Goal: Task Accomplishment & Management: Use online tool/utility

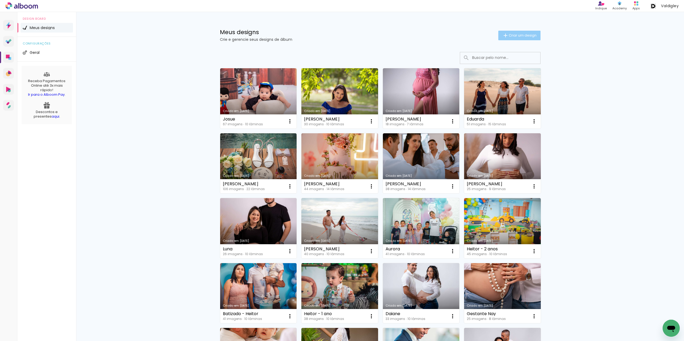
click at [509, 35] on span "Criar um design" at bounding box center [522, 35] width 28 height 3
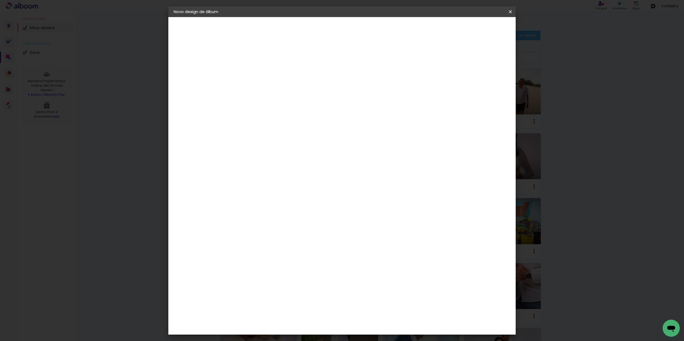
click at [261, 74] on input at bounding box center [261, 72] width 0 height 8
type input "[PERSON_NAME]"
type paper-input "[PERSON_NAME]"
click at [0, 0] on slot "Avançar" at bounding box center [0, 0] width 0 height 0
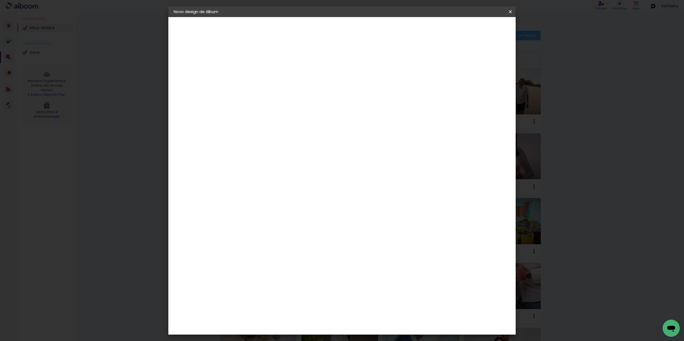
click at [281, 238] on paper-item "ProFox" at bounding box center [275, 244] width 58 height 12
click at [361, 29] on paper-button "Avançar" at bounding box center [348, 28] width 26 height 9
click at [297, 279] on span "25 × 25" at bounding box center [284, 286] width 25 height 14
click at [0, 0] on slot "Avançar" at bounding box center [0, 0] width 0 height 0
click at [0, 0] on span "Iniciar design" at bounding box center [0, 0] width 0 height 0
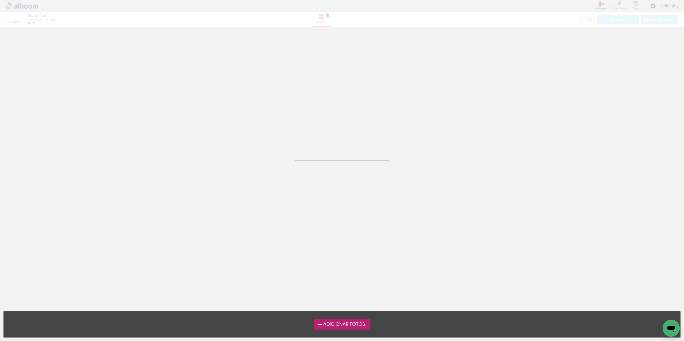
click at [344, 327] on span "Adicionar Fotos" at bounding box center [344, 325] width 42 height 5
click at [0, 0] on input "file" at bounding box center [0, 0] width 0 height 0
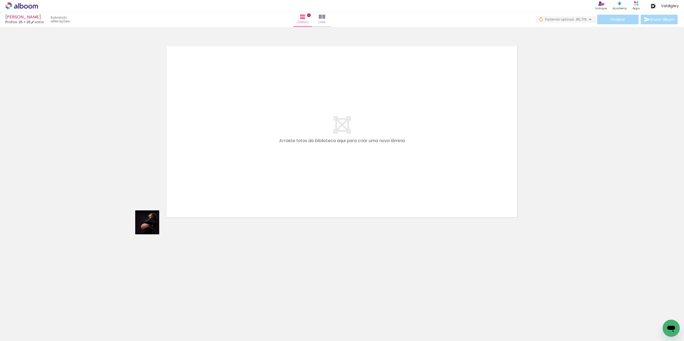
drag, startPoint x: 54, startPoint y: 320, endPoint x: 151, endPoint y: 227, distance: 134.6
click at [151, 227] on quentale-workspace at bounding box center [342, 170] width 684 height 341
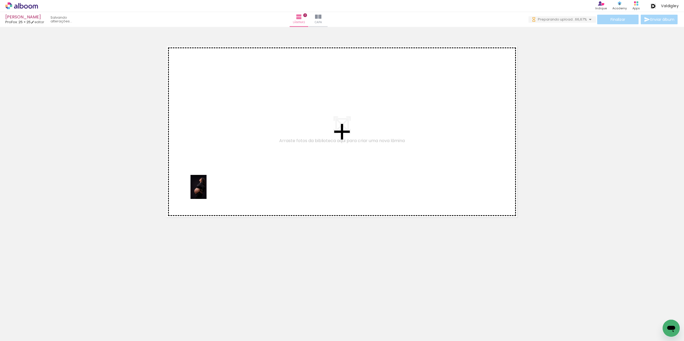
drag, startPoint x: 54, startPoint y: 322, endPoint x: 206, endPoint y: 191, distance: 200.7
click at [206, 191] on quentale-workspace at bounding box center [342, 170] width 684 height 341
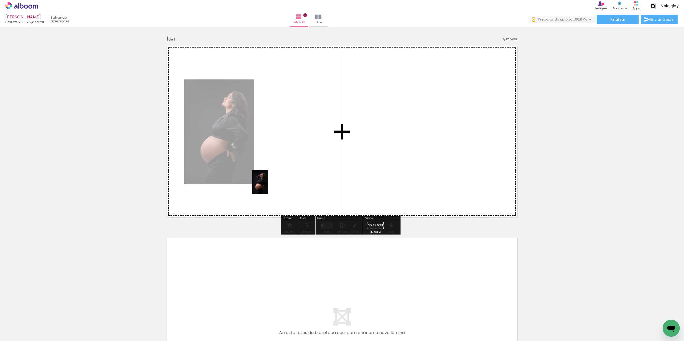
drag, startPoint x: 94, startPoint y: 314, endPoint x: 268, endPoint y: 187, distance: 215.5
click at [268, 187] on quentale-workspace at bounding box center [342, 170] width 684 height 341
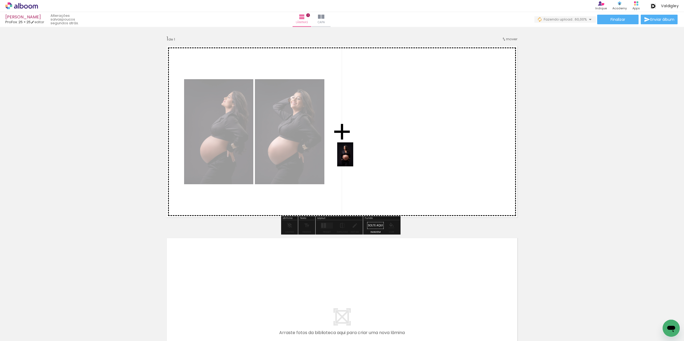
drag, startPoint x: 179, startPoint y: 275, endPoint x: 361, endPoint y: 156, distance: 217.9
click at [361, 156] on quentale-workspace at bounding box center [342, 170] width 684 height 341
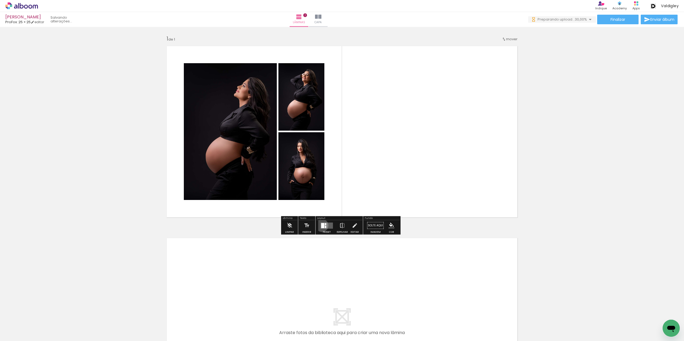
click at [321, 226] on div at bounding box center [322, 225] width 3 height 5
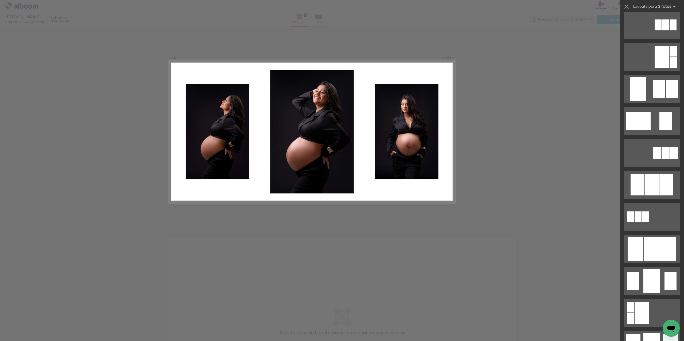
scroll to position [187, 0]
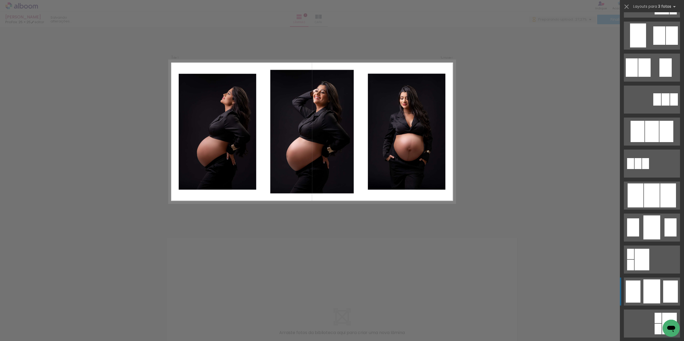
click at [652, 142] on div at bounding box center [652, 131] width 14 height 21
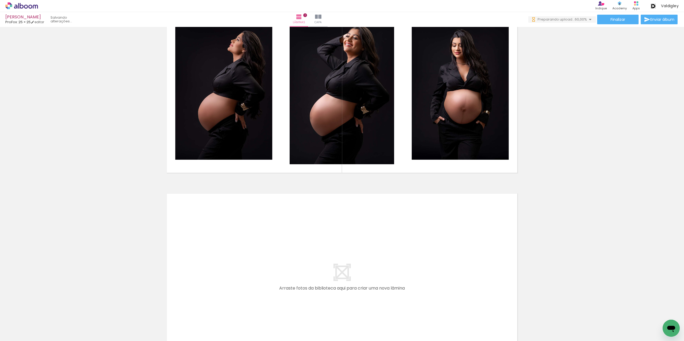
scroll to position [27, 0]
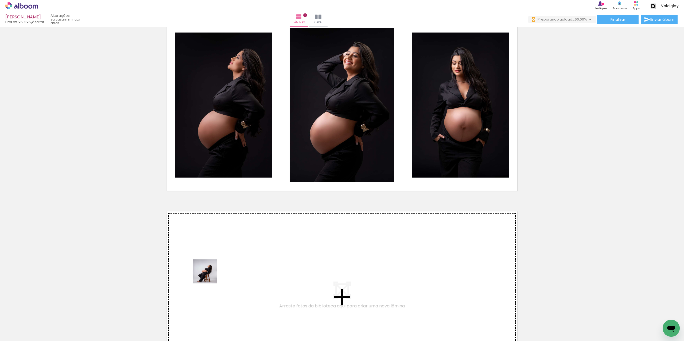
drag, startPoint x: 150, startPoint y: 324, endPoint x: 217, endPoint y: 270, distance: 85.5
click at [217, 270] on quentale-workspace at bounding box center [342, 170] width 684 height 341
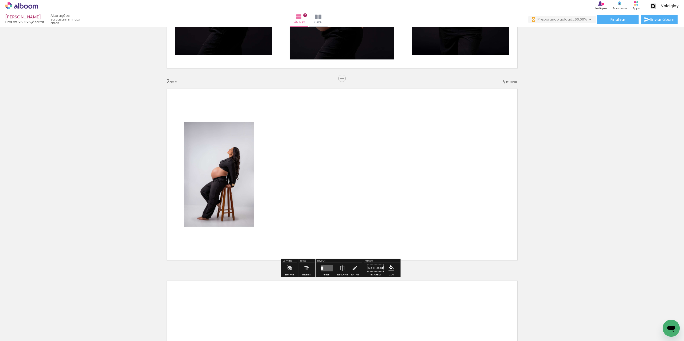
scroll to position [156, 0]
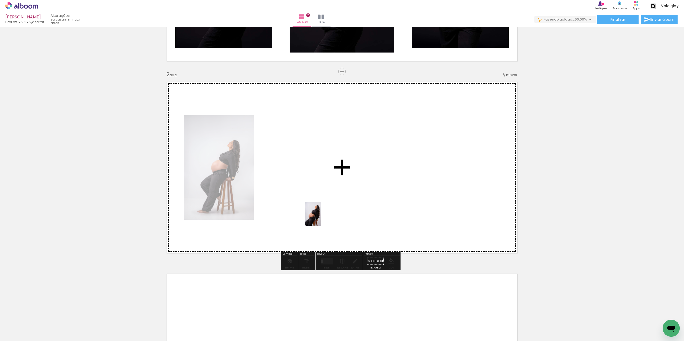
drag, startPoint x: 173, startPoint y: 324, endPoint x: 321, endPoint y: 218, distance: 182.1
click at [321, 218] on quentale-workspace at bounding box center [342, 170] width 684 height 341
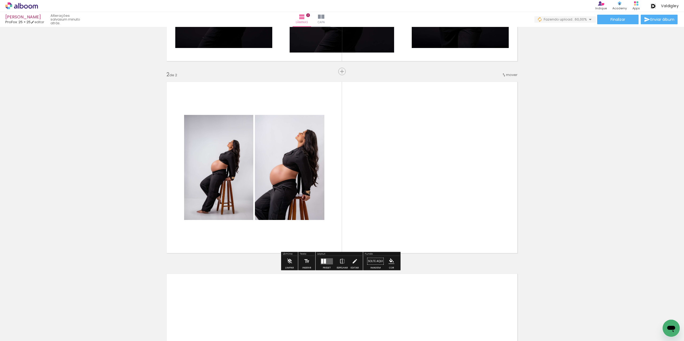
click at [325, 261] on quentale-layouter at bounding box center [326, 261] width 12 height 6
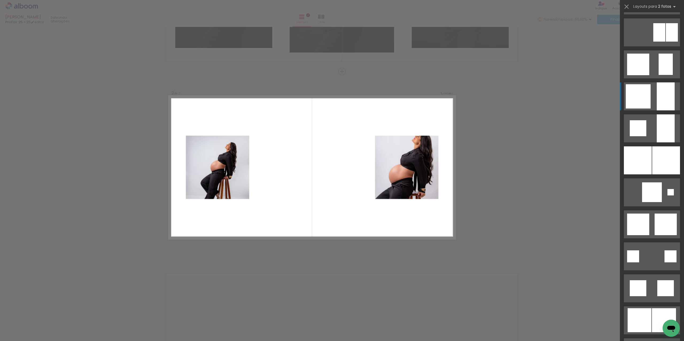
scroll to position [427, 0]
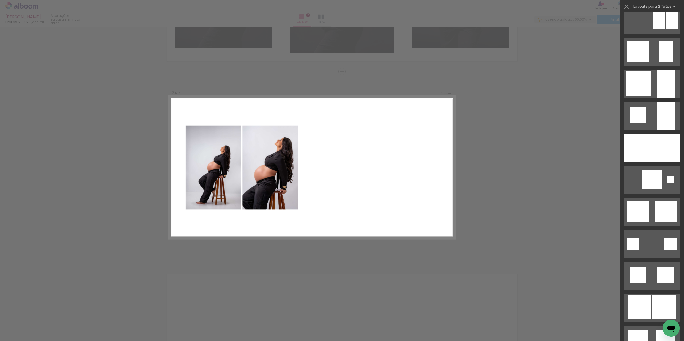
click at [341, 260] on div "Confirmar Cancelar" at bounding box center [342, 166] width 684 height 590
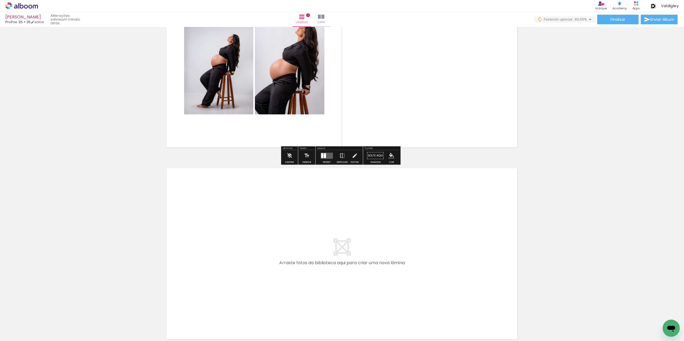
scroll to position [263, 0]
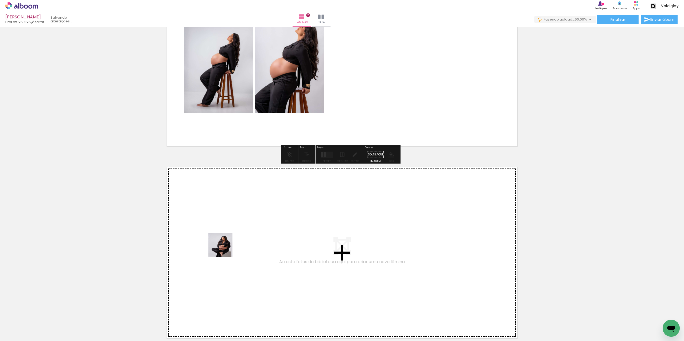
drag, startPoint x: 206, startPoint y: 320, endPoint x: 225, endPoint y: 249, distance: 73.6
click at [225, 249] on quentale-workspace at bounding box center [342, 170] width 684 height 341
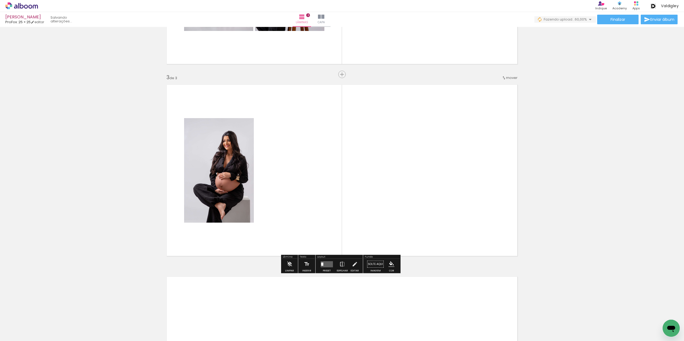
scroll to position [349, 0]
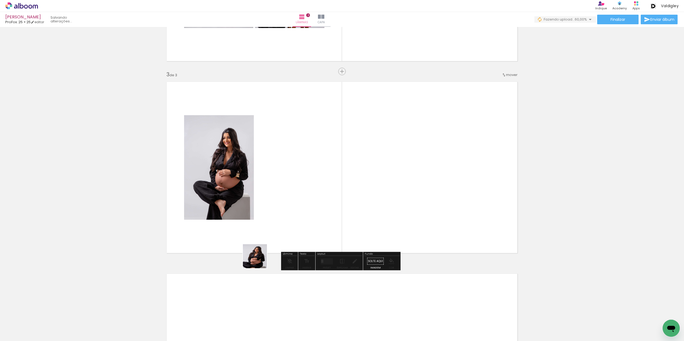
drag, startPoint x: 235, startPoint y: 313, endPoint x: 260, endPoint y: 258, distance: 59.6
click at [260, 258] on quentale-workspace at bounding box center [342, 170] width 684 height 341
drag, startPoint x: 266, startPoint y: 319, endPoint x: 302, endPoint y: 243, distance: 83.8
click at [300, 233] on quentale-workspace at bounding box center [342, 170] width 684 height 341
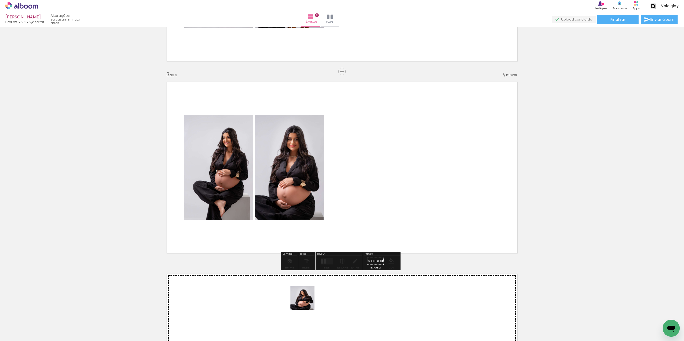
drag, startPoint x: 290, startPoint y: 326, endPoint x: 295, endPoint y: 300, distance: 26.2
click at [337, 217] on quentale-workspace at bounding box center [342, 170] width 684 height 341
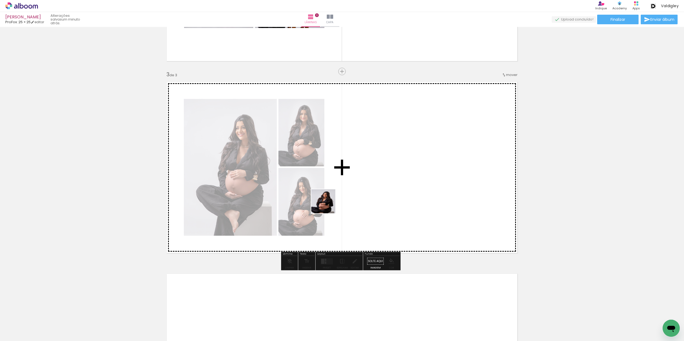
drag, startPoint x: 237, startPoint y: 327, endPoint x: 327, endPoint y: 206, distance: 151.5
click at [327, 206] on quentale-workspace at bounding box center [342, 170] width 684 height 341
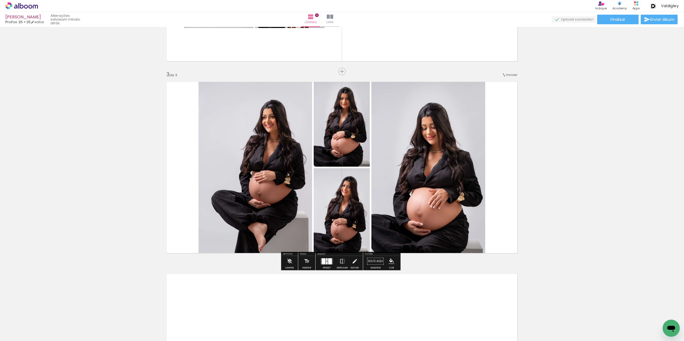
click at [320, 264] on quentale-layouter at bounding box center [326, 261] width 12 height 6
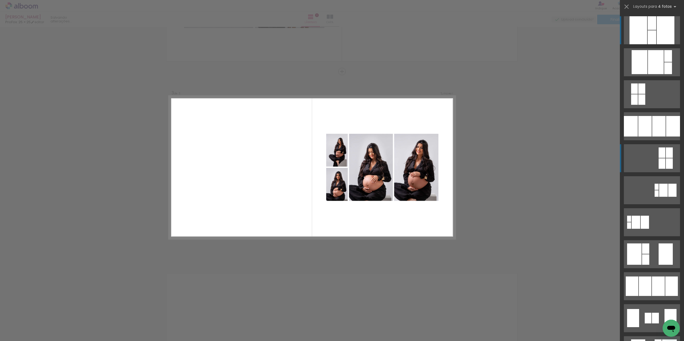
scroll to position [160, 0]
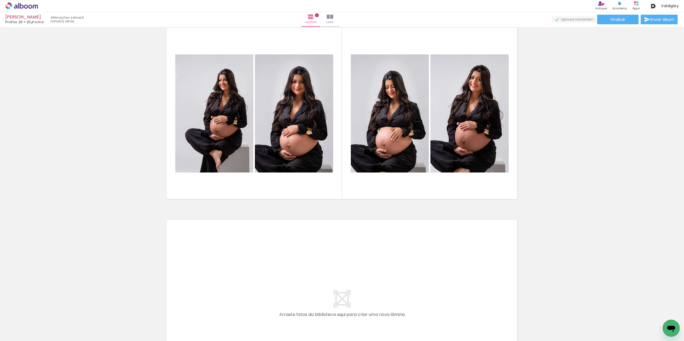
scroll to position [428, 0]
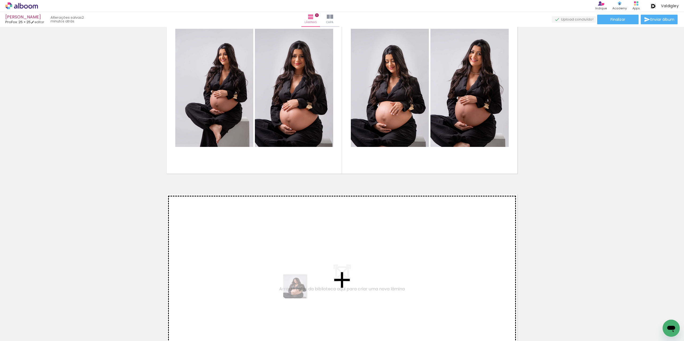
drag, startPoint x: 293, startPoint y: 326, endPoint x: 300, endPoint y: 273, distance: 52.8
click at [300, 273] on quentale-workspace at bounding box center [342, 170] width 684 height 341
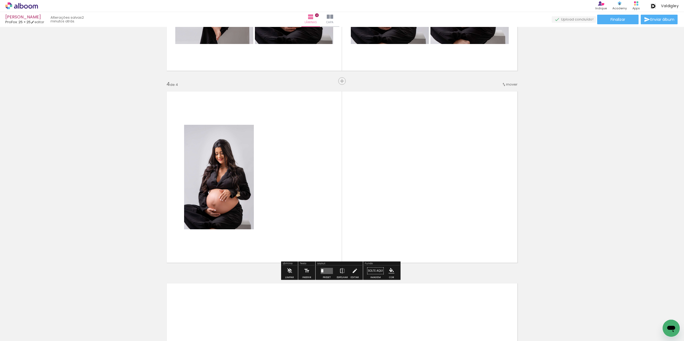
scroll to position [541, 0]
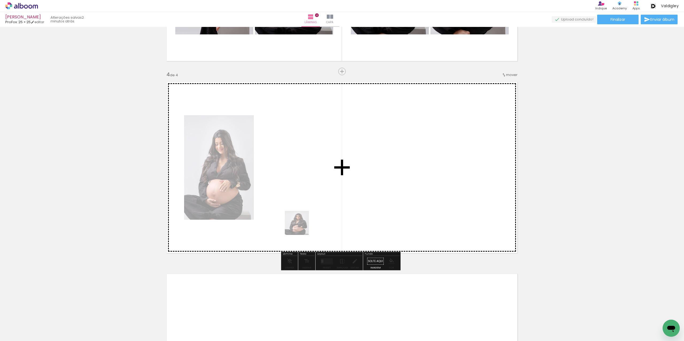
drag, startPoint x: 270, startPoint y: 321, endPoint x: 301, endPoint y: 227, distance: 98.4
click at [301, 227] on quentale-workspace at bounding box center [342, 170] width 684 height 341
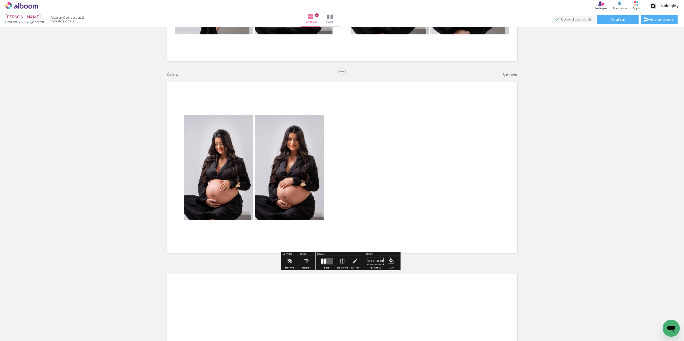
click at [328, 260] on quentale-layouter at bounding box center [326, 261] width 12 height 6
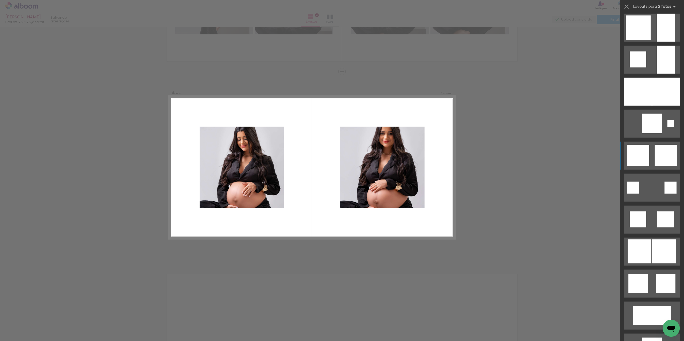
scroll to position [507, 0]
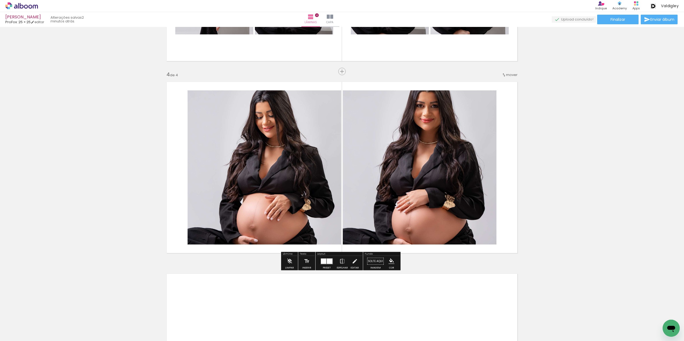
click at [321, 263] on div at bounding box center [323, 261] width 5 height 5
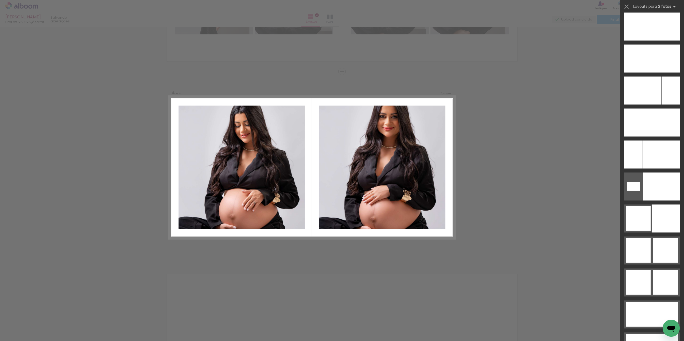
scroll to position [2494, 0]
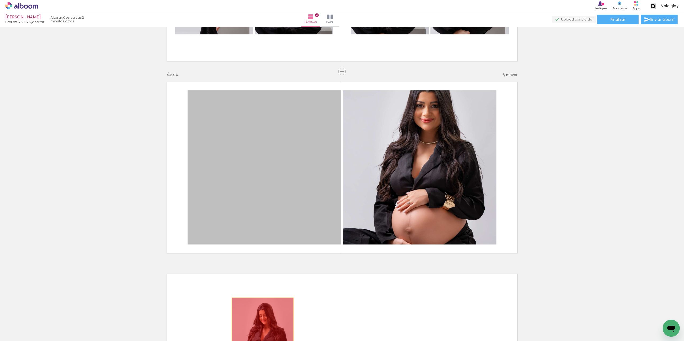
drag, startPoint x: 230, startPoint y: 312, endPoint x: 260, endPoint y: 329, distance: 34.8
click at [260, 329] on quentale-workspace at bounding box center [342, 170] width 684 height 341
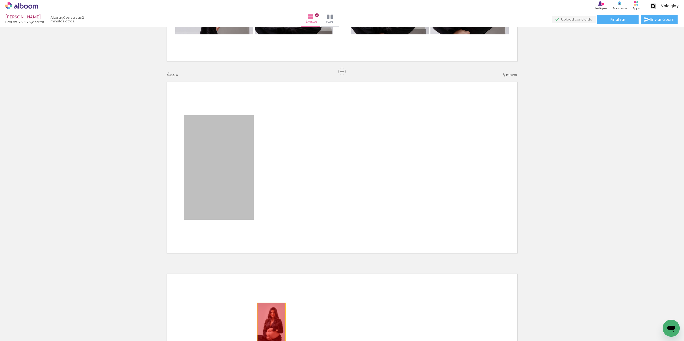
drag, startPoint x: 280, startPoint y: 302, endPoint x: 269, endPoint y: 324, distance: 25.1
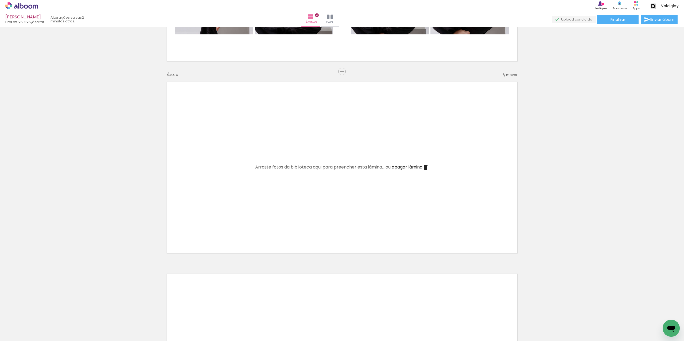
click at [61, 324] on div at bounding box center [53, 324] width 16 height 24
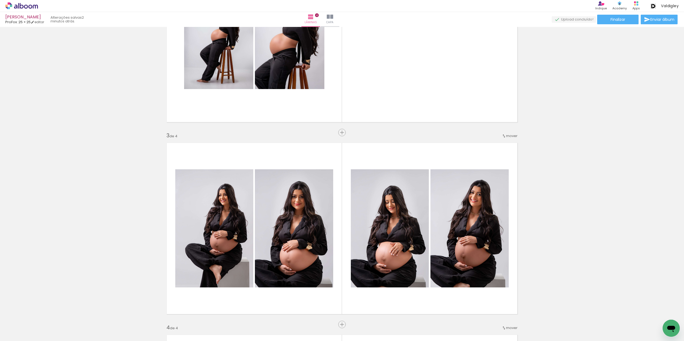
scroll to position [221, 0]
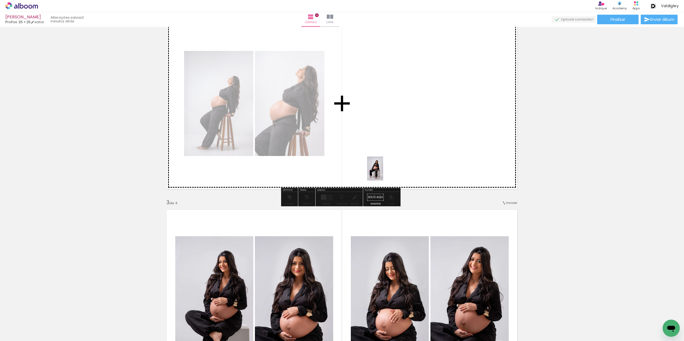
drag, startPoint x: 389, startPoint y: 328, endPoint x: 383, endPoint y: 170, distance: 157.6
click at [383, 170] on quentale-workspace at bounding box center [342, 170] width 684 height 341
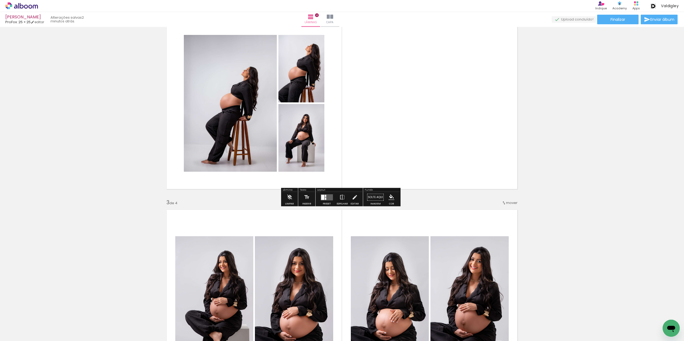
click at [329, 199] on quentale-layouter at bounding box center [326, 197] width 12 height 6
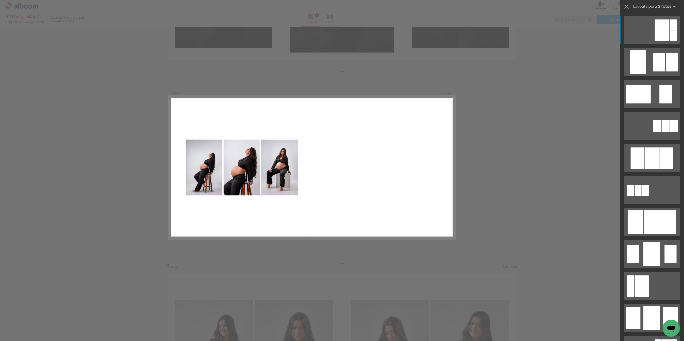
scroll to position [294, 0]
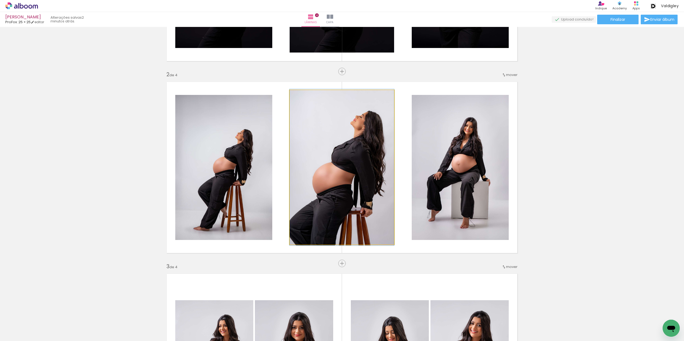
click at [357, 195] on quentale-photo at bounding box center [341, 167] width 104 height 155
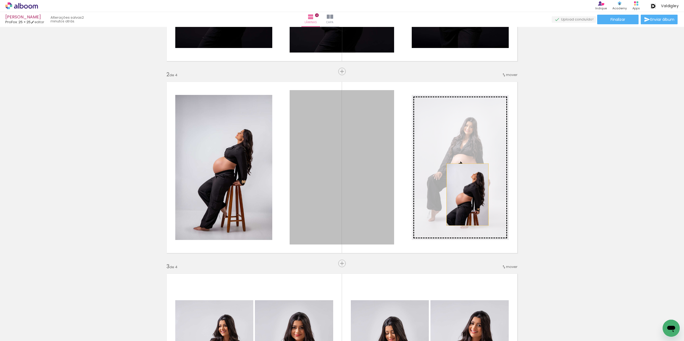
drag, startPoint x: 362, startPoint y: 195, endPoint x: 465, endPoint y: 195, distance: 103.1
click at [0, 0] on slot at bounding box center [0, 0] width 0 height 0
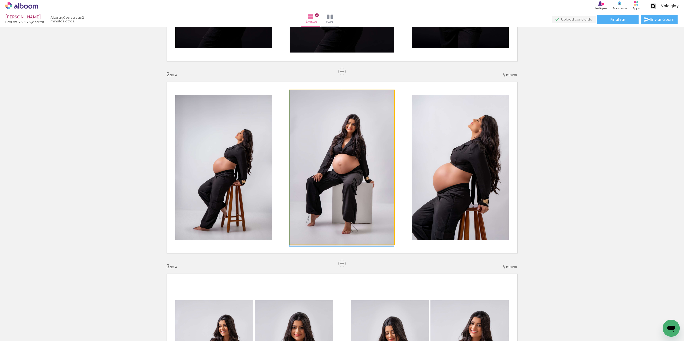
drag, startPoint x: 359, startPoint y: 182, endPoint x: 371, endPoint y: 183, distance: 11.8
drag, startPoint x: 371, startPoint y: 187, endPoint x: 372, endPoint y: 196, distance: 9.7
click at [298, 97] on div at bounding box center [302, 96] width 9 height 9
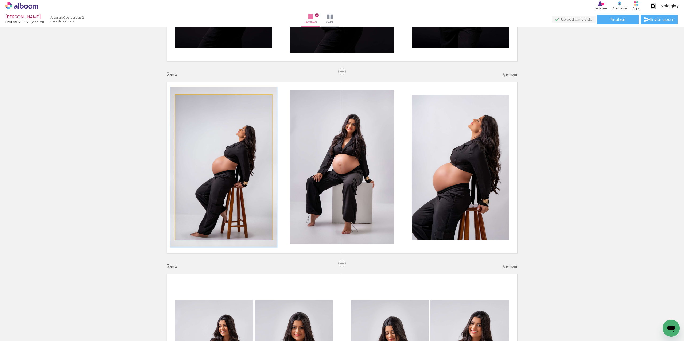
click at [186, 99] on div at bounding box center [189, 100] width 9 height 9
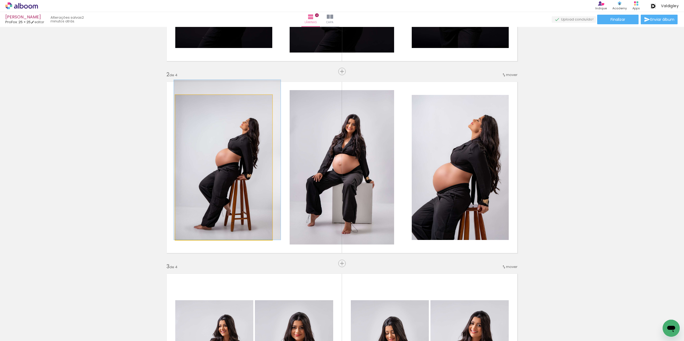
drag, startPoint x: 211, startPoint y: 136, endPoint x: 214, endPoint y: 117, distance: 19.4
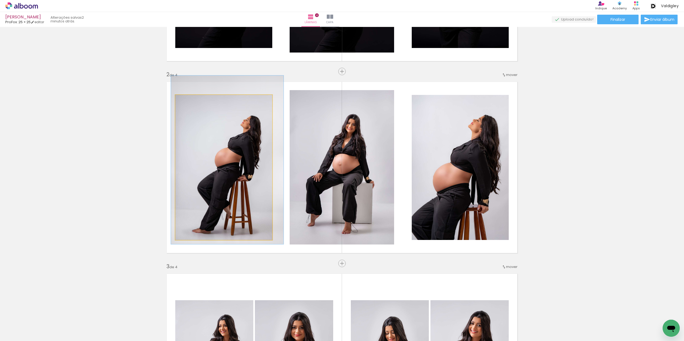
click at [191, 100] on div at bounding box center [191, 100] width 9 height 9
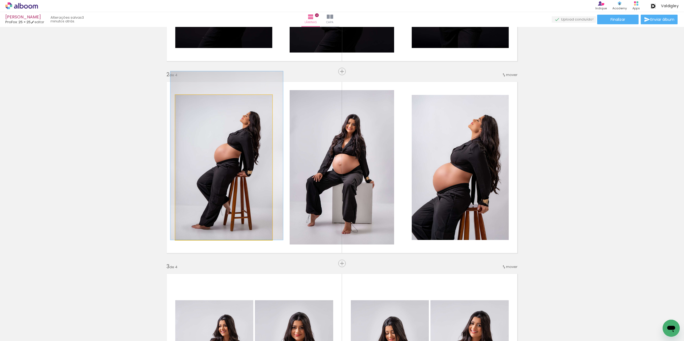
drag, startPoint x: 247, startPoint y: 148, endPoint x: 246, endPoint y: 138, distance: 10.1
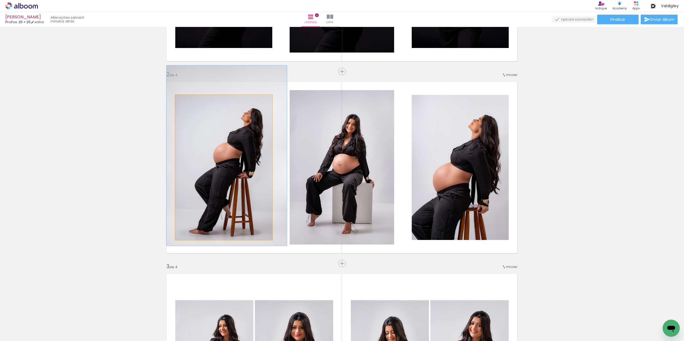
type paper-slider "124"
click at [190, 100] on div at bounding box center [192, 100] width 5 height 5
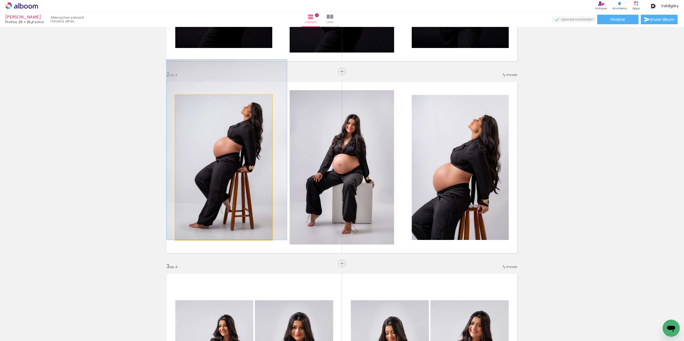
drag, startPoint x: 243, startPoint y: 149, endPoint x: 243, endPoint y: 139, distance: 10.1
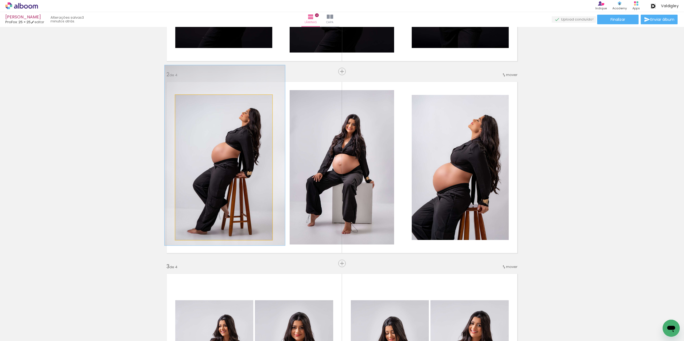
drag, startPoint x: 248, startPoint y: 163, endPoint x: 247, endPoint y: 169, distance: 5.6
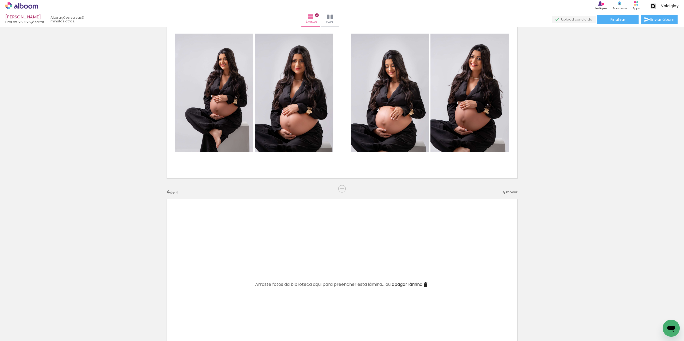
scroll to position [504, 0]
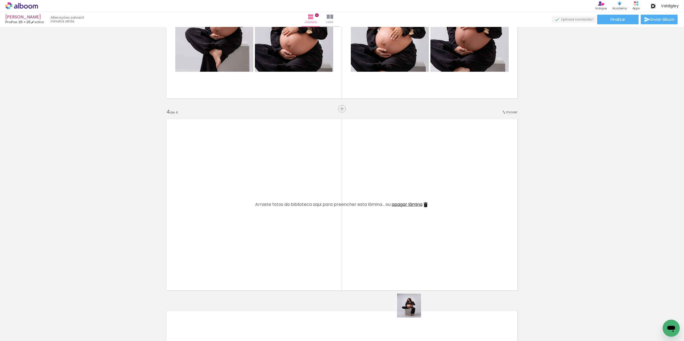
drag, startPoint x: 413, startPoint y: 323, endPoint x: 340, endPoint y: 281, distance: 83.9
click at [410, 231] on quentale-workspace at bounding box center [342, 170] width 684 height 341
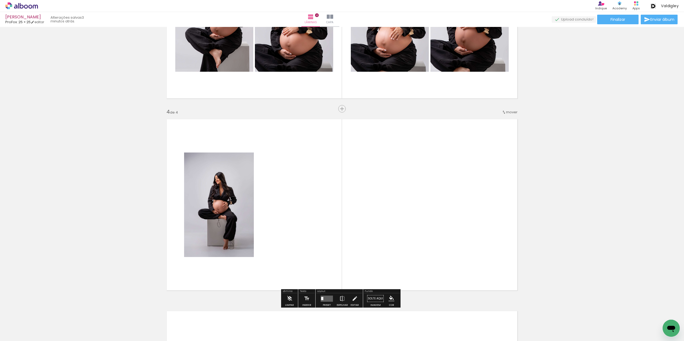
drag, startPoint x: 444, startPoint y: 324, endPoint x: 411, endPoint y: 233, distance: 96.9
click at [411, 233] on quentale-workspace at bounding box center [342, 170] width 684 height 341
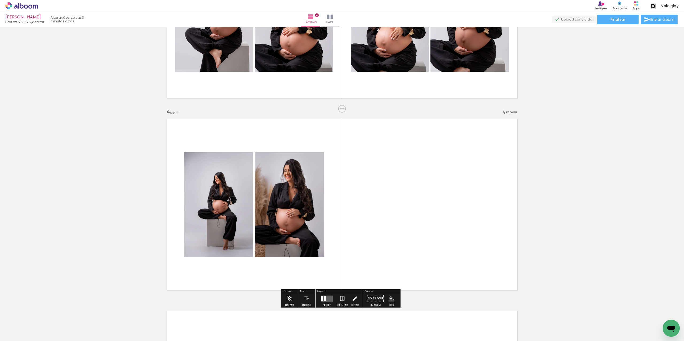
drag, startPoint x: 321, startPoint y: 297, endPoint x: 426, endPoint y: 251, distance: 115.2
click at [321, 297] on div at bounding box center [322, 298] width 2 height 5
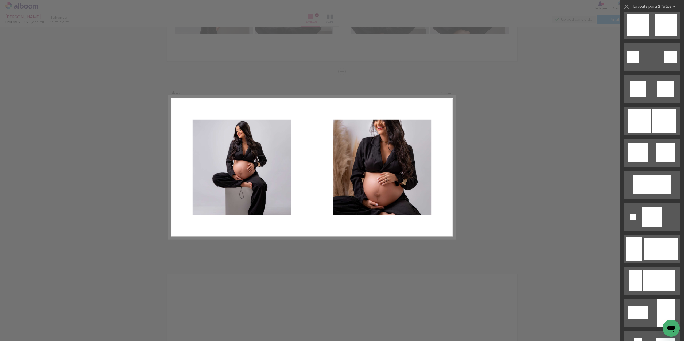
scroll to position [641, 0]
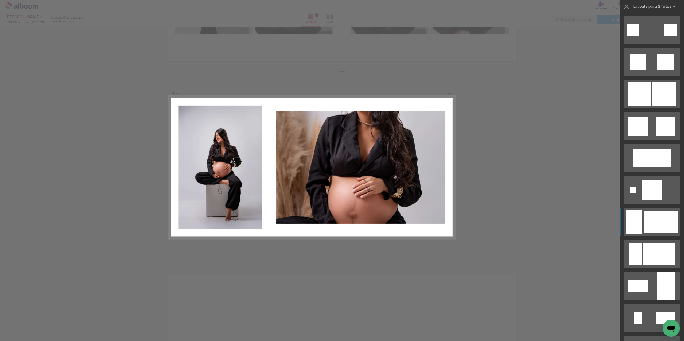
click at [653, 244] on div at bounding box center [658, 254] width 32 height 21
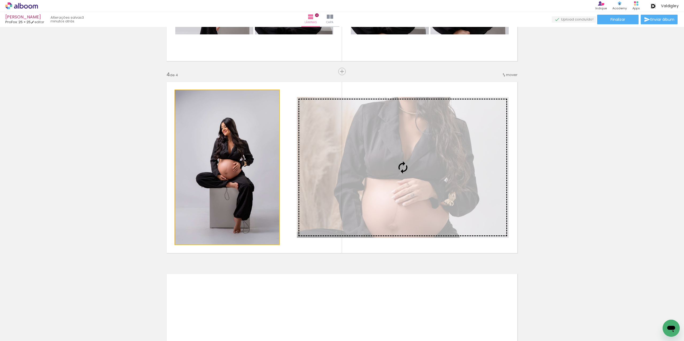
drag, startPoint x: 241, startPoint y: 188, endPoint x: 344, endPoint y: 177, distance: 103.6
click at [0, 0] on slot at bounding box center [0, 0] width 0 height 0
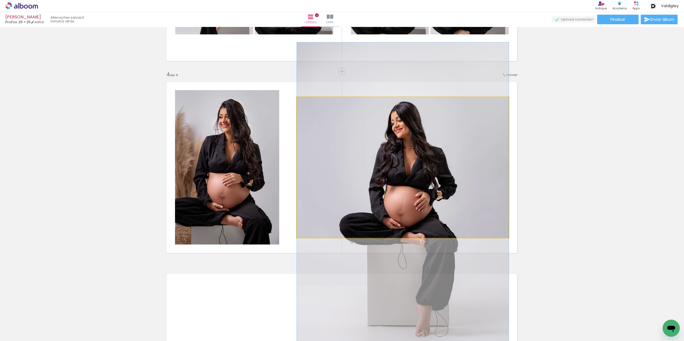
drag, startPoint x: 396, startPoint y: 165, endPoint x: 398, endPoint y: 196, distance: 31.3
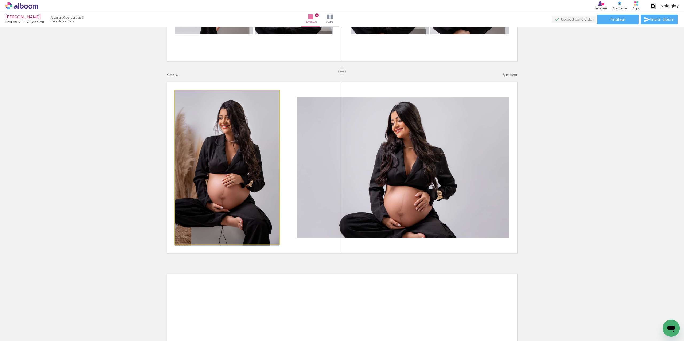
drag, startPoint x: 230, startPoint y: 198, endPoint x: 246, endPoint y: 202, distance: 16.4
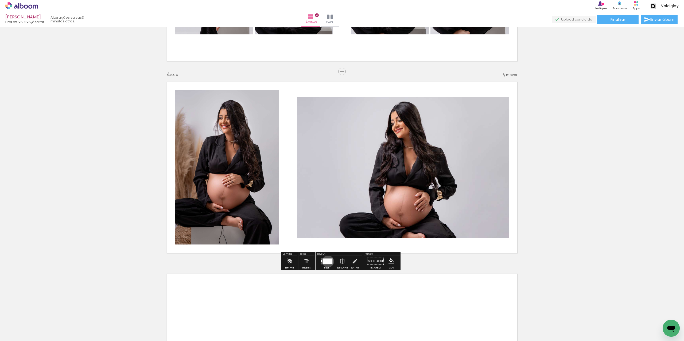
click at [326, 261] on div at bounding box center [327, 261] width 9 height 5
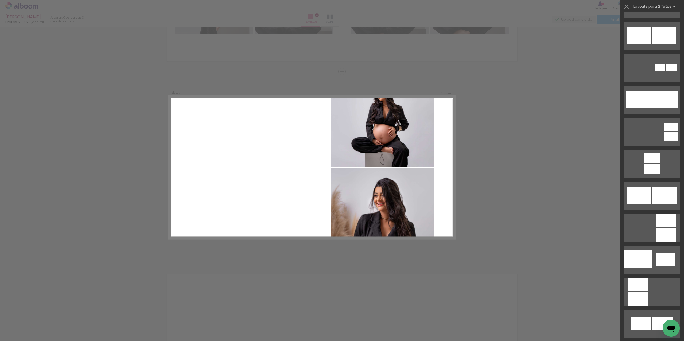
scroll to position [1981, 0]
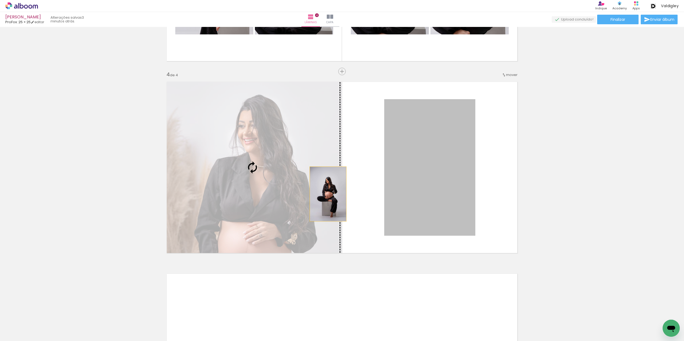
drag, startPoint x: 377, startPoint y: 199, endPoint x: 258, endPoint y: 181, distance: 119.7
click at [0, 0] on slot at bounding box center [0, 0] width 0 height 0
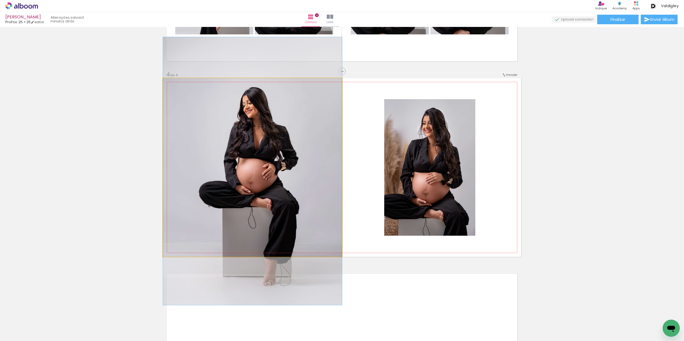
drag, startPoint x: 263, startPoint y: 166, endPoint x: 260, endPoint y: 170, distance: 5.1
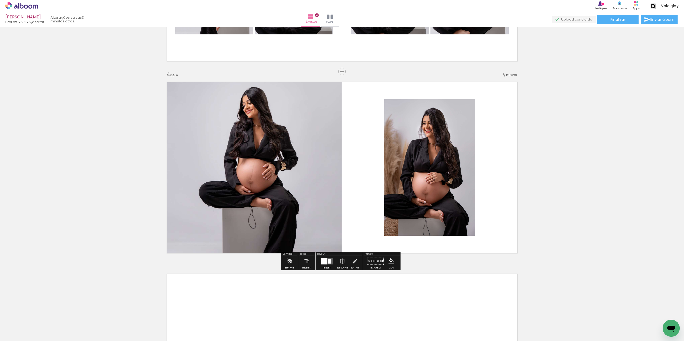
click at [287, 168] on quentale-photo at bounding box center [252, 167] width 179 height 179
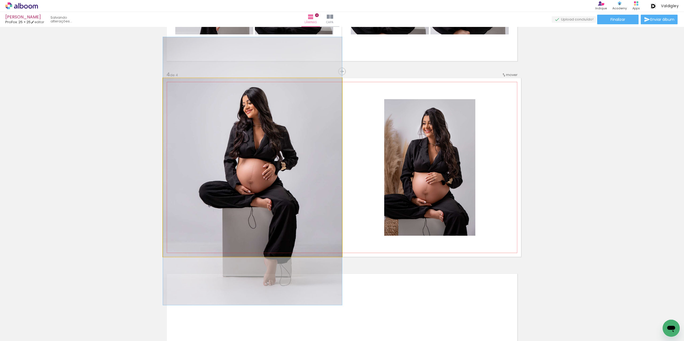
click at [287, 168] on quentale-photo at bounding box center [252, 167] width 179 height 179
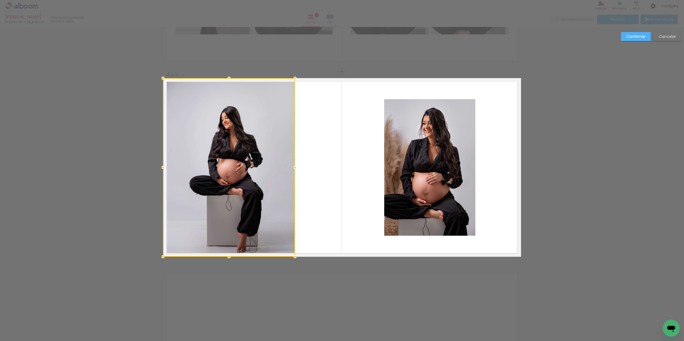
drag, startPoint x: 339, startPoint y: 169, endPoint x: 292, endPoint y: 153, distance: 49.6
click at [292, 153] on div at bounding box center [229, 167] width 132 height 179
click at [0, 0] on slot "Cancelar" at bounding box center [0, 0] width 0 height 0
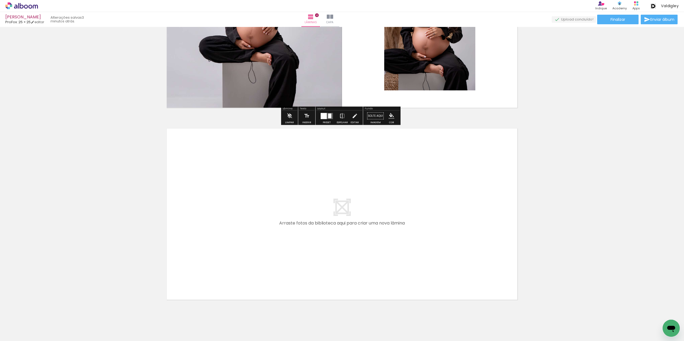
scroll to position [701, 0]
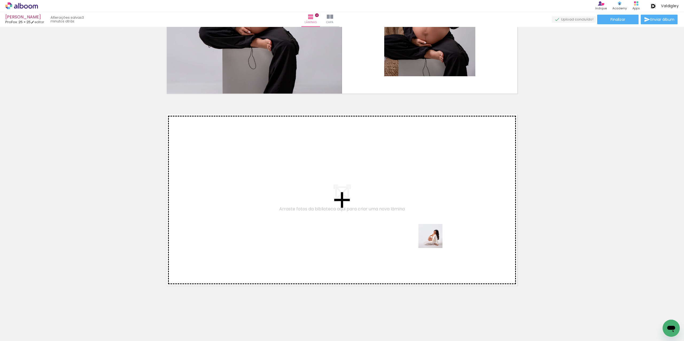
drag, startPoint x: 492, startPoint y: 322, endPoint x: 434, endPoint y: 240, distance: 100.2
click at [434, 240] on quentale-workspace at bounding box center [342, 170] width 684 height 341
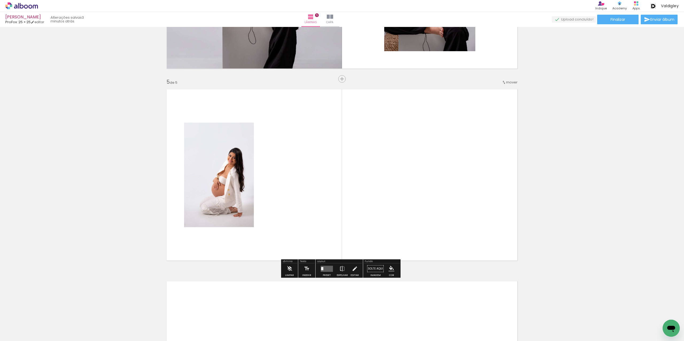
scroll to position [733, 0]
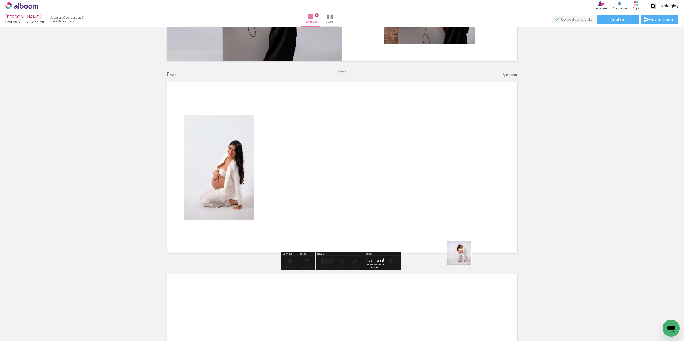
drag, startPoint x: 530, startPoint y: 326, endPoint x: 455, endPoint y: 252, distance: 105.5
click at [455, 252] on quentale-workspace at bounding box center [342, 170] width 684 height 341
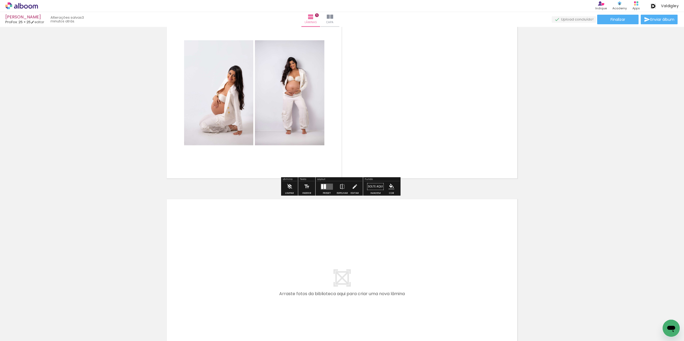
scroll to position [813, 0]
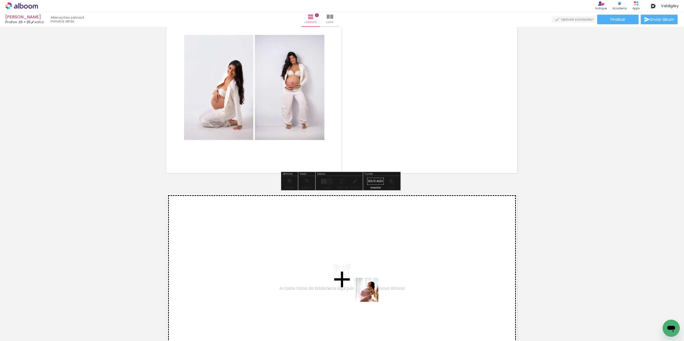
drag, startPoint x: 374, startPoint y: 325, endPoint x: 371, endPoint y: 293, distance: 32.5
click at [371, 293] on quentale-workspace at bounding box center [342, 170] width 684 height 341
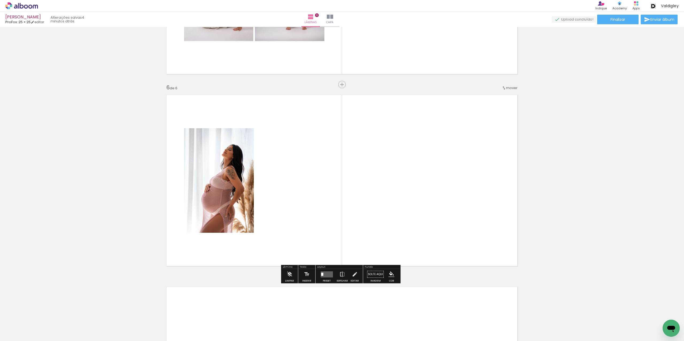
scroll to position [925, 0]
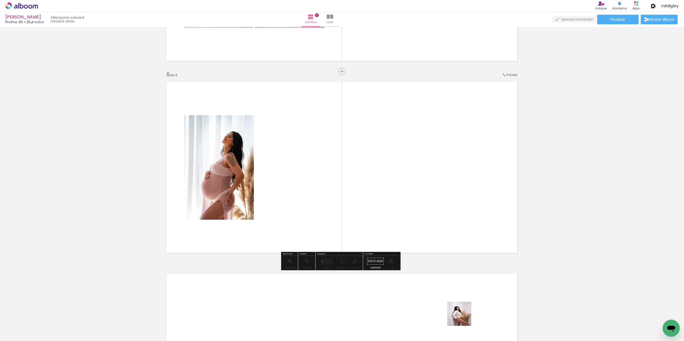
drag, startPoint x: 465, startPoint y: 325, endPoint x: 444, endPoint y: 268, distance: 60.6
click at [444, 268] on quentale-workspace at bounding box center [342, 170] width 684 height 341
drag, startPoint x: 485, startPoint y: 319, endPoint x: 457, endPoint y: 307, distance: 31.1
click at [466, 256] on quentale-workspace at bounding box center [342, 170] width 684 height 341
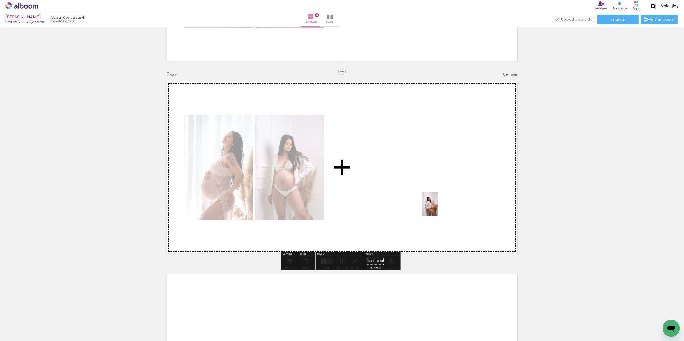
drag, startPoint x: 458, startPoint y: 323, endPoint x: 438, endPoint y: 209, distance: 116.6
click at [438, 209] on quentale-workspace at bounding box center [342, 170] width 684 height 341
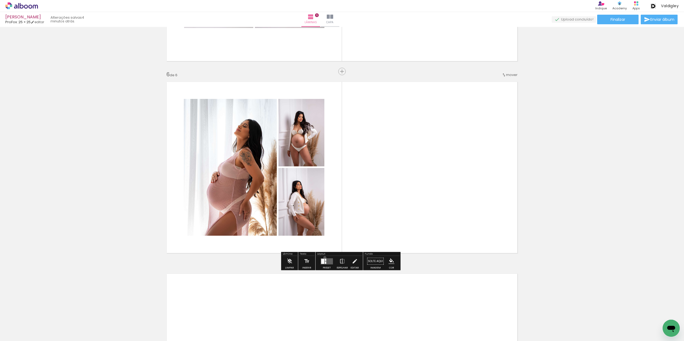
click at [323, 258] on div at bounding box center [326, 261] width 14 height 11
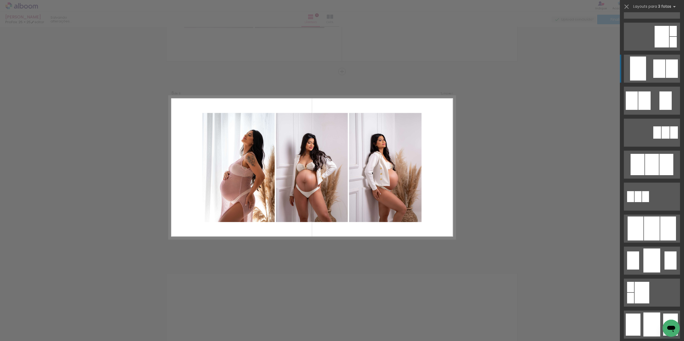
scroll to position [160, 0]
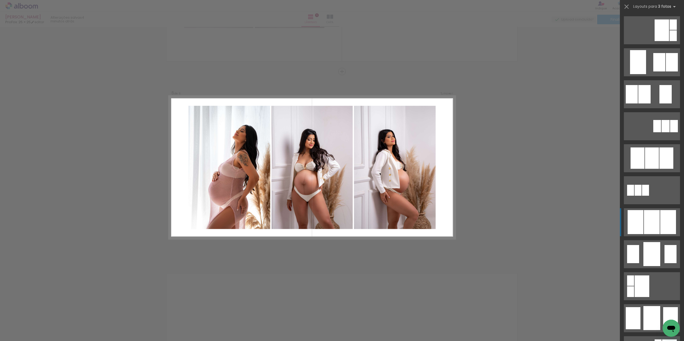
click at [656, 169] on div at bounding box center [652, 158] width 14 height 21
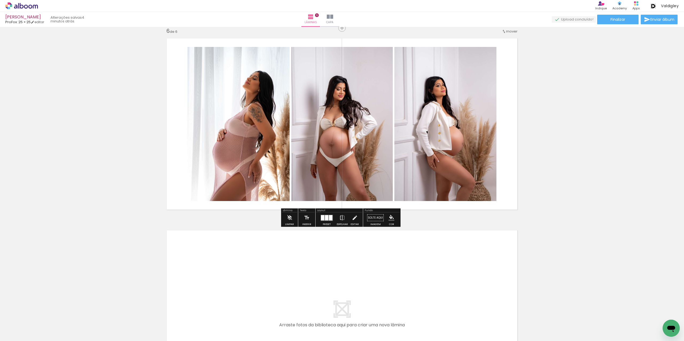
scroll to position [979, 0]
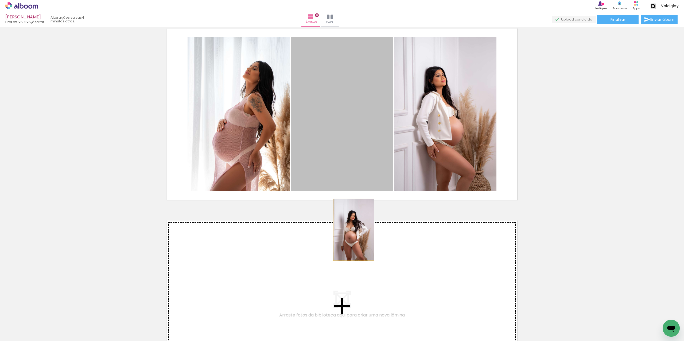
drag, startPoint x: 363, startPoint y: 143, endPoint x: 351, endPoint y: 230, distance: 87.8
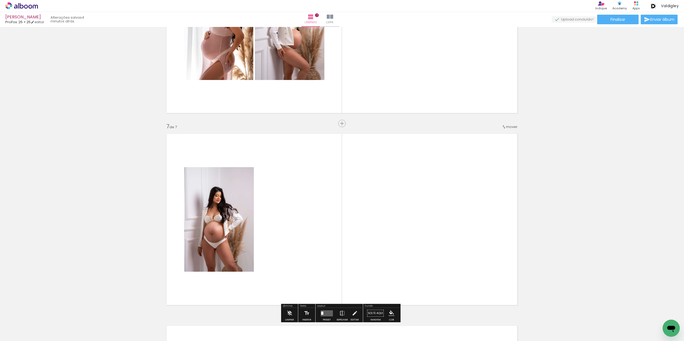
scroll to position [1064, 0]
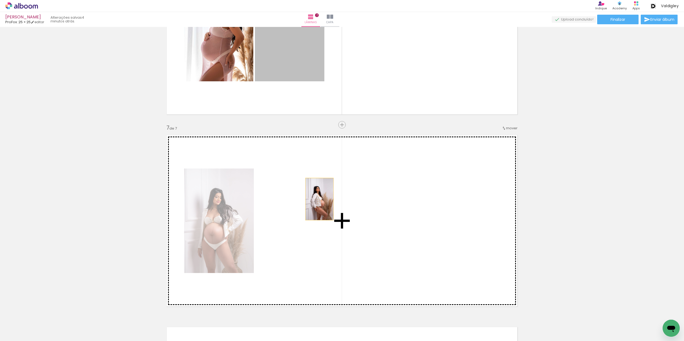
drag, startPoint x: 300, startPoint y: 65, endPoint x: 277, endPoint y: 319, distance: 254.7
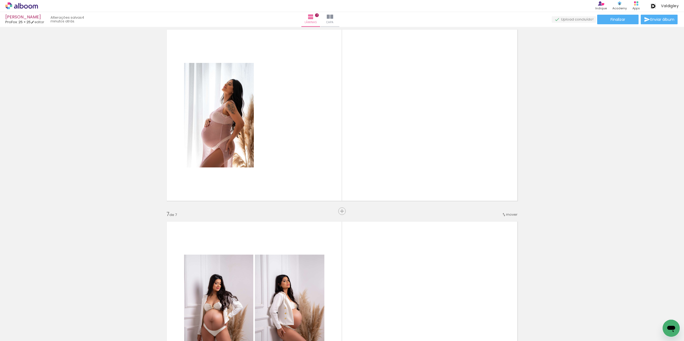
scroll to position [957, 0]
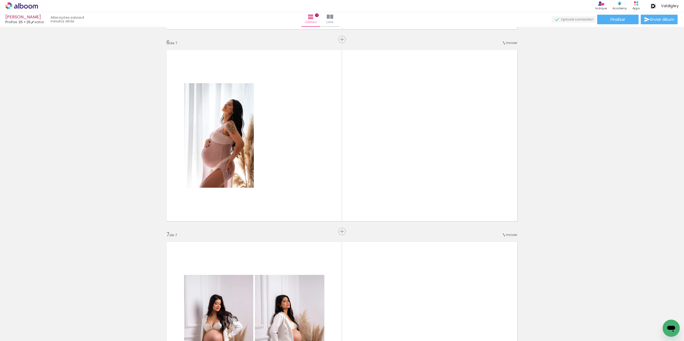
drag, startPoint x: 251, startPoint y: 323, endPoint x: 304, endPoint y: 201, distance: 132.4
click at [304, 201] on quentale-workspace at bounding box center [342, 170] width 684 height 341
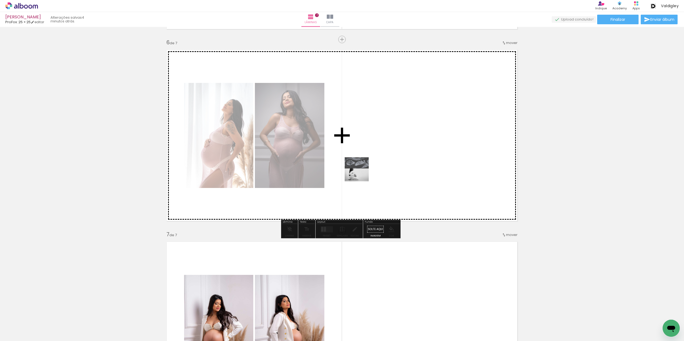
drag, startPoint x: 218, startPoint y: 324, endPoint x: 393, endPoint y: 140, distance: 254.2
click at [393, 140] on quentale-workspace at bounding box center [342, 170] width 684 height 341
click at [393, 140] on quentale-layouter at bounding box center [342, 135] width 358 height 179
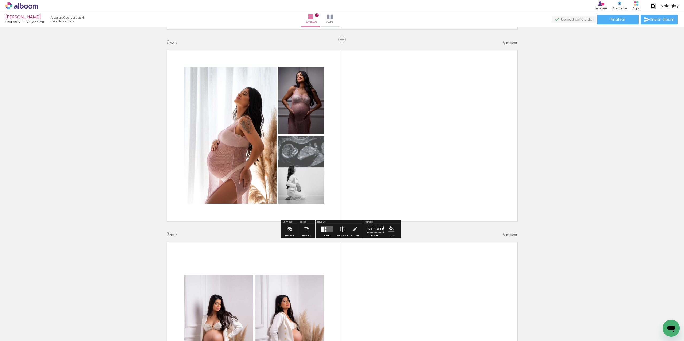
click at [328, 228] on quentale-layouter at bounding box center [326, 229] width 12 height 6
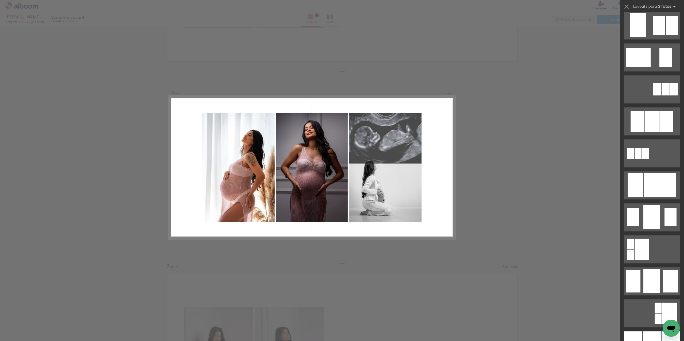
scroll to position [240, 0]
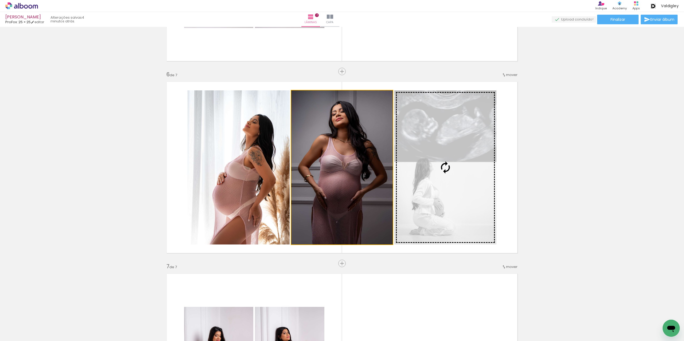
drag, startPoint x: 361, startPoint y: 174, endPoint x: 422, endPoint y: 171, distance: 61.2
click at [0, 0] on slot at bounding box center [0, 0] width 0 height 0
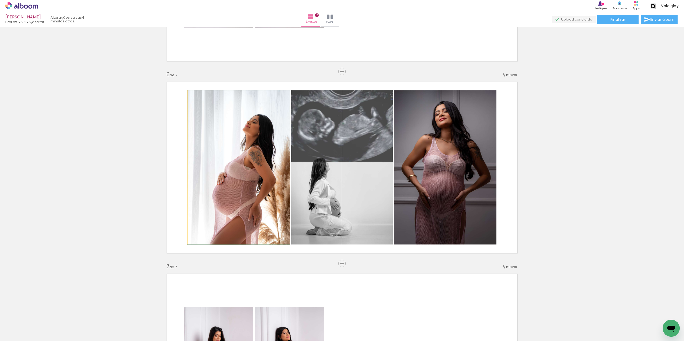
click at [208, 161] on quentale-photo at bounding box center [238, 168] width 102 height 154
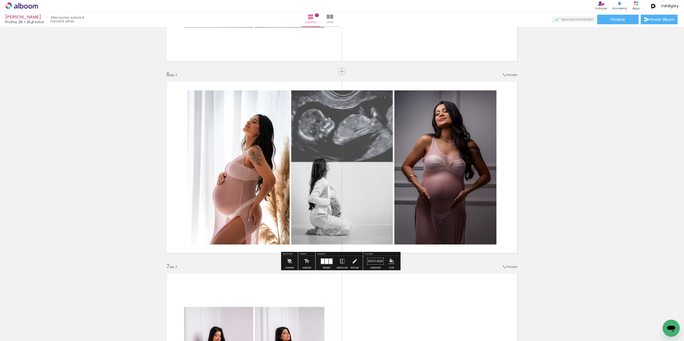
click at [208, 161] on quentale-photo at bounding box center [238, 168] width 102 height 154
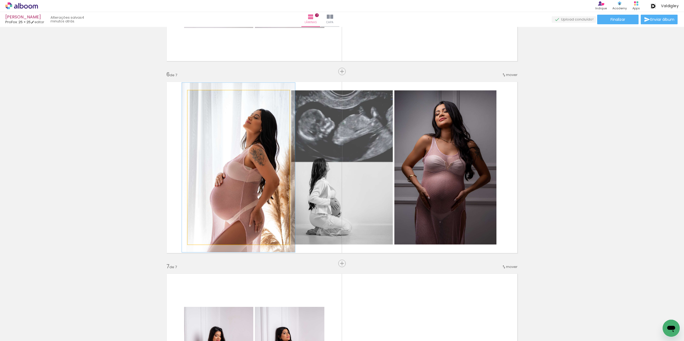
type paper-slider "110"
click at [198, 94] on div at bounding box center [202, 96] width 9 height 9
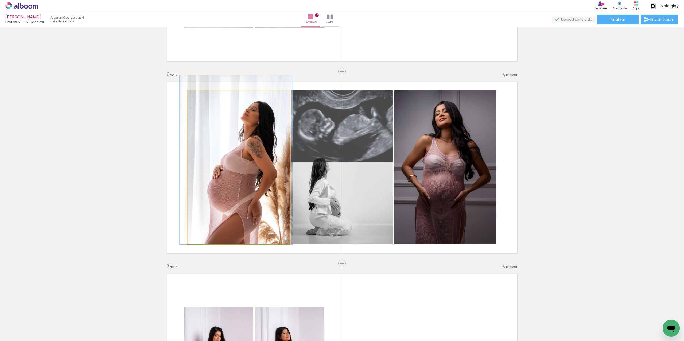
drag, startPoint x: 232, startPoint y: 152, endPoint x: 229, endPoint y: 134, distance: 18.6
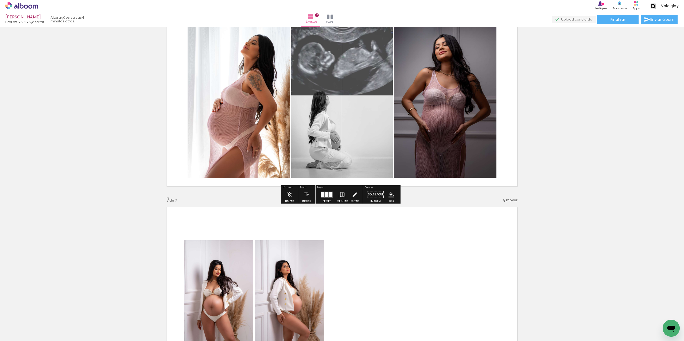
scroll to position [1005, 0]
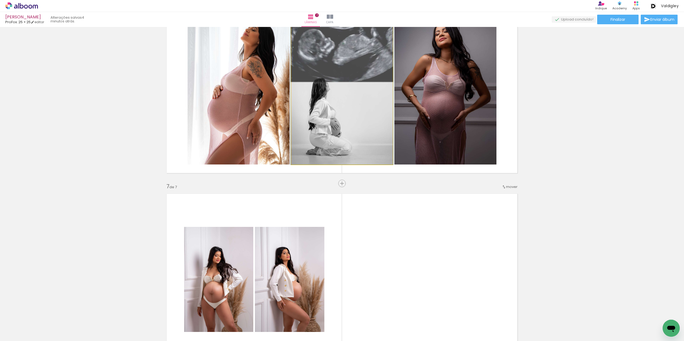
drag, startPoint x: 343, startPoint y: 139, endPoint x: 391, endPoint y: 259, distance: 128.6
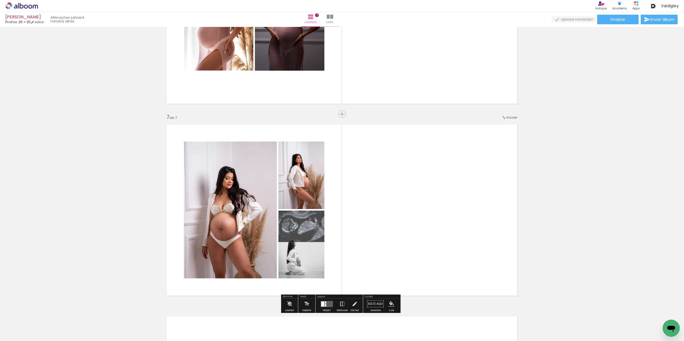
scroll to position [1086, 0]
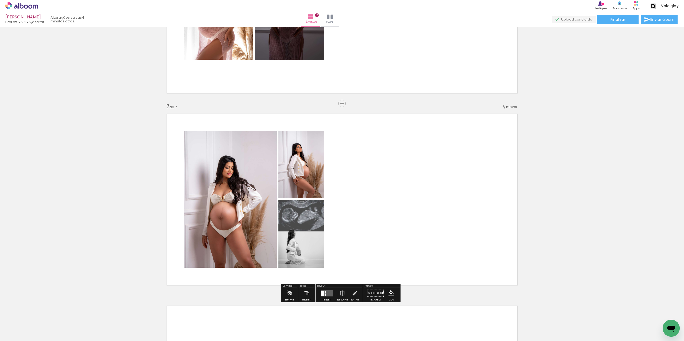
click at [302, 295] on paper-button "Inserir" at bounding box center [307, 295] width 12 height 14
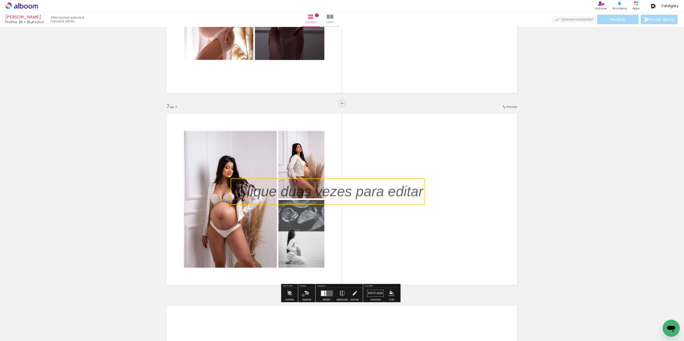
click at [302, 295] on paper-button "Inserir" at bounding box center [307, 295] width 12 height 14
click at [370, 197] on quentale-selection at bounding box center [327, 192] width 194 height 26
type input "Sans Serif"
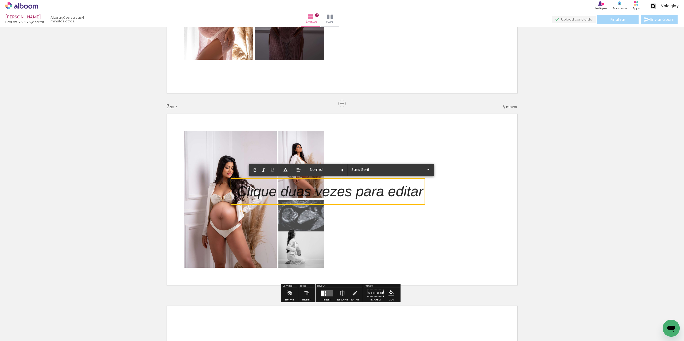
click at [370, 197] on p at bounding box center [330, 195] width 186 height 20
click at [408, 244] on quentale-layouter at bounding box center [342, 199] width 358 height 179
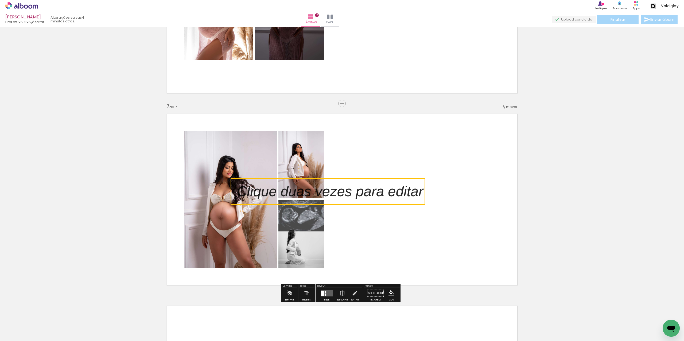
click at [377, 194] on quentale-selection at bounding box center [327, 192] width 194 height 26
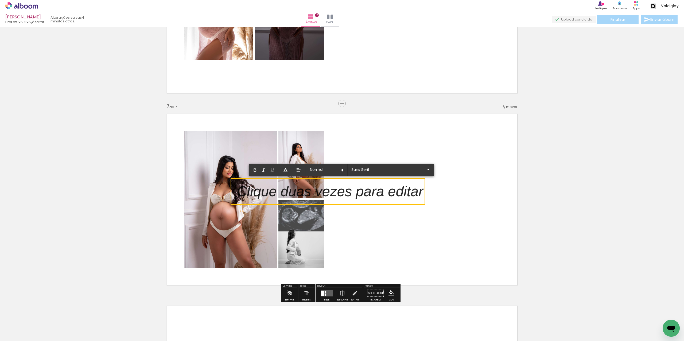
click at [377, 194] on p at bounding box center [330, 195] width 186 height 20
click at [384, 190] on p at bounding box center [330, 195] width 186 height 20
drag, startPoint x: 384, startPoint y: 190, endPoint x: 388, endPoint y: 190, distance: 3.7
click at [384, 190] on p at bounding box center [330, 195] width 186 height 20
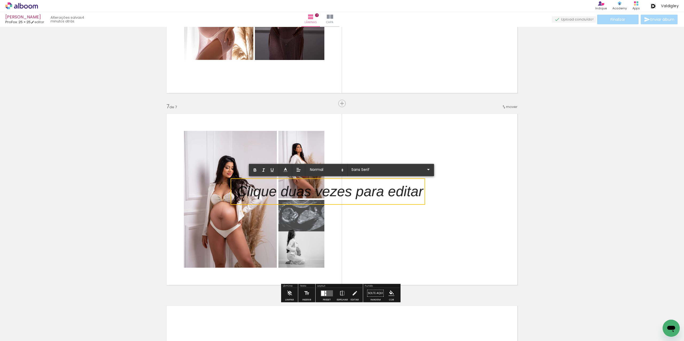
click at [388, 190] on p at bounding box center [330, 195] width 186 height 20
click at [386, 190] on p at bounding box center [330, 195] width 186 height 20
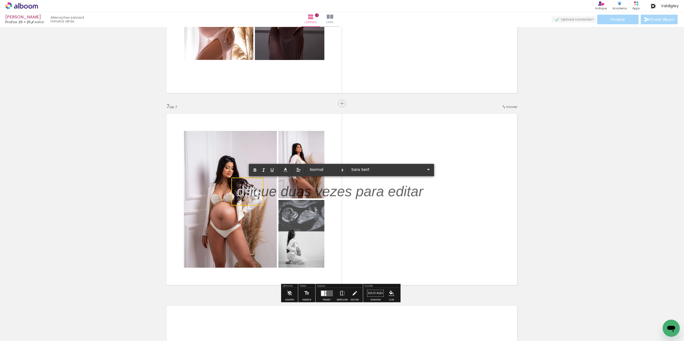
click at [390, 246] on quentale-layouter at bounding box center [342, 199] width 358 height 179
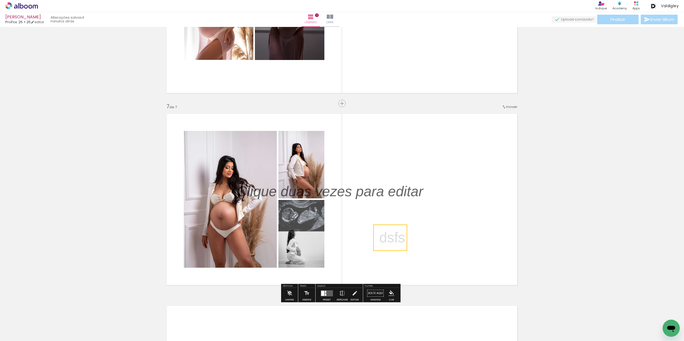
drag, startPoint x: 236, startPoint y: 184, endPoint x: 378, endPoint y: 231, distance: 149.7
click at [378, 231] on quentale-selection at bounding box center [390, 238] width 34 height 26
click at [382, 190] on p at bounding box center [334, 192] width 194 height 20
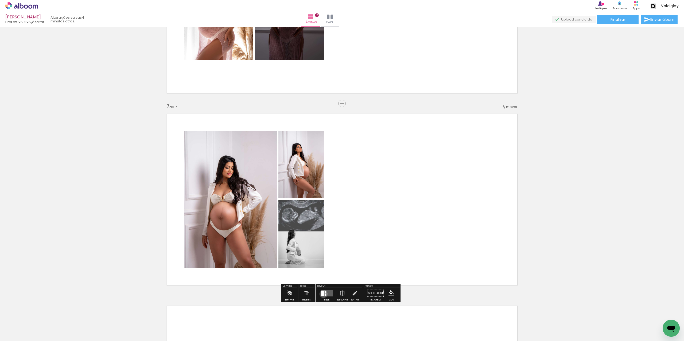
drag, startPoint x: 322, startPoint y: 294, endPoint x: 388, endPoint y: 284, distance: 66.8
click at [322, 294] on div at bounding box center [322, 293] width 3 height 5
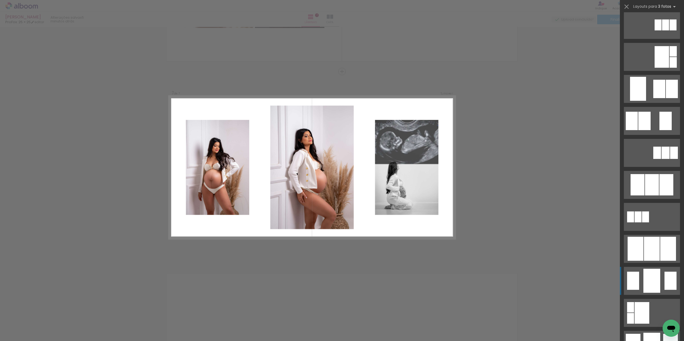
scroll to position [187, 0]
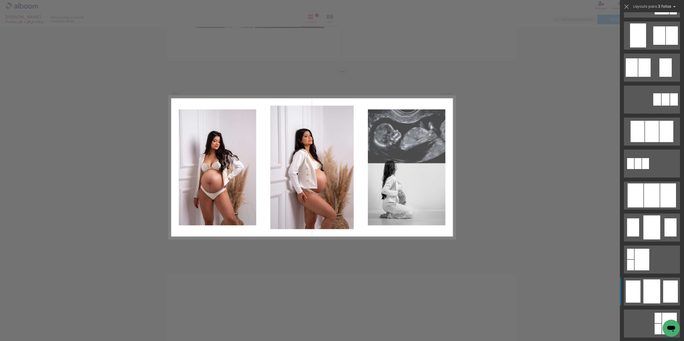
click at [651, 142] on div at bounding box center [652, 131] width 14 height 21
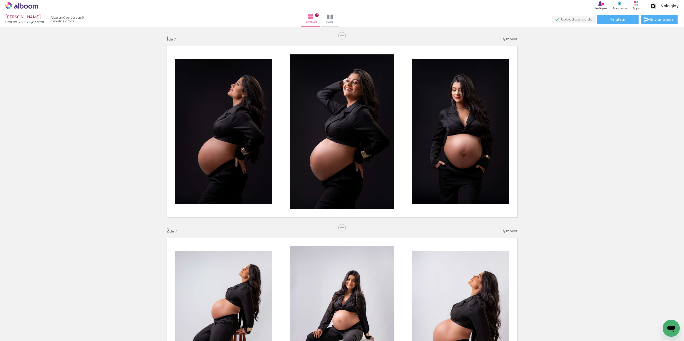
scroll to position [0, 106]
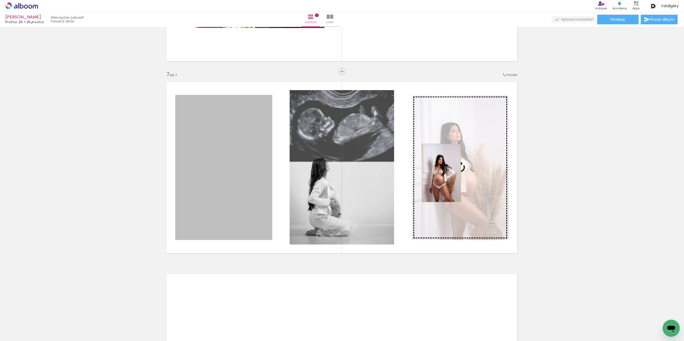
drag, startPoint x: 204, startPoint y: 173, endPoint x: 439, endPoint y: 173, distance: 235.0
click at [0, 0] on slot at bounding box center [0, 0] width 0 height 0
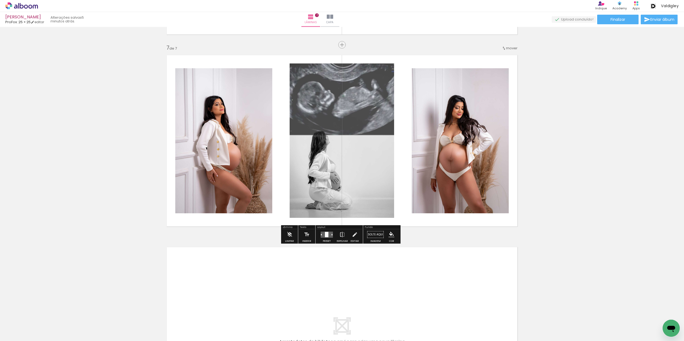
click at [351, 156] on quentale-photo at bounding box center [341, 141] width 104 height 155
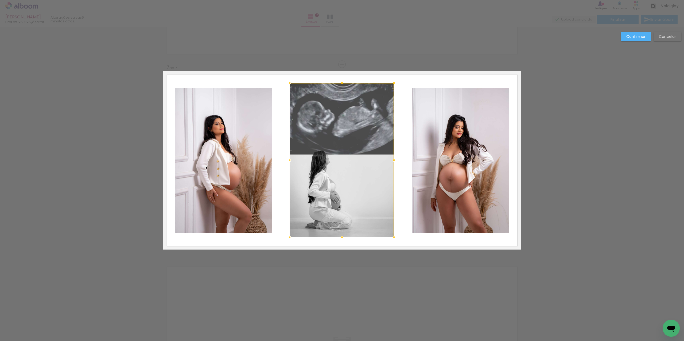
scroll to position [1118, 0]
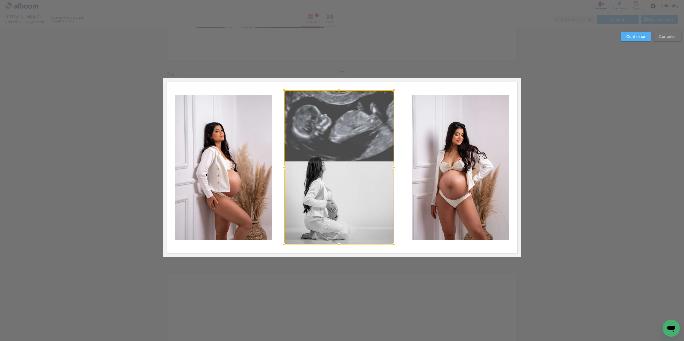
drag, startPoint x: 286, startPoint y: 164, endPoint x: 280, endPoint y: 164, distance: 5.9
click at [280, 164] on div at bounding box center [283, 167] width 11 height 11
click at [389, 169] on quentale-photo at bounding box center [339, 167] width 110 height 155
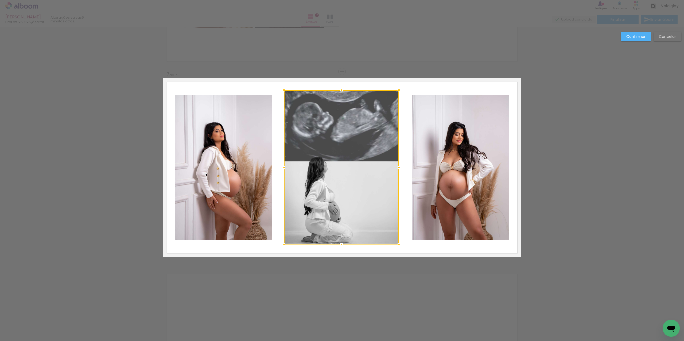
drag, startPoint x: 391, startPoint y: 169, endPoint x: 396, endPoint y: 168, distance: 4.8
click at [396, 168] on div at bounding box center [398, 167] width 11 height 11
click at [0, 0] on slot "Confirmar" at bounding box center [0, 0] width 0 height 0
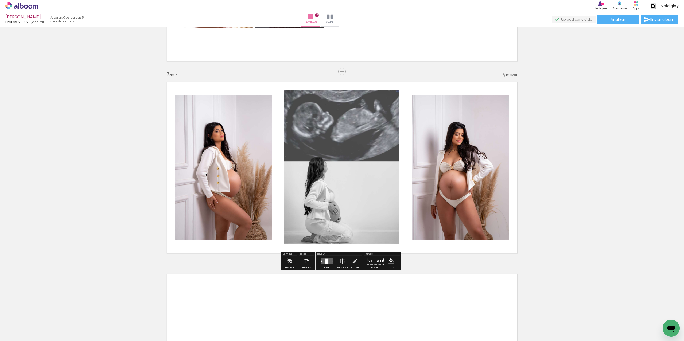
click at [387, 159] on quentale-photo at bounding box center [341, 167] width 115 height 155
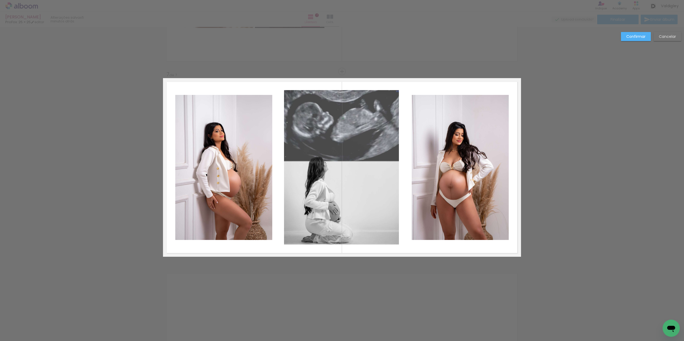
click at [384, 160] on quentale-photo at bounding box center [341, 167] width 115 height 155
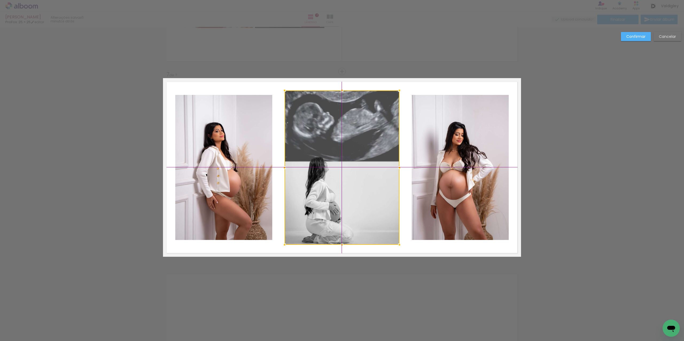
click at [385, 163] on div at bounding box center [341, 168] width 115 height 155
click at [0, 0] on slot "Confirmar" at bounding box center [0, 0] width 0 height 0
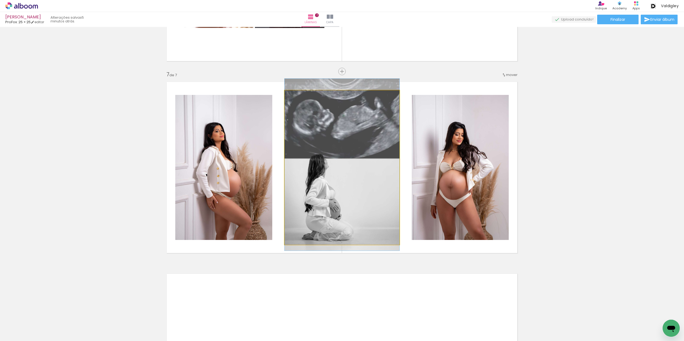
drag, startPoint x: 344, startPoint y: 158, endPoint x: 344, endPoint y: 155, distance: 2.9
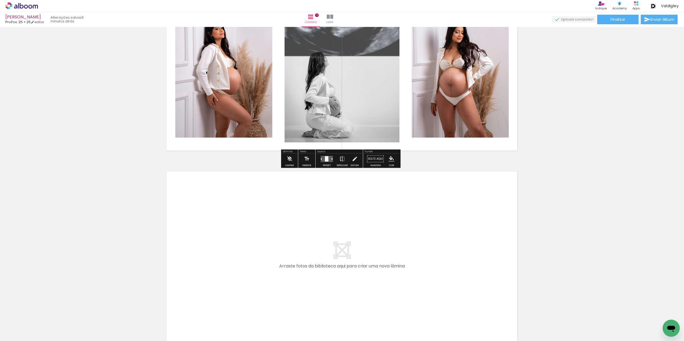
scroll to position [1224, 0]
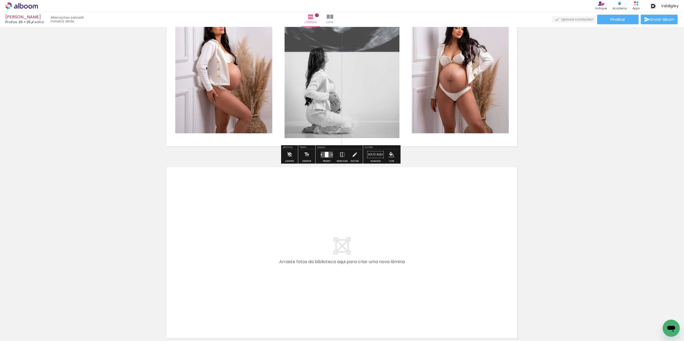
drag, startPoint x: 521, startPoint y: 323, endPoint x: 458, endPoint y: 254, distance: 93.3
click at [458, 254] on quentale-workspace at bounding box center [342, 170] width 684 height 341
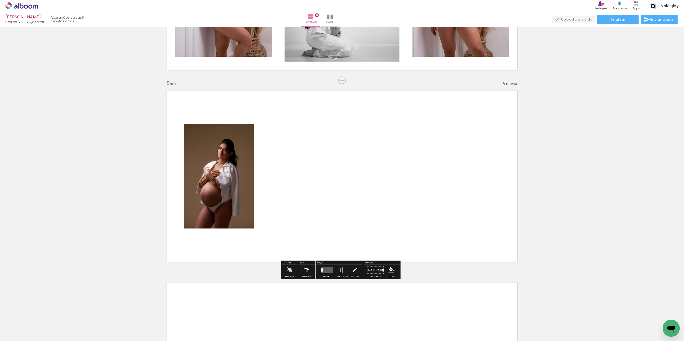
scroll to position [1310, 0]
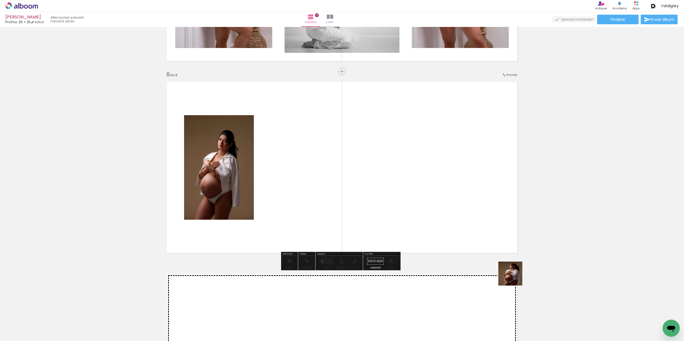
drag, startPoint x: 548, startPoint y: 322, endPoint x: 459, endPoint y: 235, distance: 124.4
click at [459, 235] on quentale-workspace at bounding box center [342, 170] width 684 height 341
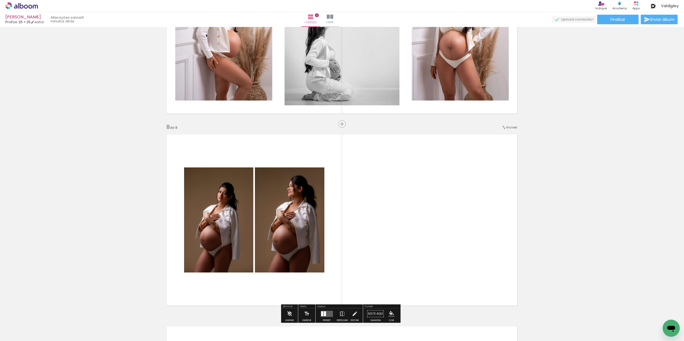
scroll to position [1283, 0]
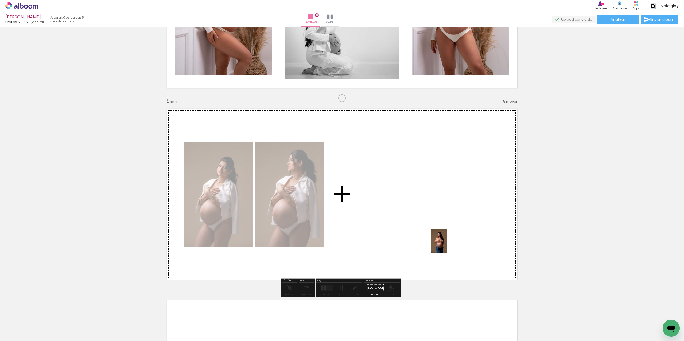
drag, startPoint x: 576, startPoint y: 327, endPoint x: 447, endPoint y: 245, distance: 153.0
click at [447, 245] on quentale-workspace at bounding box center [342, 170] width 684 height 341
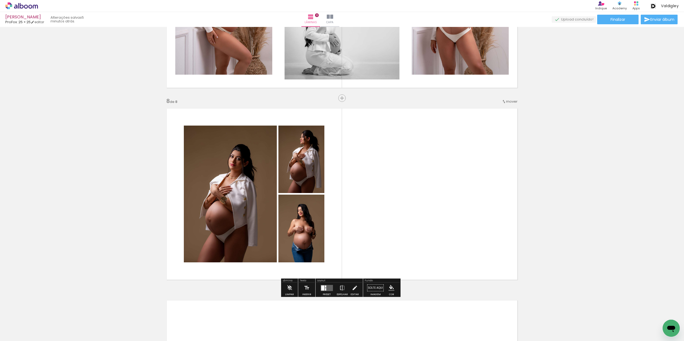
drag, startPoint x: 321, startPoint y: 286, endPoint x: 343, endPoint y: 273, distance: 25.4
click at [322, 286] on div at bounding box center [322, 288] width 3 height 5
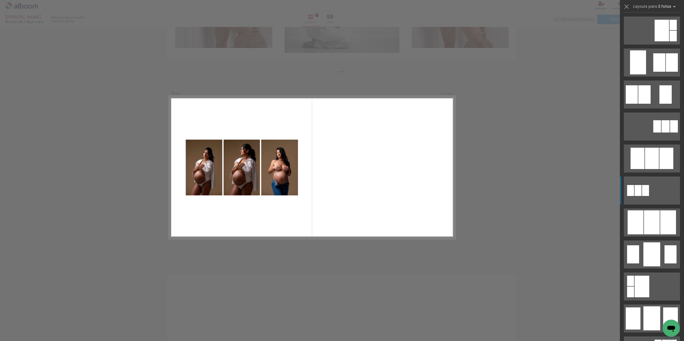
scroll to position [160, 0]
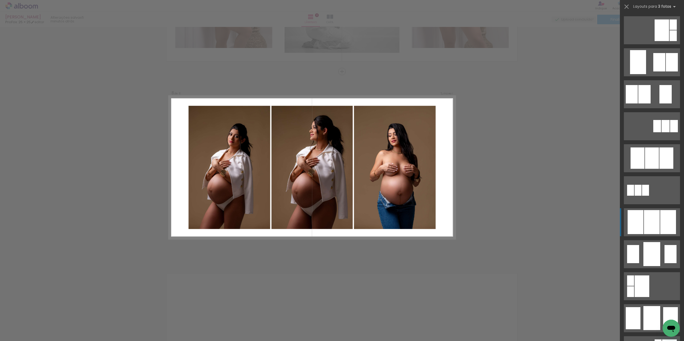
click at [654, 169] on div at bounding box center [652, 158] width 14 height 21
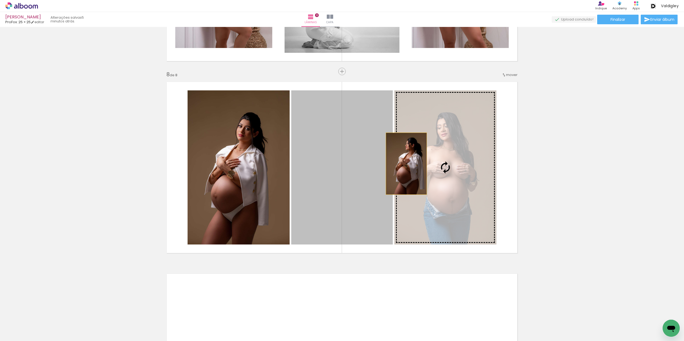
drag, startPoint x: 369, startPoint y: 165, endPoint x: 404, endPoint y: 164, distance: 35.0
click at [0, 0] on slot at bounding box center [0, 0] width 0 height 0
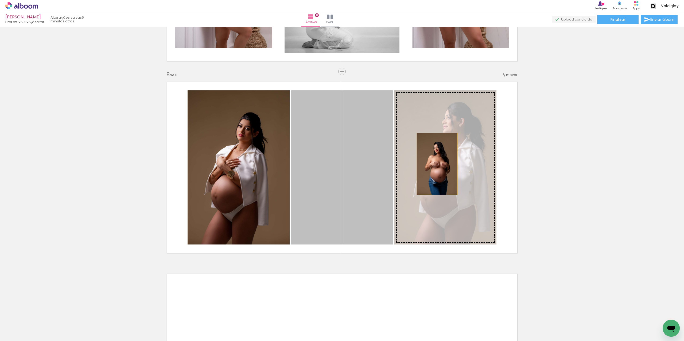
drag, startPoint x: 361, startPoint y: 164, endPoint x: 435, endPoint y: 164, distance: 73.4
click at [0, 0] on slot at bounding box center [0, 0] width 0 height 0
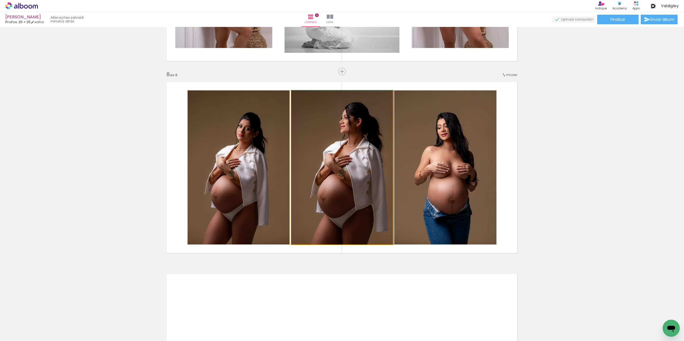
drag, startPoint x: 337, startPoint y: 165, endPoint x: 344, endPoint y: 165, distance: 6.7
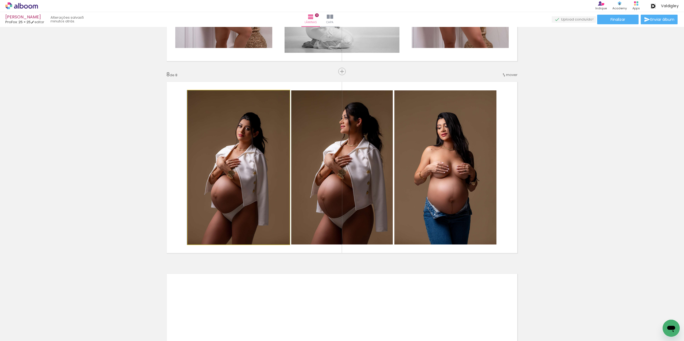
drag, startPoint x: 253, startPoint y: 164, endPoint x: 350, endPoint y: 164, distance: 97.7
click at [0, 0] on slot at bounding box center [0, 0] width 0 height 0
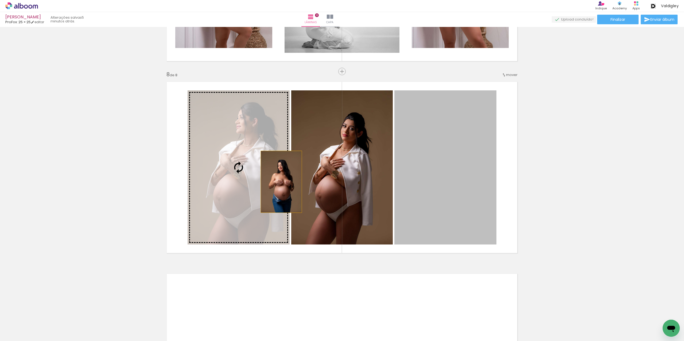
drag, startPoint x: 478, startPoint y: 182, endPoint x: 279, endPoint y: 182, distance: 198.9
click at [0, 0] on slot at bounding box center [0, 0] width 0 height 0
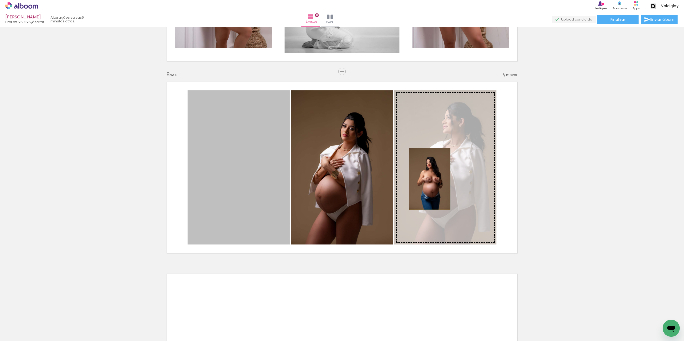
drag, startPoint x: 265, startPoint y: 178, endPoint x: 427, endPoint y: 179, distance: 161.8
click at [0, 0] on slot at bounding box center [0, 0] width 0 height 0
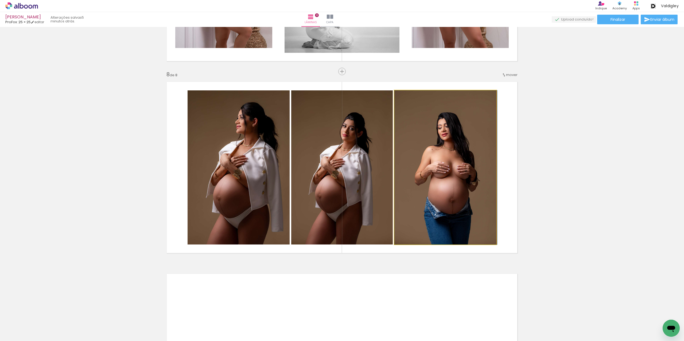
drag, startPoint x: 430, startPoint y: 169, endPoint x: 430, endPoint y: 159, distance: 10.4
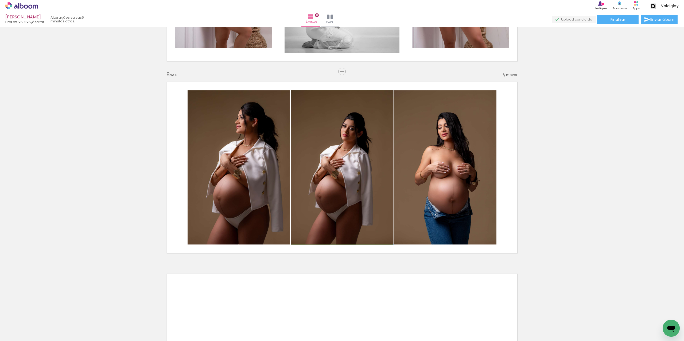
click at [304, 95] on div at bounding box center [303, 96] width 9 height 9
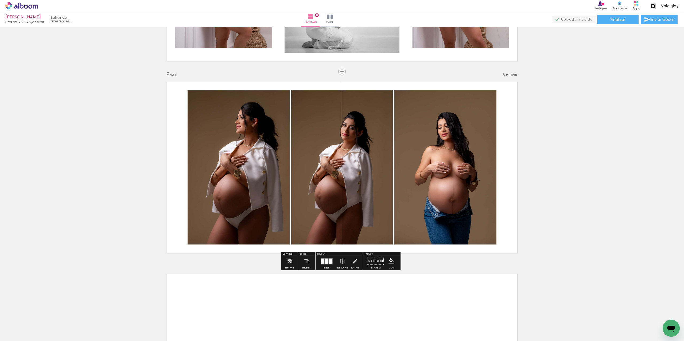
type paper-slider "104"
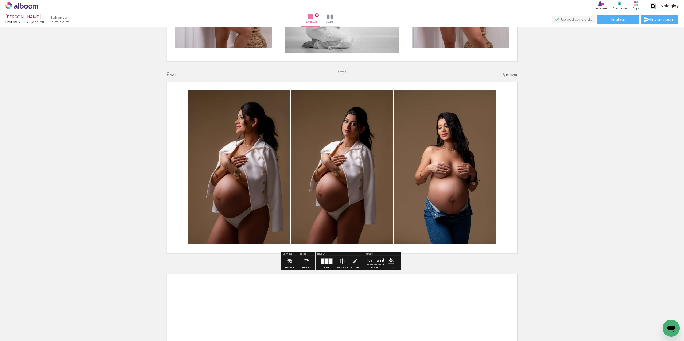
click at [439, 116] on quentale-photo at bounding box center [445, 168] width 102 height 154
click at [204, 96] on div at bounding box center [200, 96] width 9 height 9
type paper-slider "105"
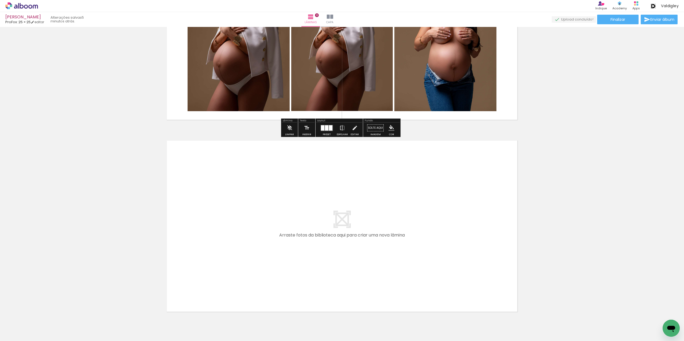
scroll to position [1470, 0]
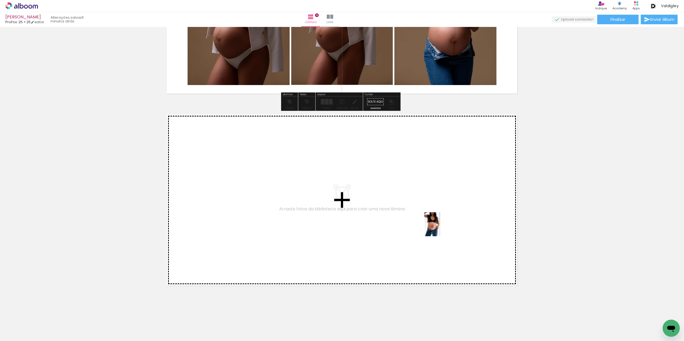
drag, startPoint x: 605, startPoint y: 325, endPoint x: 646, endPoint y: 311, distance: 43.0
click at [442, 230] on quentale-workspace at bounding box center [342, 170] width 684 height 341
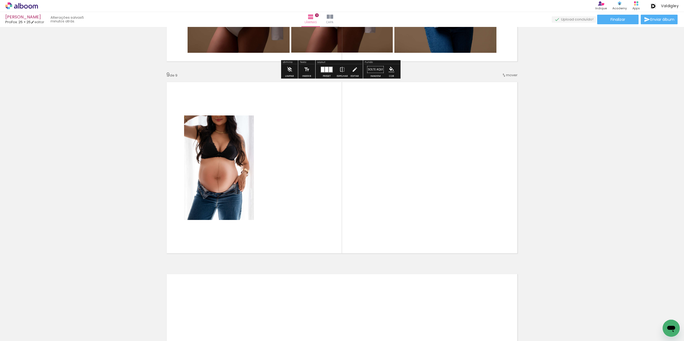
scroll to position [1502, 0]
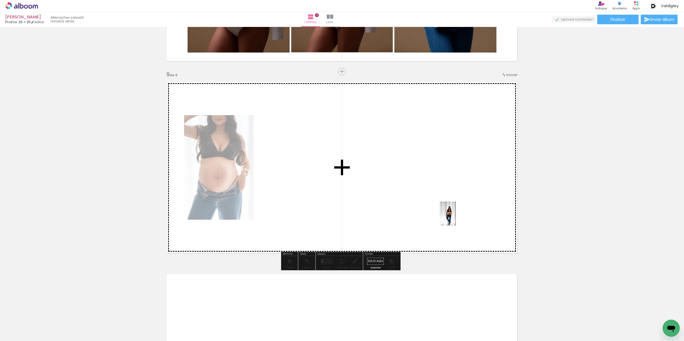
drag, startPoint x: 638, startPoint y: 320, endPoint x: 455, endPoint y: 218, distance: 209.0
click at [455, 218] on quentale-workspace at bounding box center [342, 170] width 684 height 341
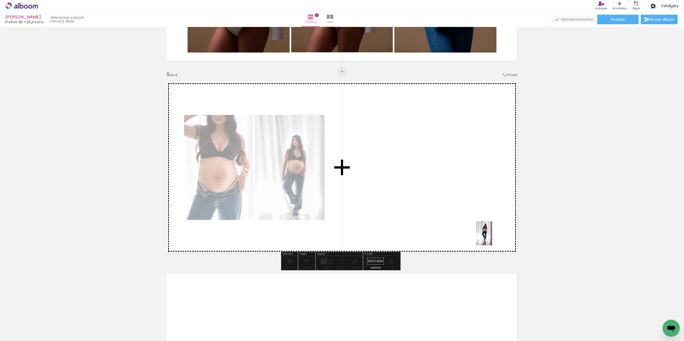
drag, startPoint x: 667, startPoint y: 317, endPoint x: 492, endPoint y: 238, distance: 192.6
click at [492, 238] on quentale-workspace at bounding box center [342, 170] width 684 height 341
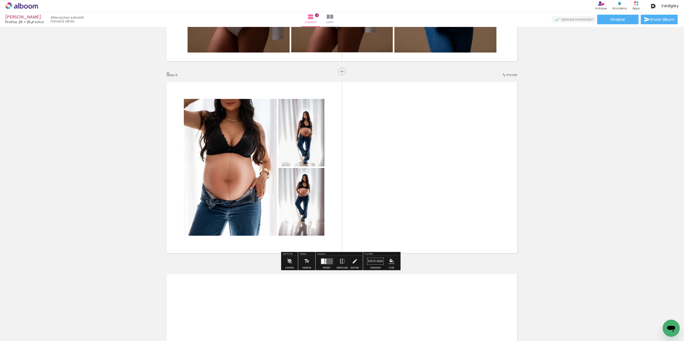
drag, startPoint x: 321, startPoint y: 258, endPoint x: 462, endPoint y: 229, distance: 143.3
click at [322, 258] on quentale-layouter at bounding box center [326, 261] width 12 height 6
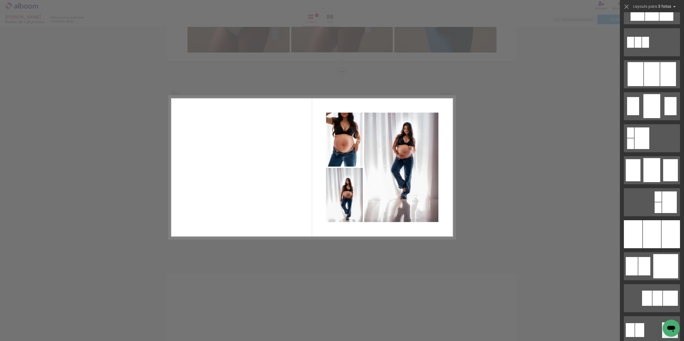
scroll to position [320, 0]
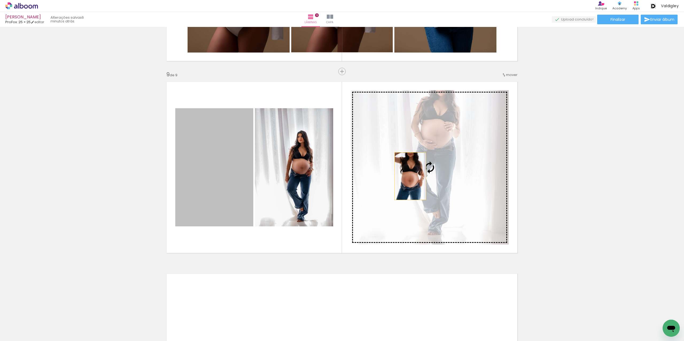
drag, startPoint x: 229, startPoint y: 185, endPoint x: 409, endPoint y: 176, distance: 180.2
click at [0, 0] on slot at bounding box center [0, 0] width 0 height 0
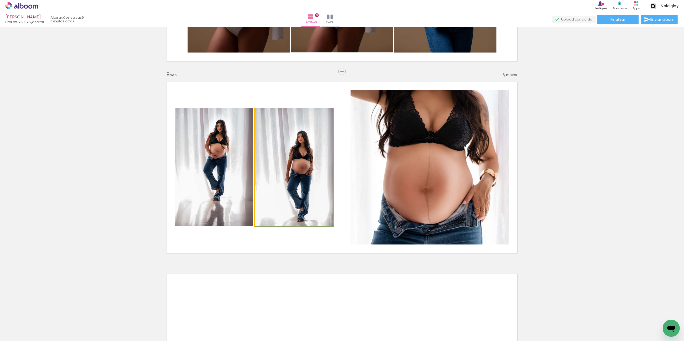
drag, startPoint x: 277, startPoint y: 183, endPoint x: 249, endPoint y: 121, distance: 68.0
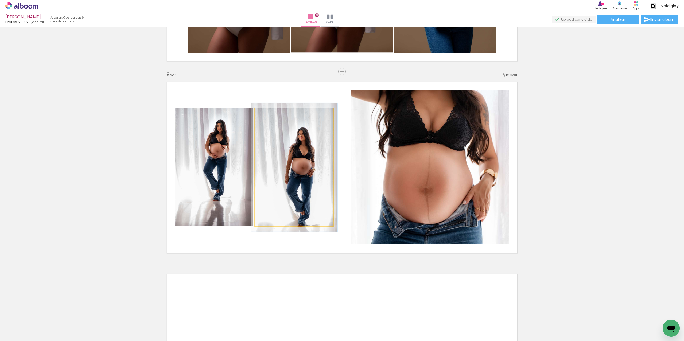
type paper-slider "109"
click at [267, 113] on div at bounding box center [268, 114] width 5 height 5
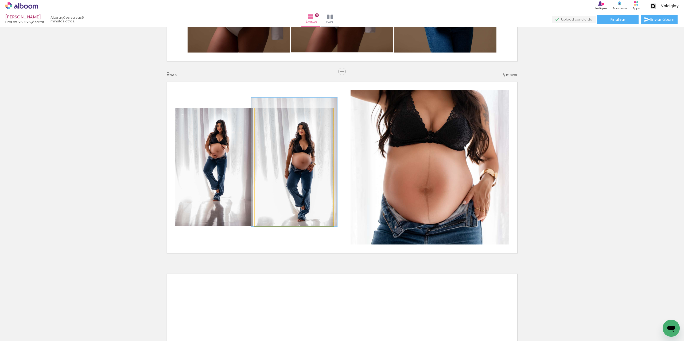
drag, startPoint x: 280, startPoint y: 136, endPoint x: 280, endPoint y: 121, distance: 15.0
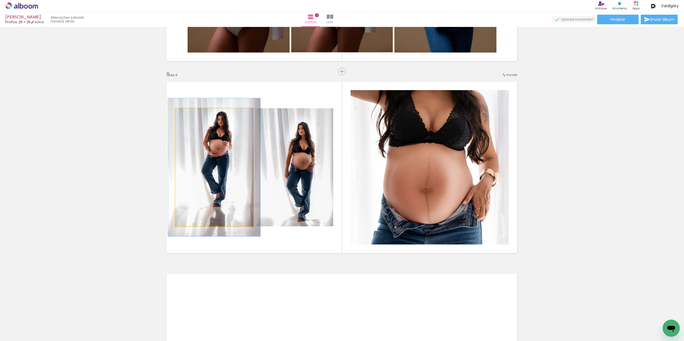
drag, startPoint x: 185, startPoint y: 117, endPoint x: 188, endPoint y: 119, distance: 4.3
click at [187, 117] on div at bounding box center [191, 114] width 9 height 9
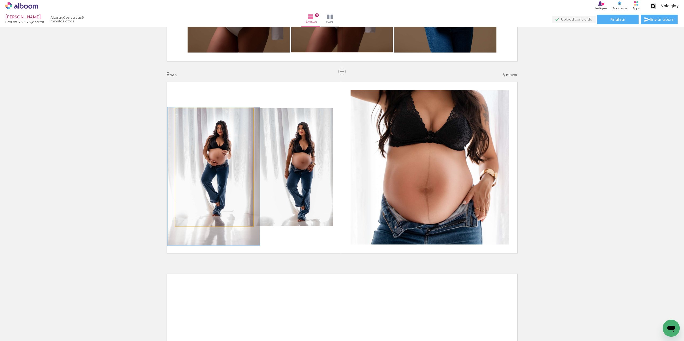
drag, startPoint x: 203, startPoint y: 137, endPoint x: 201, endPoint y: 143, distance: 6.3
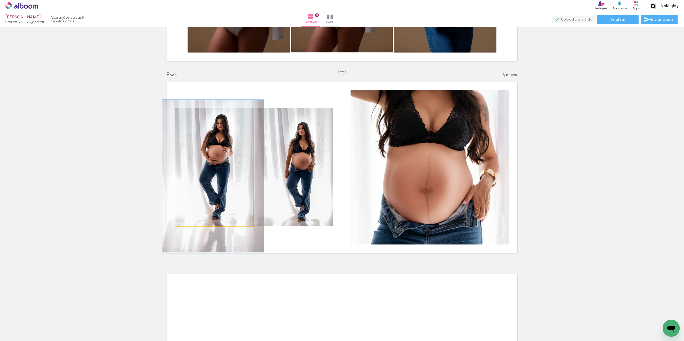
type paper-slider "129"
click at [190, 118] on div at bounding box center [194, 114] width 9 height 9
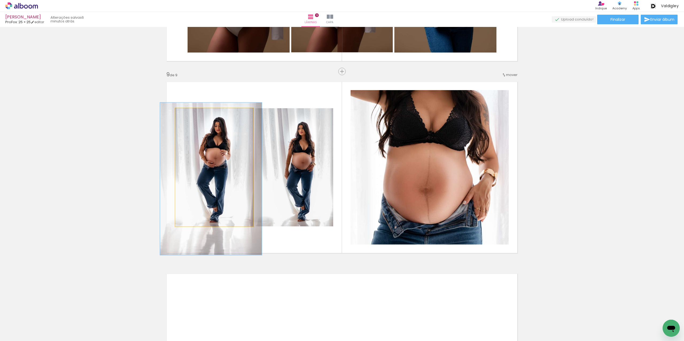
drag, startPoint x: 223, startPoint y: 138, endPoint x: 221, endPoint y: 141, distance: 3.4
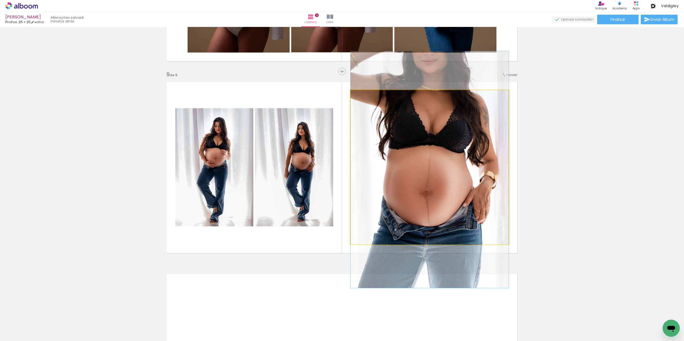
drag, startPoint x: 462, startPoint y: 181, endPoint x: 460, endPoint y: 184, distance: 3.2
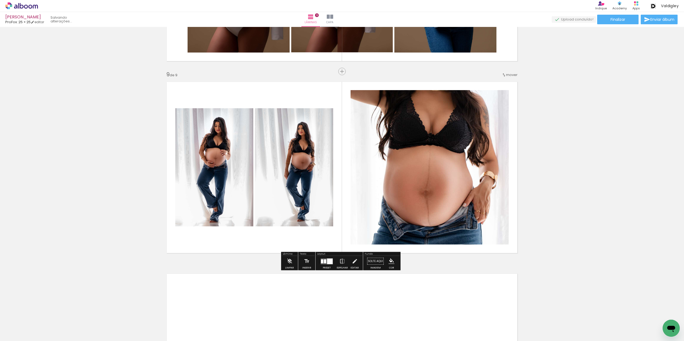
click at [397, 163] on quentale-photo at bounding box center [429, 167] width 158 height 155
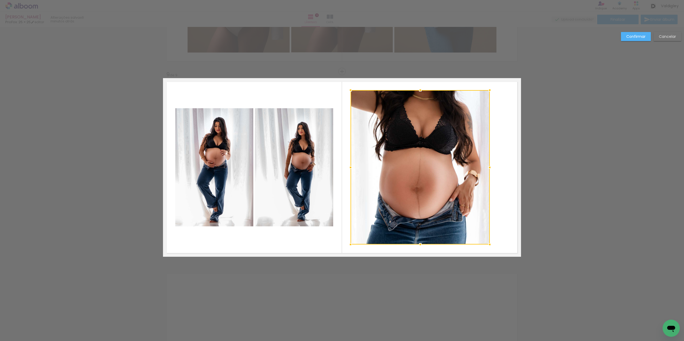
drag, startPoint x: 507, startPoint y: 165, endPoint x: 488, endPoint y: 168, distance: 19.3
click at [488, 168] on div at bounding box center [489, 167] width 11 height 11
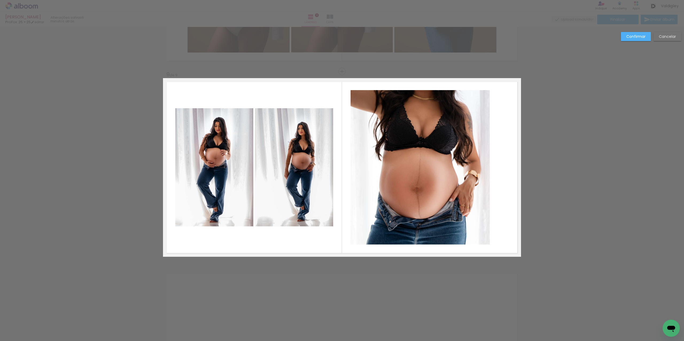
click at [378, 167] on quentale-photo at bounding box center [419, 167] width 139 height 155
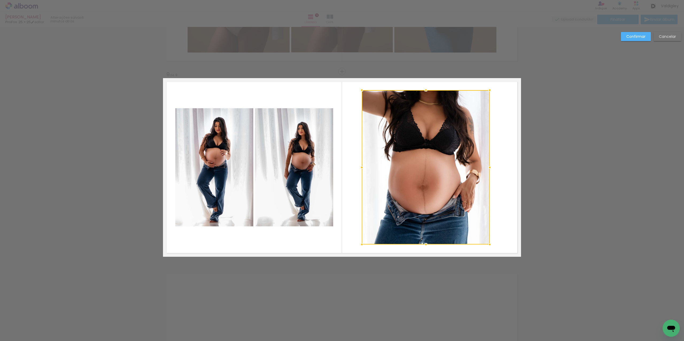
drag, startPoint x: 349, startPoint y: 166, endPoint x: 360, endPoint y: 165, distance: 11.3
click at [360, 165] on div at bounding box center [361, 167] width 11 height 11
click at [631, 32] on paper-button "Confirmar" at bounding box center [635, 36] width 30 height 9
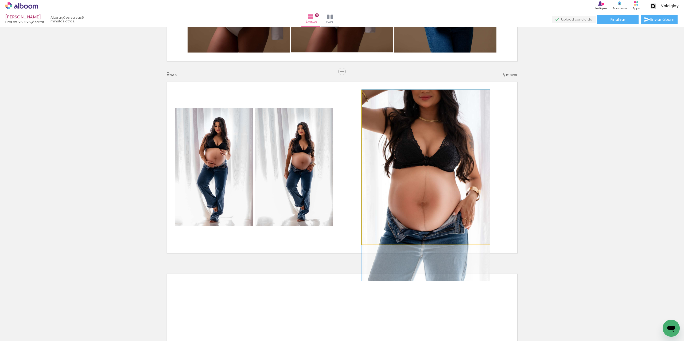
drag, startPoint x: 442, startPoint y: 140, endPoint x: 445, endPoint y: 156, distance: 16.1
drag, startPoint x: 463, startPoint y: 180, endPoint x: 462, endPoint y: 191, distance: 11.2
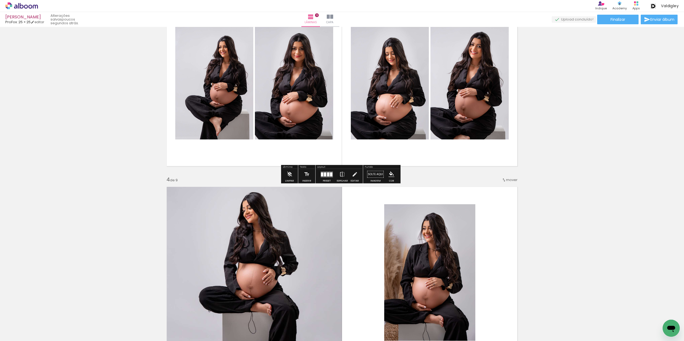
scroll to position [427, 0]
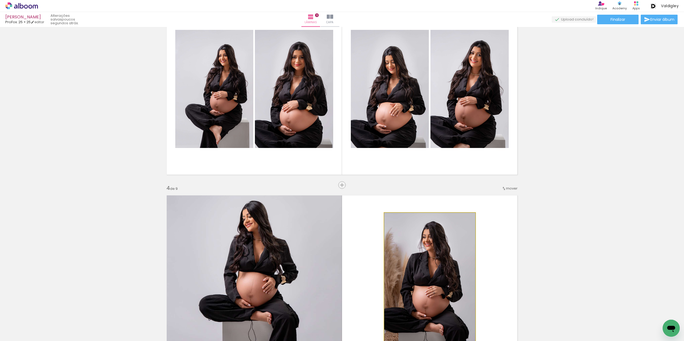
click at [425, 272] on quentale-photo at bounding box center [429, 281] width 91 height 137
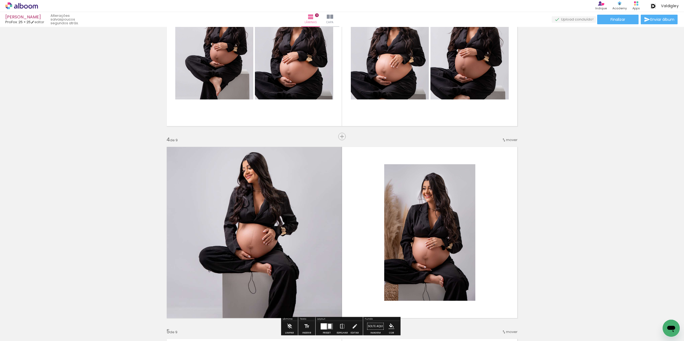
scroll to position [534, 0]
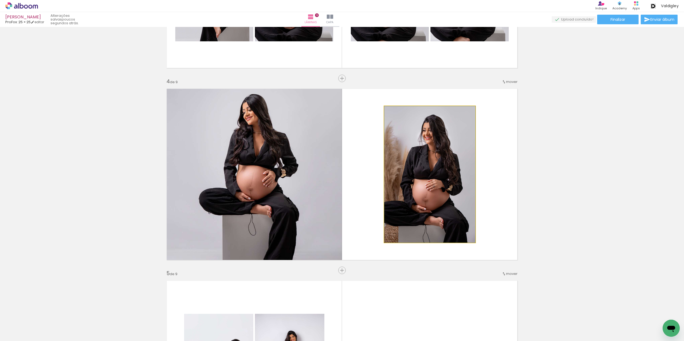
click at [428, 199] on quentale-photo at bounding box center [429, 174] width 91 height 137
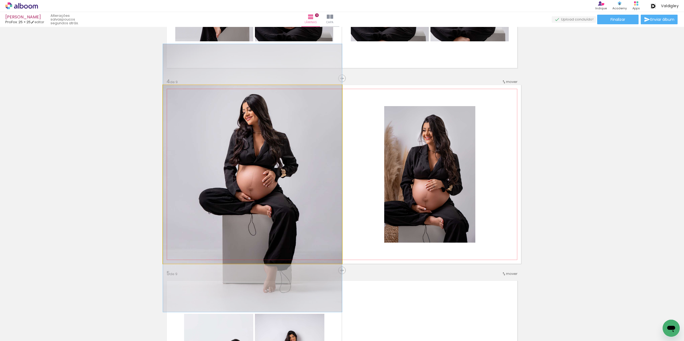
click at [317, 199] on quentale-photo at bounding box center [252, 174] width 179 height 179
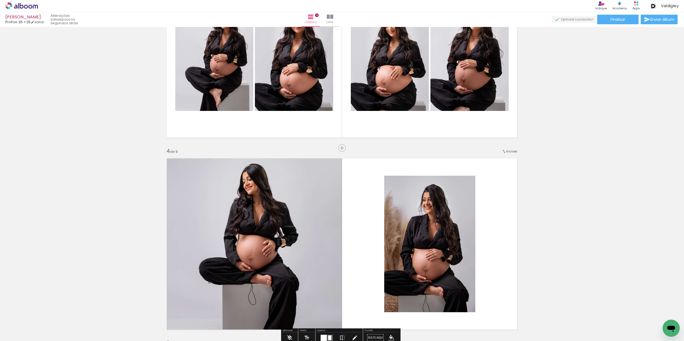
scroll to position [454, 0]
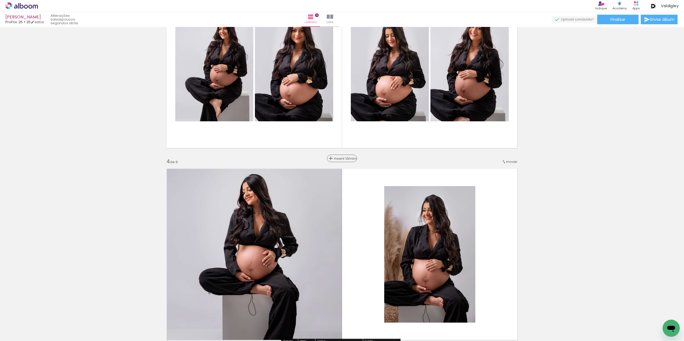
click at [342, 160] on span "Inserir lâmina" at bounding box center [344, 158] width 21 height 3
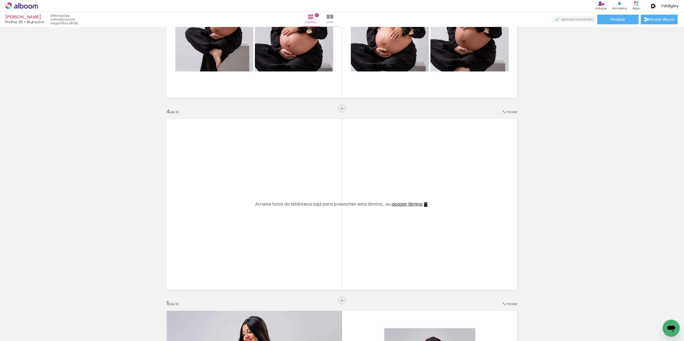
scroll to position [561, 0]
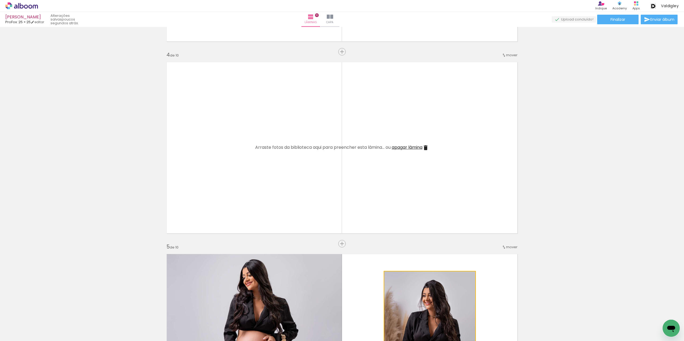
drag, startPoint x: 408, startPoint y: 269, endPoint x: 397, endPoint y: 202, distance: 67.9
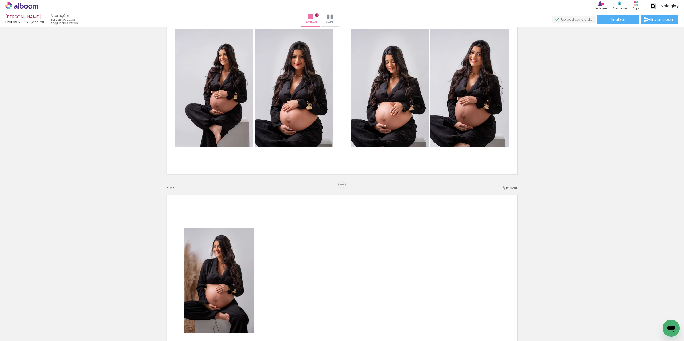
scroll to position [427, 0]
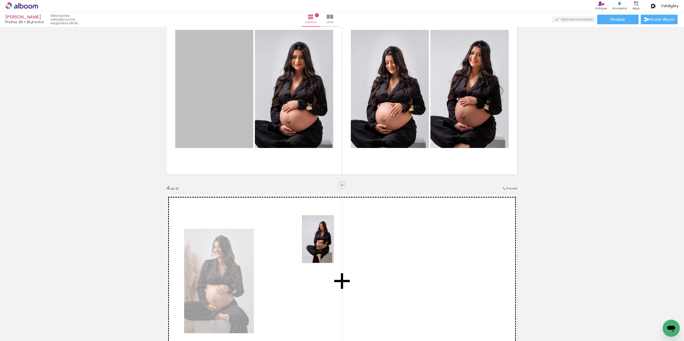
drag, startPoint x: 221, startPoint y: 108, endPoint x: 316, endPoint y: 239, distance: 162.1
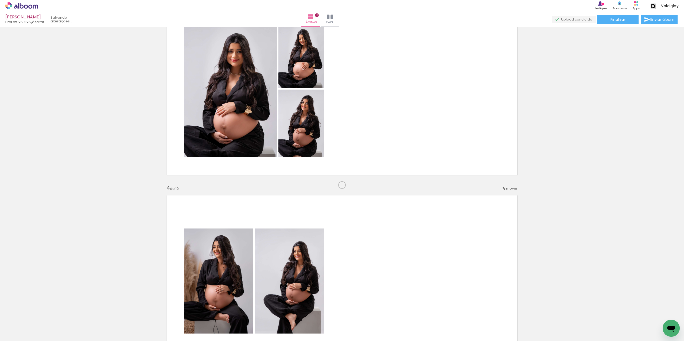
scroll to position [507, 0]
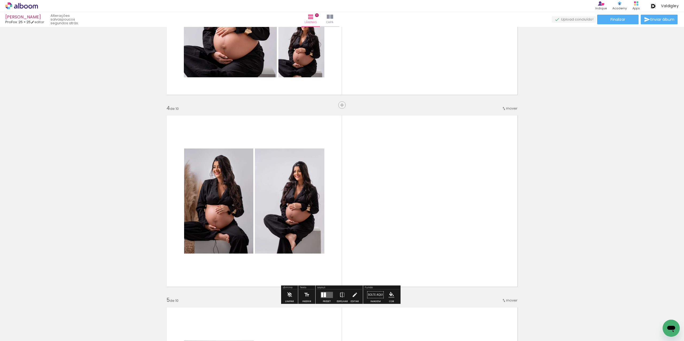
drag, startPoint x: 324, startPoint y: 294, endPoint x: 480, endPoint y: 255, distance: 160.5
click at [324, 294] on div at bounding box center [325, 295] width 2 height 5
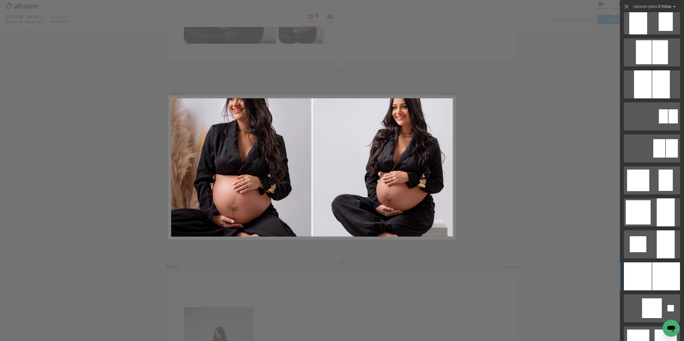
scroll to position [320, 0]
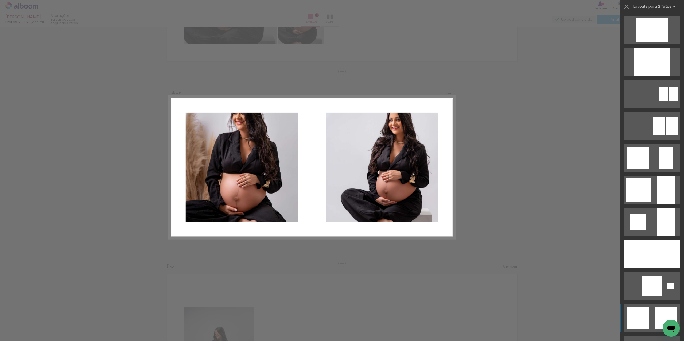
drag, startPoint x: 663, startPoint y: 258, endPoint x: 662, endPoint y: 308, distance: 49.7
click at [0, 0] on slot at bounding box center [0, 0] width 0 height 0
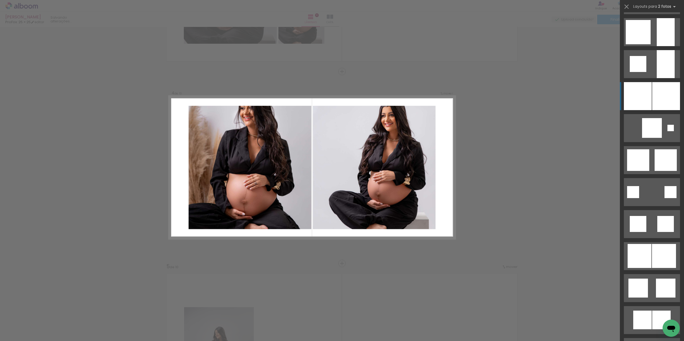
scroll to position [481, 0]
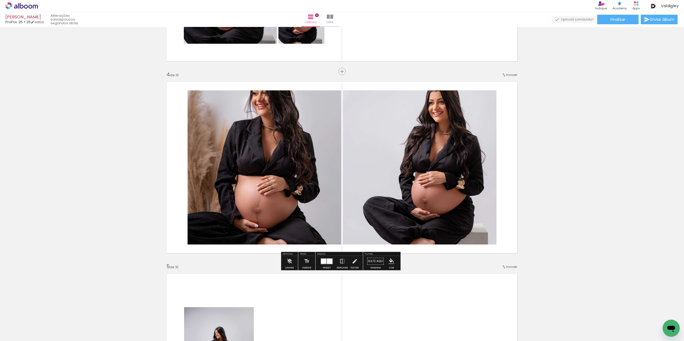
click at [298, 168] on quentale-photo at bounding box center [264, 168] width 154 height 154
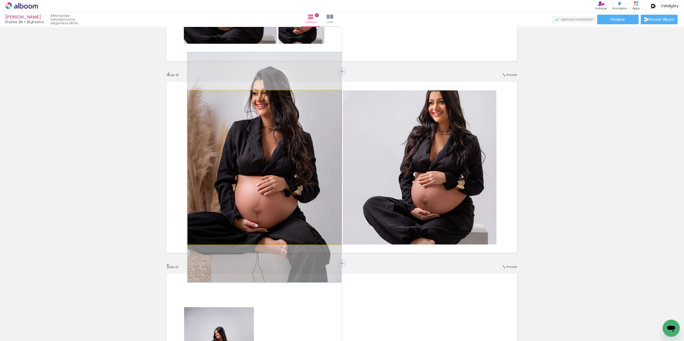
click at [298, 168] on quentale-photo at bounding box center [264, 168] width 154 height 154
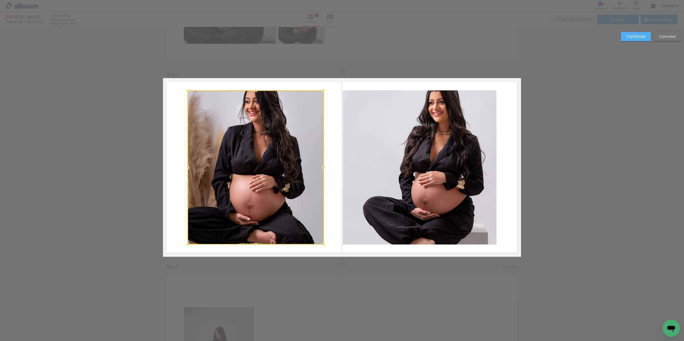
drag, startPoint x: 339, startPoint y: 169, endPoint x: 322, endPoint y: 169, distance: 17.1
click at [322, 169] on div at bounding box center [323, 167] width 11 height 11
click at [359, 171] on quentale-photo at bounding box center [420, 168] width 154 height 154
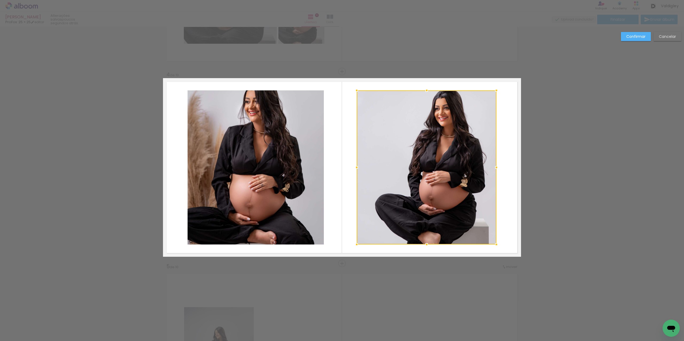
drag, startPoint x: 340, startPoint y: 166, endPoint x: 460, endPoint y: 91, distance: 140.9
click at [355, 166] on div at bounding box center [356, 167] width 11 height 11
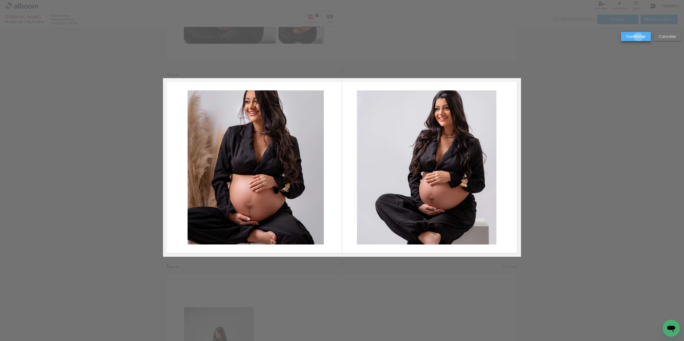
click at [0, 0] on slot "Confirmar" at bounding box center [0, 0] width 0 height 0
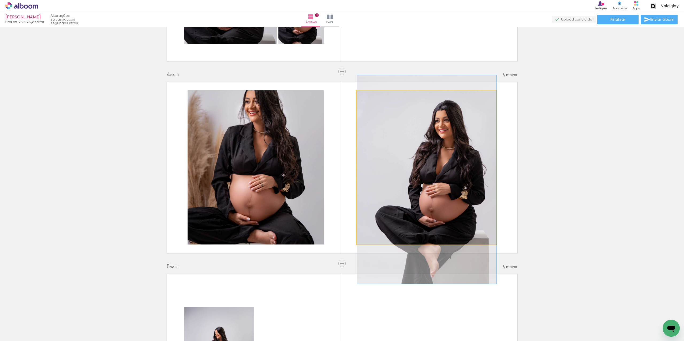
drag, startPoint x: 455, startPoint y: 154, endPoint x: 455, endPoint y: 164, distance: 10.4
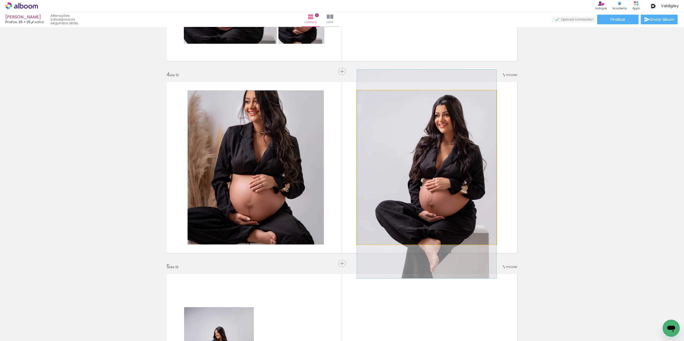
drag, startPoint x: 454, startPoint y: 160, endPoint x: 453, endPoint y: 156, distance: 3.9
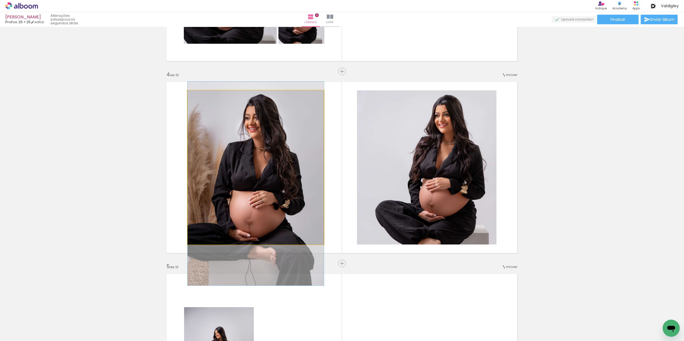
drag, startPoint x: 256, startPoint y: 149, endPoint x: 258, endPoint y: 163, distance: 14.3
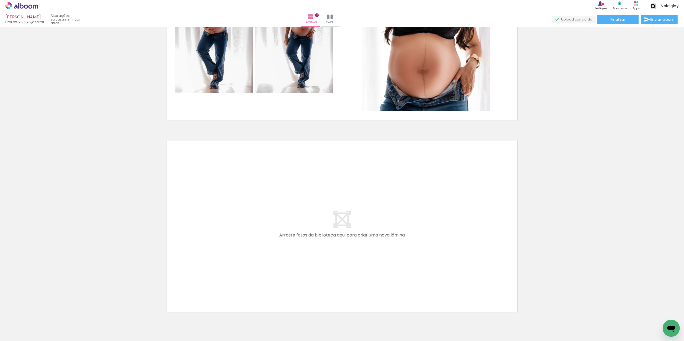
scroll to position [1854, 0]
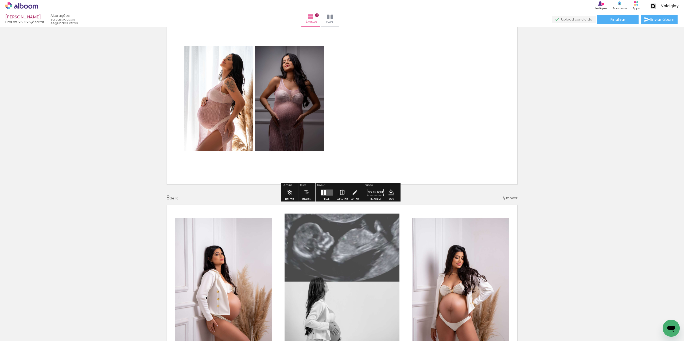
scroll to position [1133, 0]
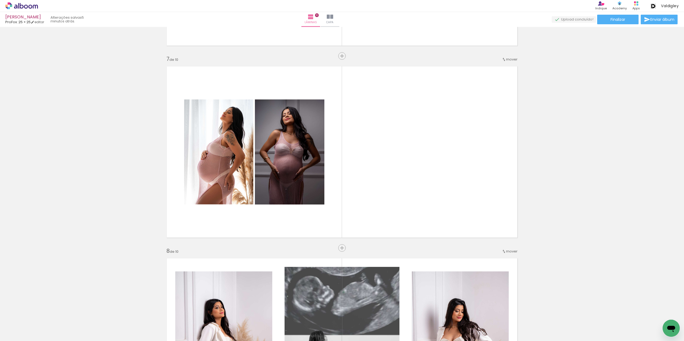
click at [26, 332] on span "Adicionar Fotos" at bounding box center [19, 334] width 16 height 6
click at [0, 0] on input "file" at bounding box center [0, 0] width 0 height 0
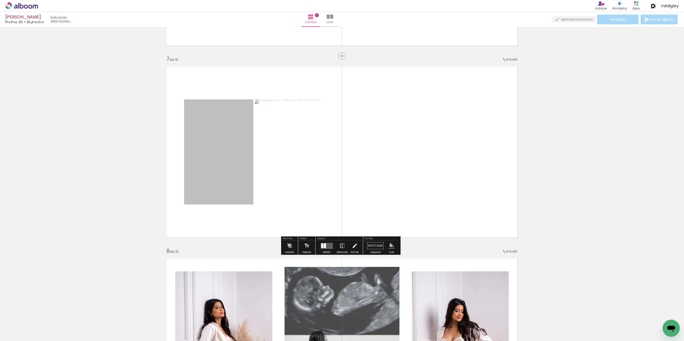
click at [324, 247] on div at bounding box center [325, 245] width 2 height 5
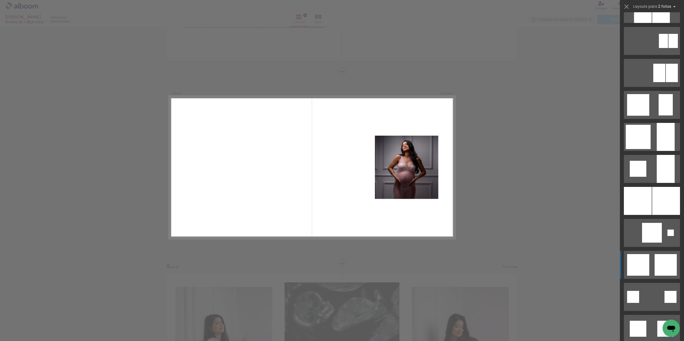
scroll to position [507, 0]
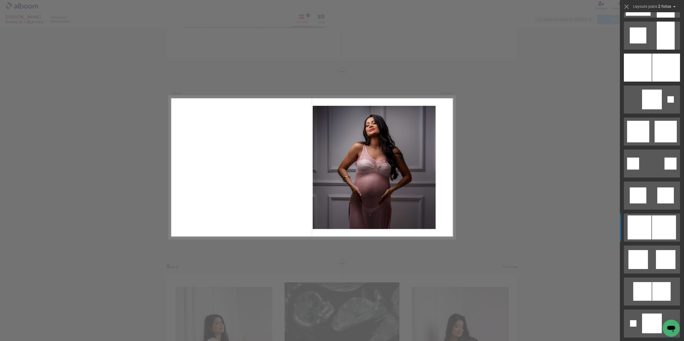
click at [639, 170] on div at bounding box center [633, 164] width 12 height 12
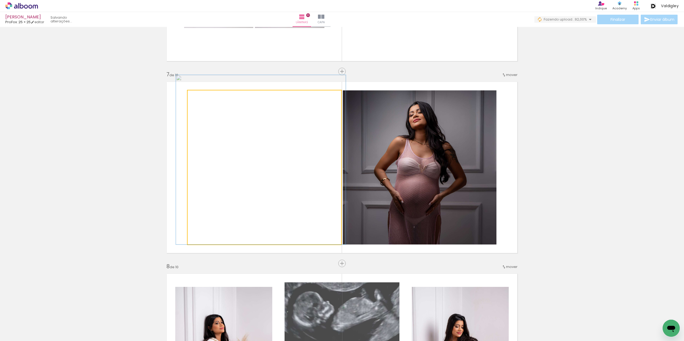
click at [275, 170] on quentale-photo at bounding box center [264, 168] width 154 height 154
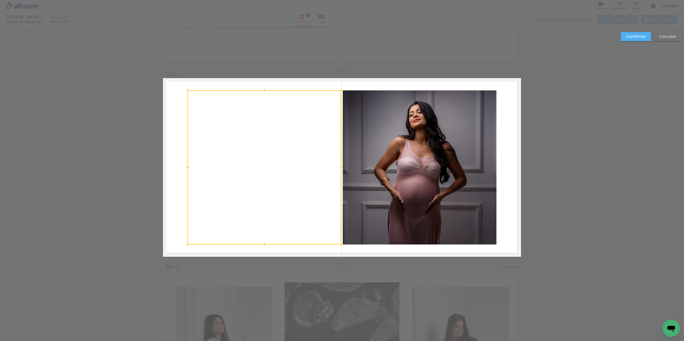
scroll to position [1118, 0]
drag, startPoint x: 217, startPoint y: 157, endPoint x: 214, endPoint y: 157, distance: 2.9
click at [214, 157] on div at bounding box center [261, 168] width 154 height 154
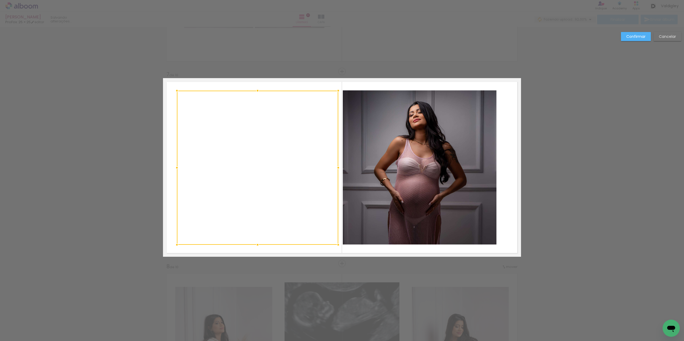
drag, startPoint x: 182, startPoint y: 166, endPoint x: 174, endPoint y: 166, distance: 7.7
click at [174, 166] on div at bounding box center [176, 168] width 11 height 11
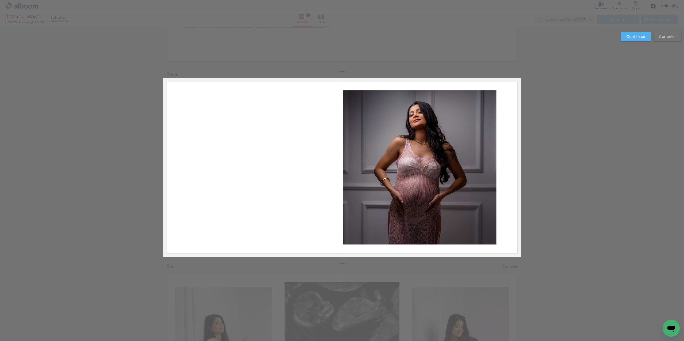
click at [396, 170] on quentale-photo at bounding box center [420, 168] width 154 height 154
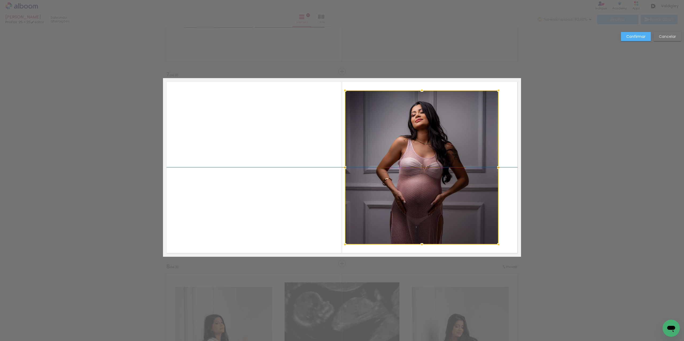
click at [404, 168] on div at bounding box center [422, 168] width 154 height 154
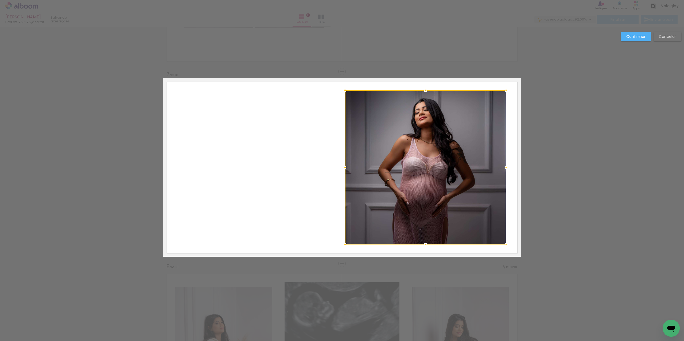
drag, startPoint x: 496, startPoint y: 169, endPoint x: 501, endPoint y: 169, distance: 4.5
click at [501, 169] on div at bounding box center [506, 167] width 11 height 11
click at [0, 0] on slot "Confirmar" at bounding box center [0, 0] width 0 height 0
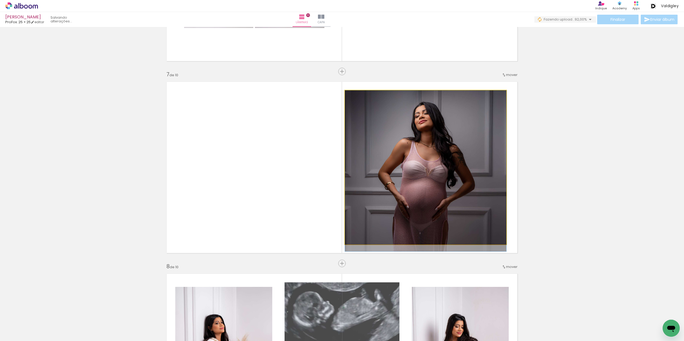
drag, startPoint x: 429, startPoint y: 151, endPoint x: 430, endPoint y: 156, distance: 5.7
click at [430, 156] on quentale-photo at bounding box center [425, 168] width 161 height 154
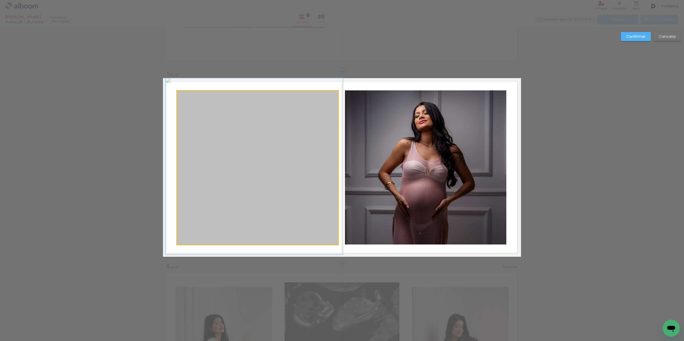
drag, startPoint x: 226, startPoint y: 125, endPoint x: 225, endPoint y: 132, distance: 7.6
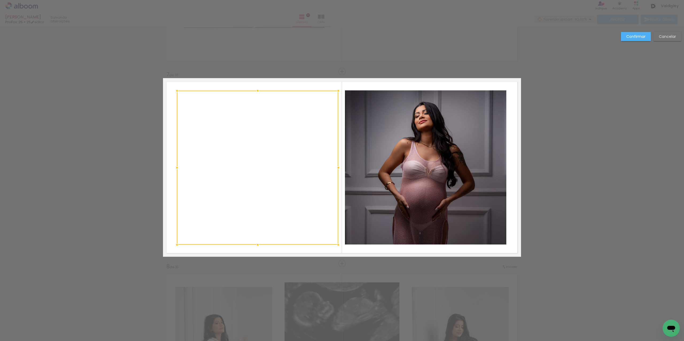
click at [0, 0] on slot "Confirmar" at bounding box center [0, 0] width 0 height 0
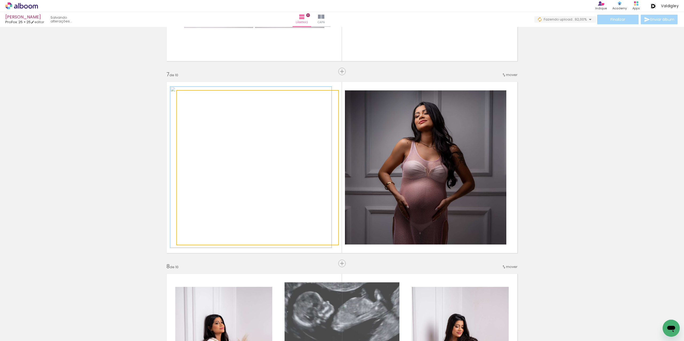
drag, startPoint x: 187, startPoint y: 96, endPoint x: 187, endPoint y: 100, distance: 4.0
type paper-slider "100"
click at [185, 96] on div at bounding box center [189, 96] width 9 height 9
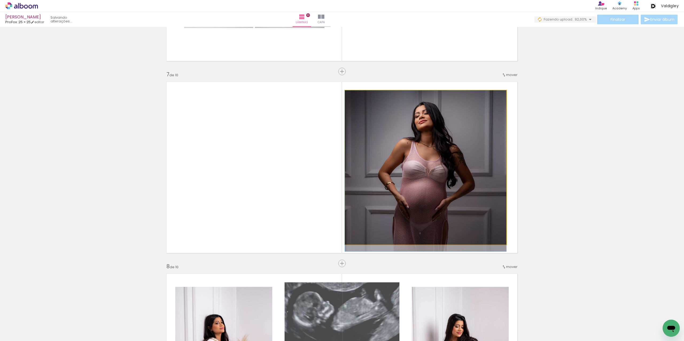
click at [445, 143] on quentale-photo at bounding box center [425, 168] width 161 height 154
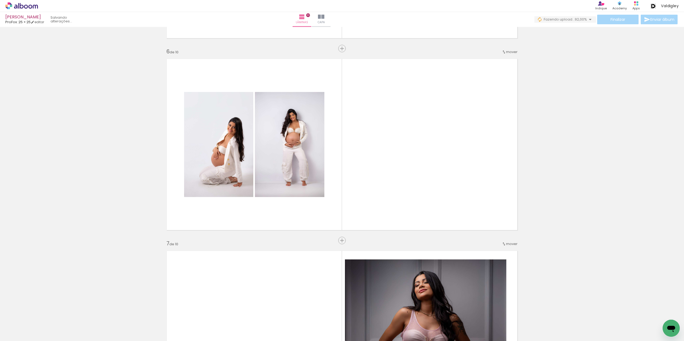
scroll to position [931, 0]
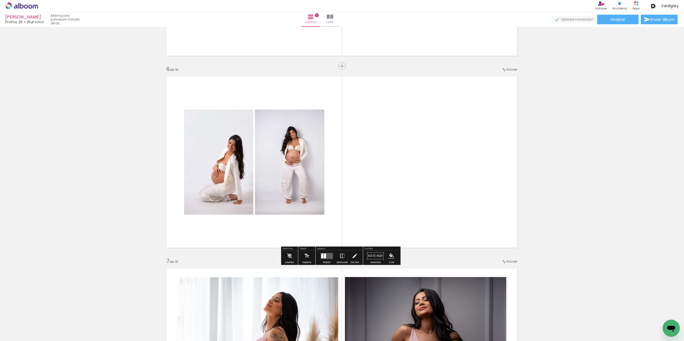
click at [25, 334] on span "Adicionar Fotos" at bounding box center [19, 334] width 16 height 6
click at [0, 0] on input "file" at bounding box center [0, 0] width 0 height 0
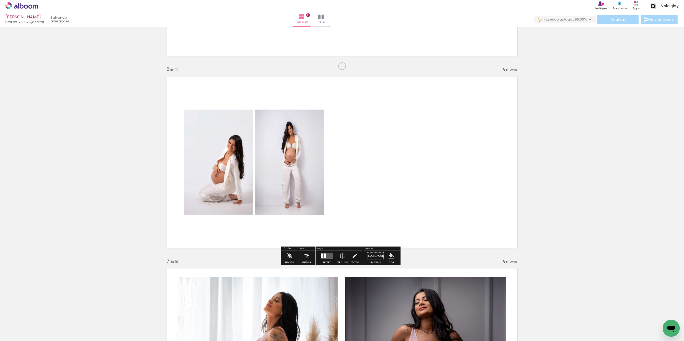
click at [324, 257] on div at bounding box center [325, 256] width 2 height 5
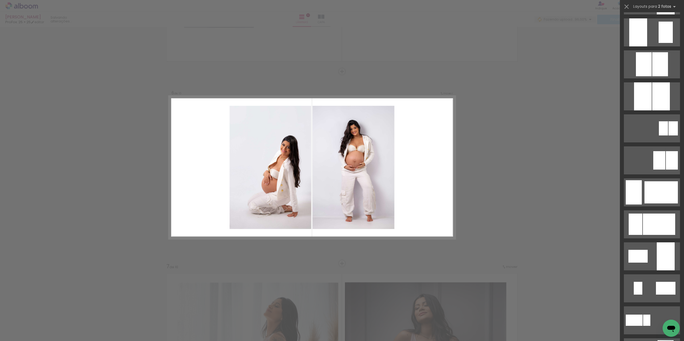
scroll to position [684, 0]
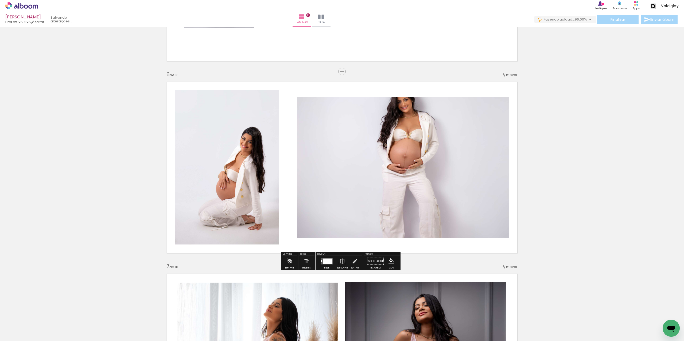
scroll to position [684, 0]
click at [437, 214] on quentale-photo at bounding box center [403, 167] width 212 height 141
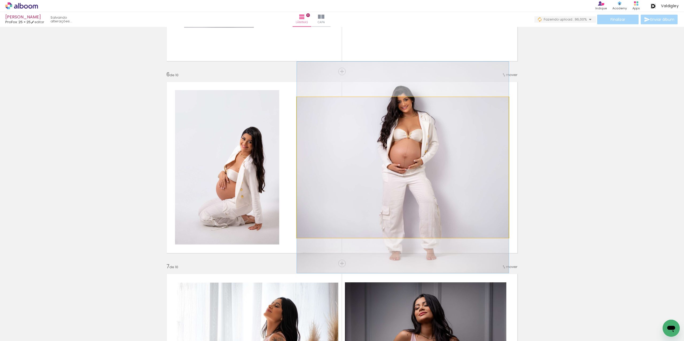
click at [419, 189] on quentale-photo at bounding box center [403, 167] width 212 height 141
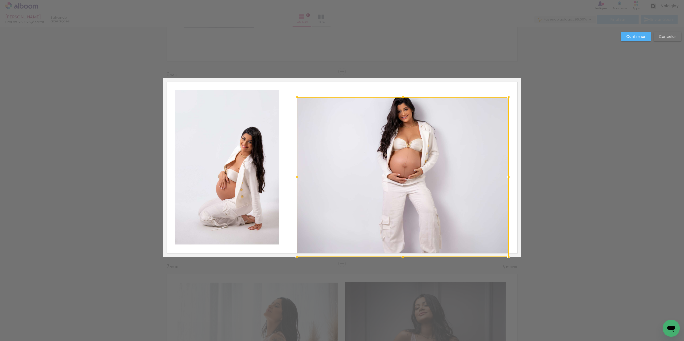
drag, startPoint x: 400, startPoint y: 238, endPoint x: 403, endPoint y: 255, distance: 17.7
click at [403, 255] on div at bounding box center [402, 257] width 11 height 11
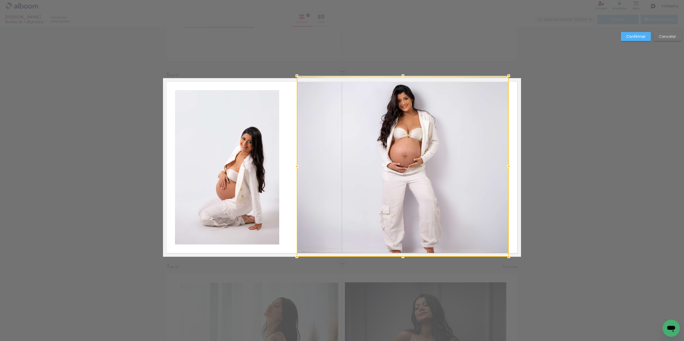
drag, startPoint x: 402, startPoint y: 97, endPoint x: 401, endPoint y: 80, distance: 17.1
click at [401, 80] on div at bounding box center [402, 75] width 11 height 11
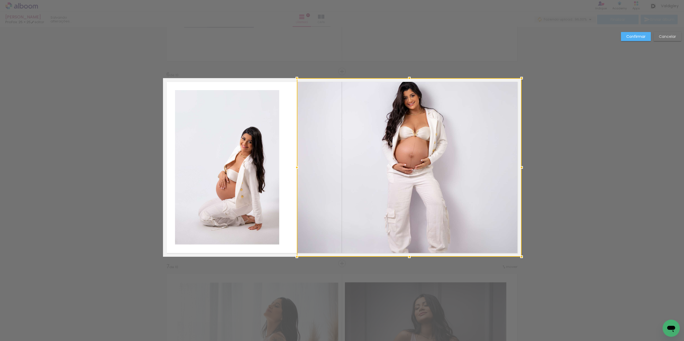
drag, startPoint x: 506, startPoint y: 169, endPoint x: 516, endPoint y: 169, distance: 10.1
click at [516, 169] on div at bounding box center [521, 167] width 11 height 11
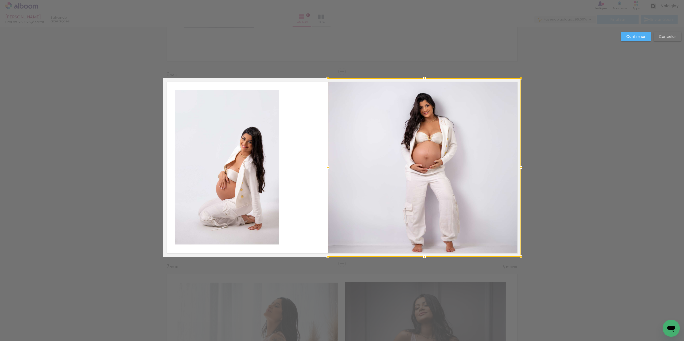
drag, startPoint x: 294, startPoint y: 166, endPoint x: 328, endPoint y: 170, distance: 33.8
click at [328, 170] on div at bounding box center [327, 167] width 11 height 11
click at [644, 41] on div "Confirmar Cancelar" at bounding box center [649, 38] width 63 height 13
click at [0, 0] on slot "Confirmar" at bounding box center [0, 0] width 0 height 0
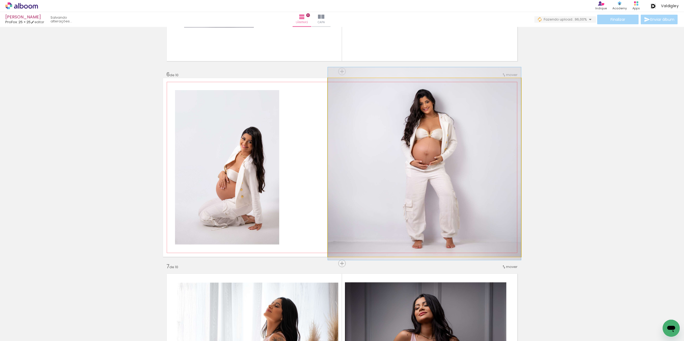
drag, startPoint x: 474, startPoint y: 175, endPoint x: 473, endPoint y: 172, distance: 3.9
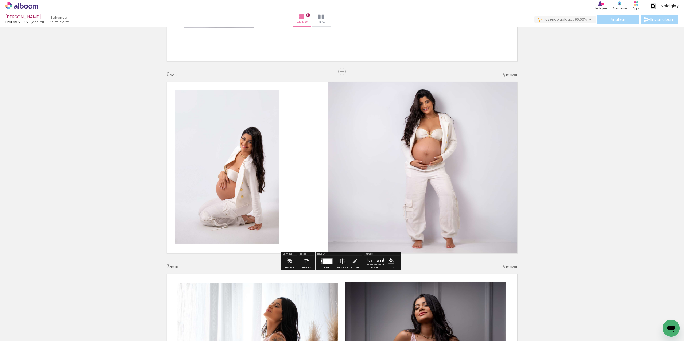
click at [249, 174] on quentale-photo at bounding box center [227, 167] width 104 height 155
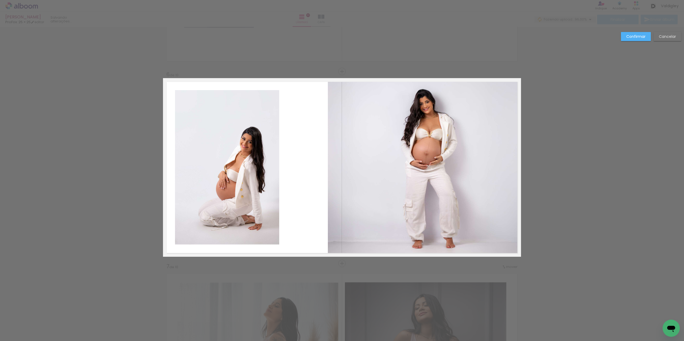
click at [269, 170] on quentale-photo at bounding box center [227, 167] width 104 height 155
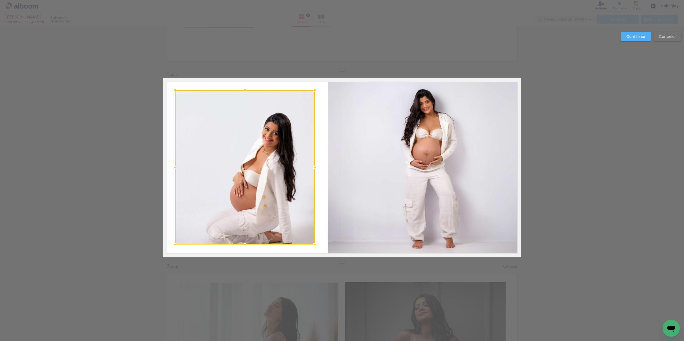
drag, startPoint x: 280, startPoint y: 168, endPoint x: 310, endPoint y: 169, distance: 29.7
click at [310, 169] on div at bounding box center [314, 167] width 11 height 11
click at [295, 169] on div at bounding box center [245, 167] width 140 height 155
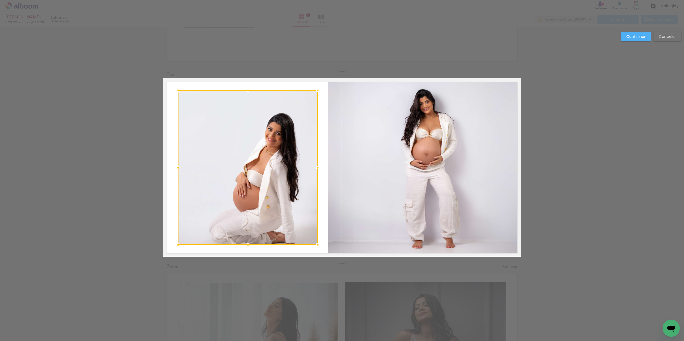
click at [285, 171] on div at bounding box center [248, 168] width 140 height 155
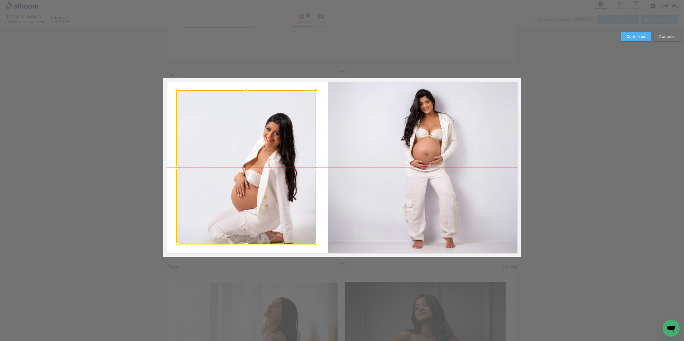
click at [283, 171] on div at bounding box center [246, 167] width 140 height 155
click at [0, 0] on slot "Confirmar" at bounding box center [0, 0] width 0 height 0
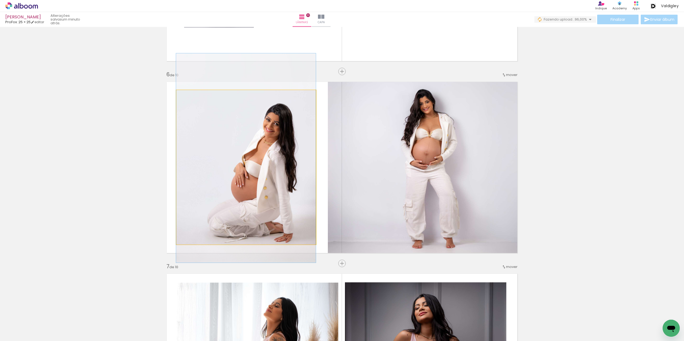
drag, startPoint x: 309, startPoint y: 175, endPoint x: 308, endPoint y: 166, distance: 9.4
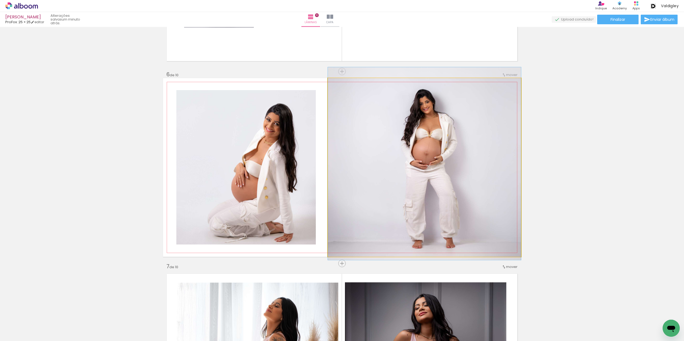
click at [344, 176] on quentale-photo at bounding box center [424, 167] width 193 height 179
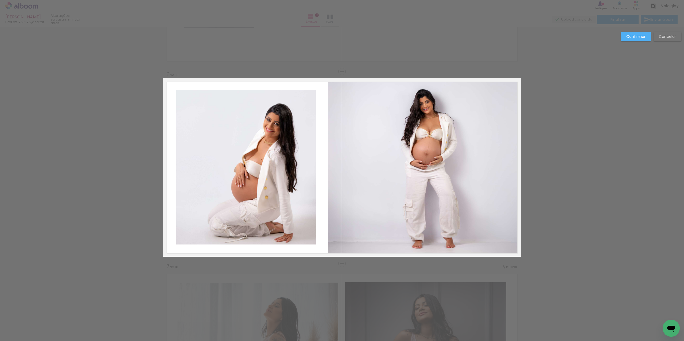
click at [333, 171] on quentale-photo at bounding box center [424, 167] width 193 height 179
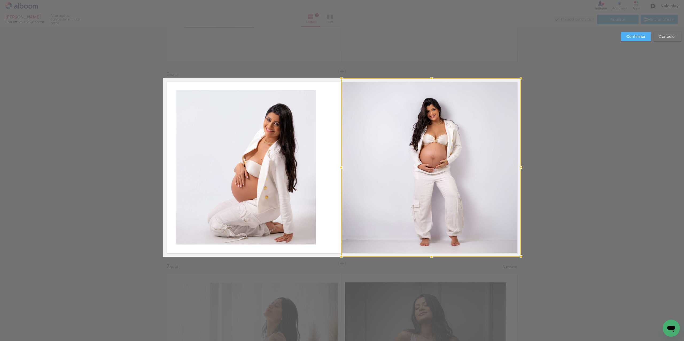
drag, startPoint x: 326, startPoint y: 167, endPoint x: 339, endPoint y: 170, distance: 13.6
click at [339, 170] on div at bounding box center [341, 167] width 11 height 11
click at [0, 0] on slot "Confirmar" at bounding box center [0, 0] width 0 height 0
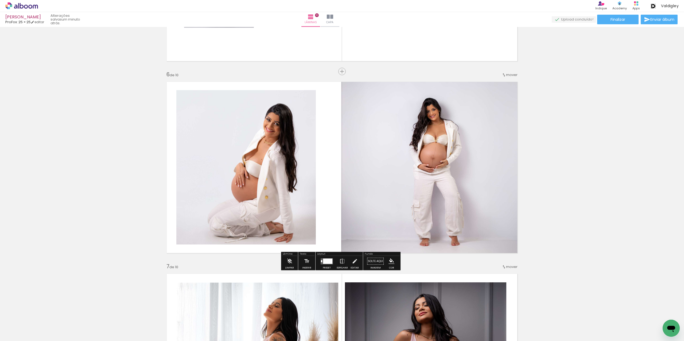
click at [337, 172] on quentale-layouter at bounding box center [342, 167] width 358 height 179
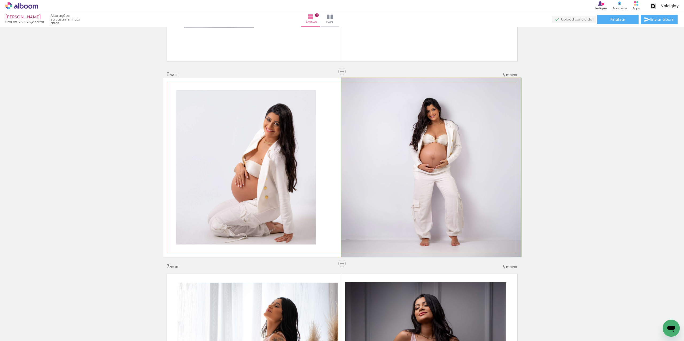
click at [361, 166] on quentale-photo at bounding box center [431, 167] width 180 height 179
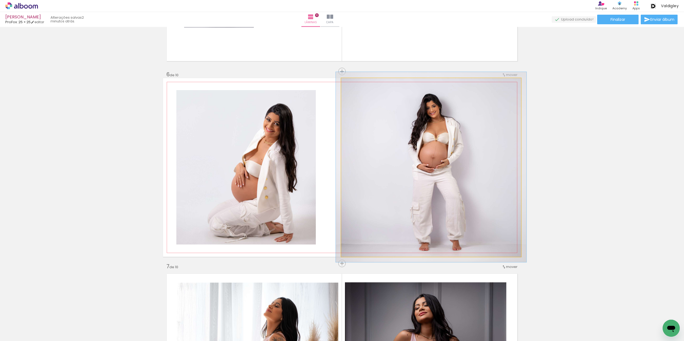
type paper-slider "106"
click at [352, 85] on div at bounding box center [354, 83] width 5 height 5
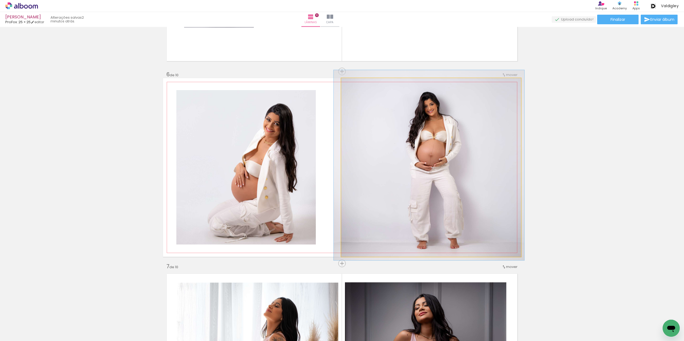
click at [424, 136] on quentale-photo at bounding box center [431, 167] width 180 height 179
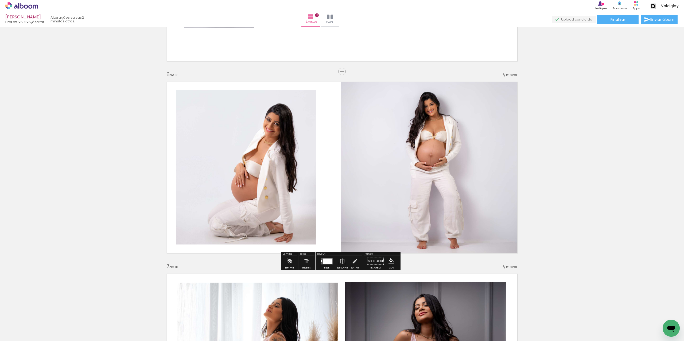
click at [292, 170] on quentale-photo at bounding box center [246, 167] width 140 height 155
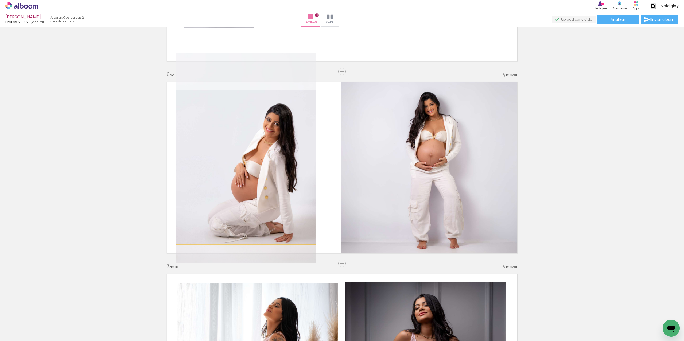
click at [292, 170] on quentale-photo at bounding box center [246, 167] width 140 height 155
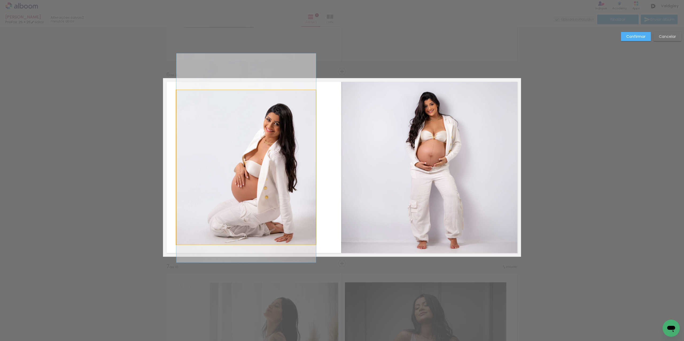
click at [308, 163] on quentale-photo at bounding box center [246, 167] width 140 height 155
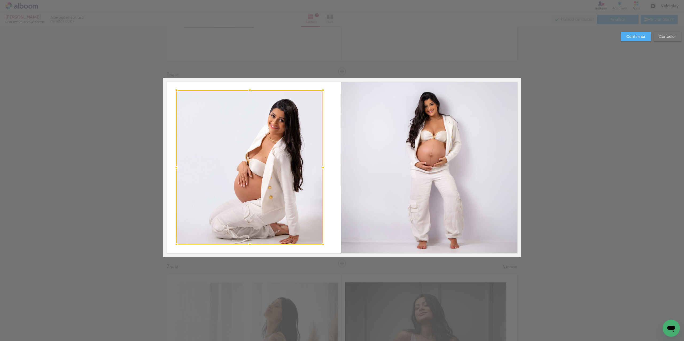
drag, startPoint x: 315, startPoint y: 166, endPoint x: 321, endPoint y: 166, distance: 6.9
click at [321, 166] on div at bounding box center [322, 167] width 11 height 11
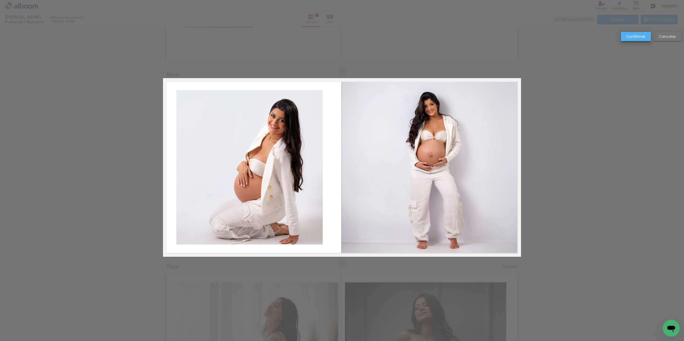
click at [645, 33] on paper-button "Confirmar" at bounding box center [635, 36] width 30 height 9
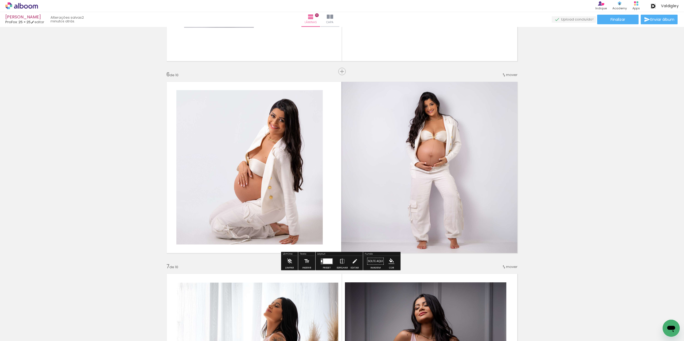
click at [306, 173] on quentale-photo at bounding box center [249, 167] width 147 height 155
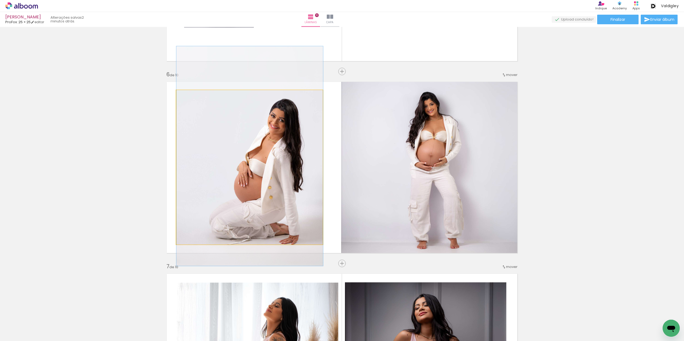
click at [303, 174] on quentale-photo at bounding box center [249, 167] width 147 height 155
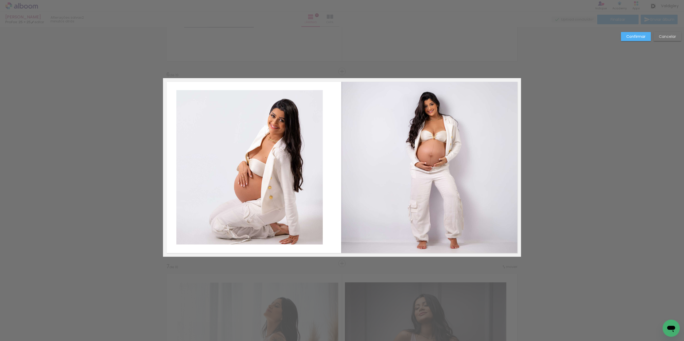
click at [300, 174] on quentale-photo at bounding box center [249, 167] width 147 height 155
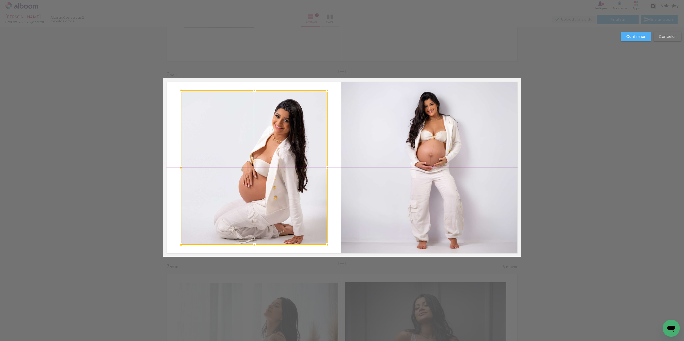
drag, startPoint x: 300, startPoint y: 174, endPoint x: 303, endPoint y: 174, distance: 3.0
click at [303, 174] on div at bounding box center [254, 168] width 147 height 155
click at [0, 0] on slot "Confirmar" at bounding box center [0, 0] width 0 height 0
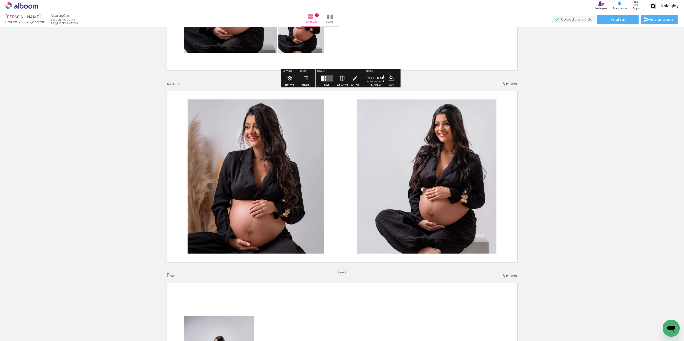
scroll to position [534, 0]
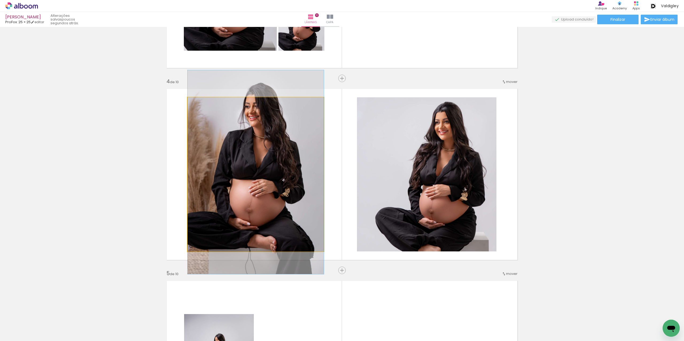
drag, startPoint x: 238, startPoint y: 212, endPoint x: 242, endPoint y: 193, distance: 18.9
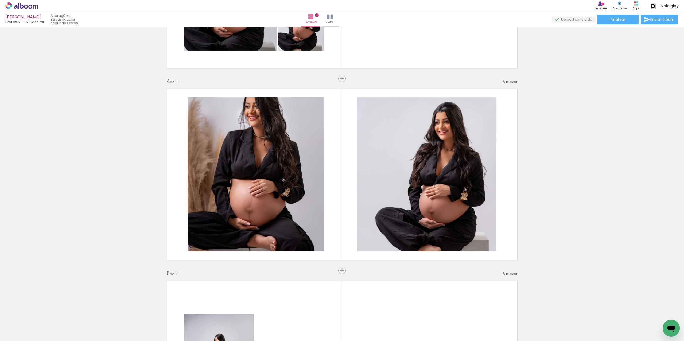
click at [19, 332] on span "Adicionar Fotos" at bounding box center [19, 334] width 16 height 6
click at [0, 0] on input "file" at bounding box center [0, 0] width 0 height 0
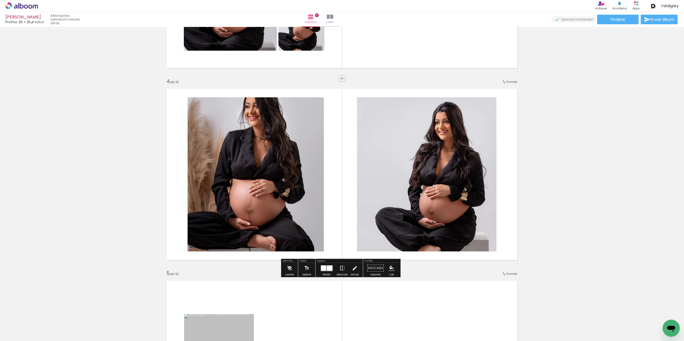
scroll to position [684, 0]
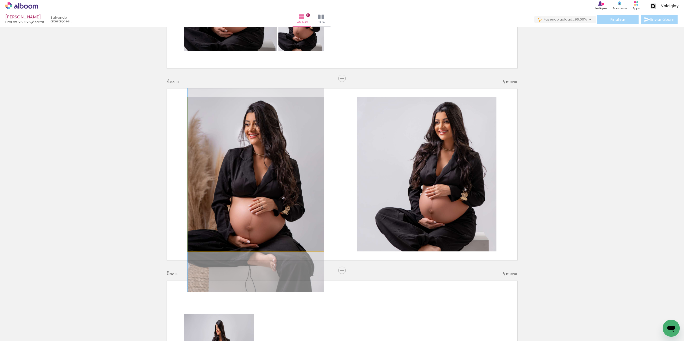
drag, startPoint x: 301, startPoint y: 226, endPoint x: 305, endPoint y: 245, distance: 19.5
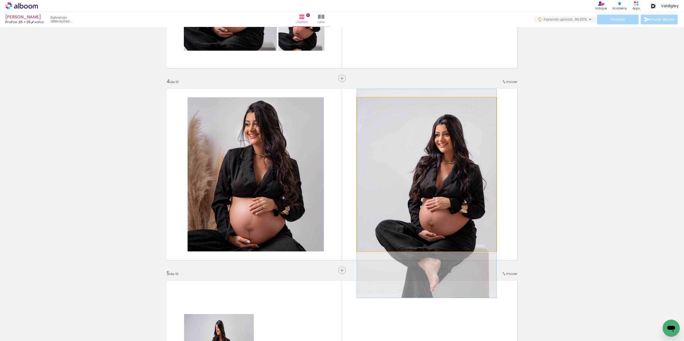
drag, startPoint x: 410, startPoint y: 217, endPoint x: 399, endPoint y: 231, distance: 18.5
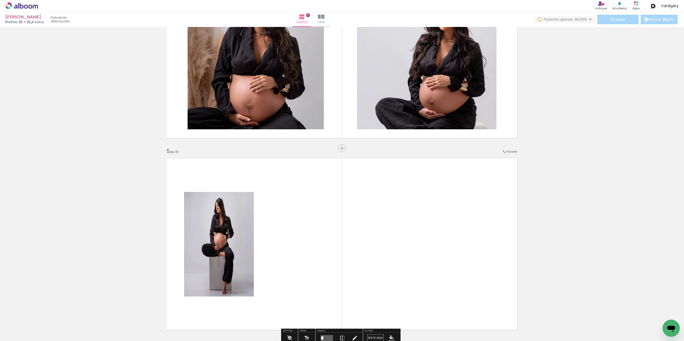
scroll to position [641, 0]
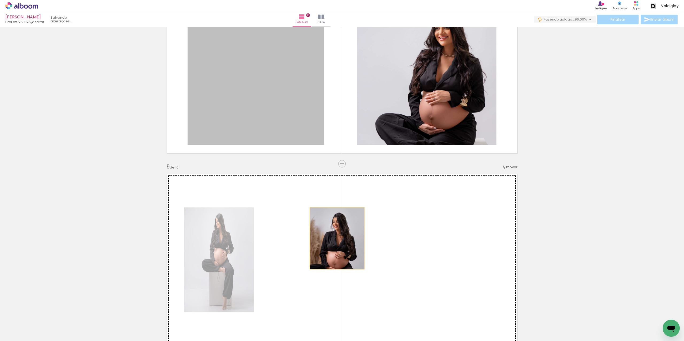
drag, startPoint x: 279, startPoint y: 85, endPoint x: 335, endPoint y: 240, distance: 164.9
click at [335, 240] on quentale-layouter at bounding box center [342, 260] width 358 height 179
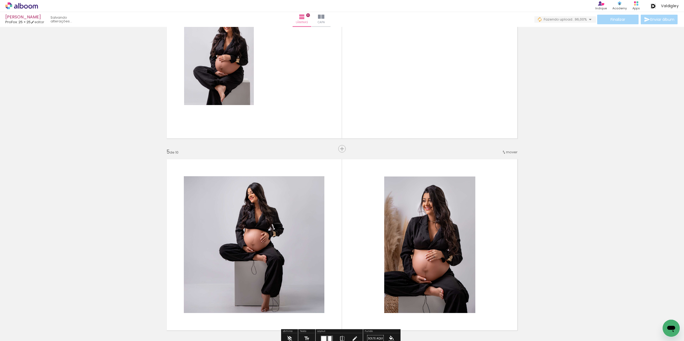
scroll to position [721, 0]
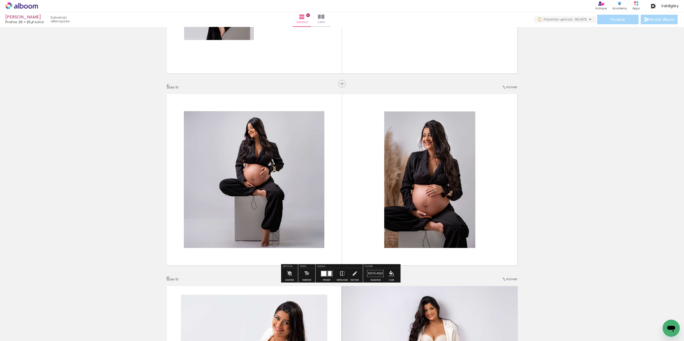
click at [324, 276] on div at bounding box center [323, 273] width 5 height 5
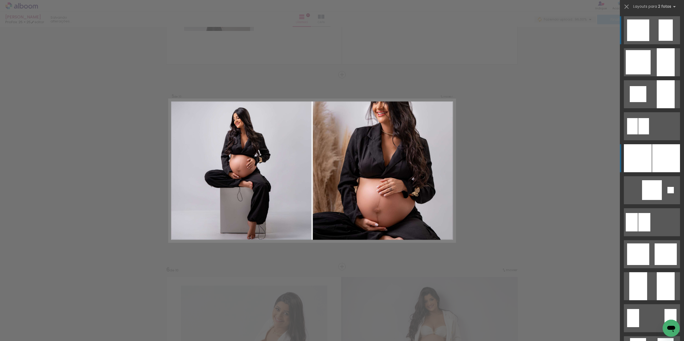
scroll to position [733, 0]
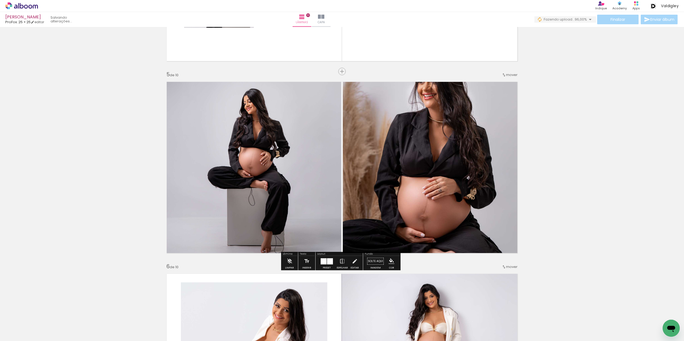
click at [382, 170] on quentale-photo at bounding box center [432, 167] width 178 height 179
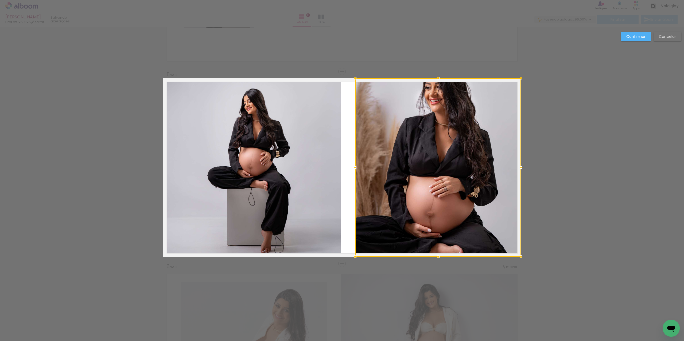
drag, startPoint x: 341, startPoint y: 166, endPoint x: 355, endPoint y: 167, distance: 13.9
click at [355, 167] on div at bounding box center [354, 167] width 11 height 11
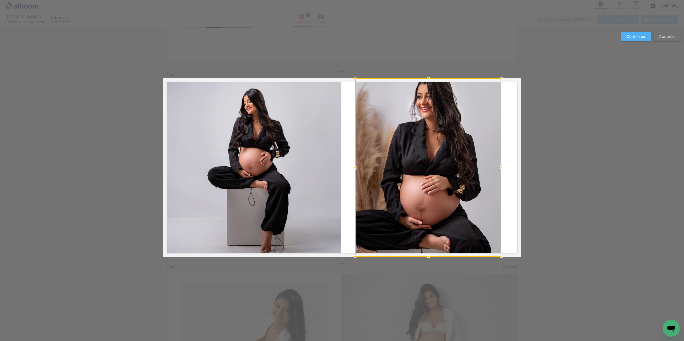
drag, startPoint x: 520, startPoint y: 167, endPoint x: 501, endPoint y: 168, distance: 19.8
click at [501, 168] on div at bounding box center [501, 167] width 11 height 11
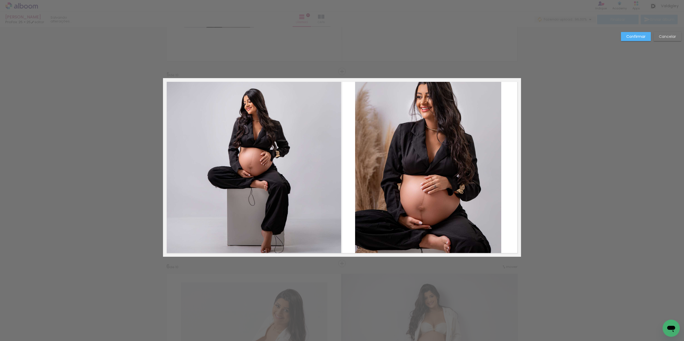
click at [430, 82] on quentale-photo at bounding box center [428, 167] width 146 height 179
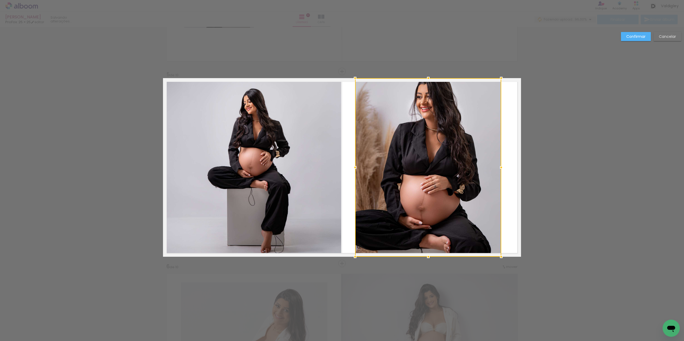
drag, startPoint x: 426, startPoint y: 257, endPoint x: 427, endPoint y: 246, distance: 11.1
click at [427, 252] on div at bounding box center [428, 257] width 11 height 11
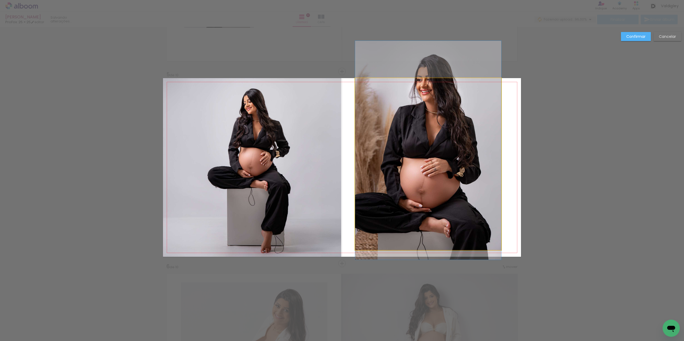
drag, startPoint x: 427, startPoint y: 246, endPoint x: 429, endPoint y: 236, distance: 10.3
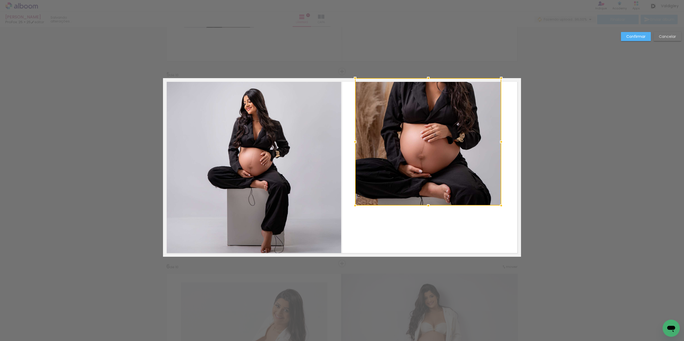
drag, startPoint x: 424, startPoint y: 251, endPoint x: 425, endPoint y: 207, distance: 44.6
click at [425, 207] on div at bounding box center [428, 206] width 11 height 11
click at [417, 168] on quentale-photo at bounding box center [428, 141] width 146 height 127
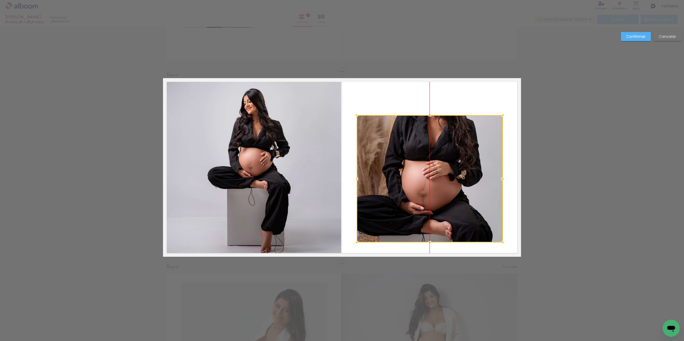
drag, startPoint x: 419, startPoint y: 152, endPoint x: 420, endPoint y: 189, distance: 36.9
click at [420, 189] on div at bounding box center [429, 178] width 146 height 127
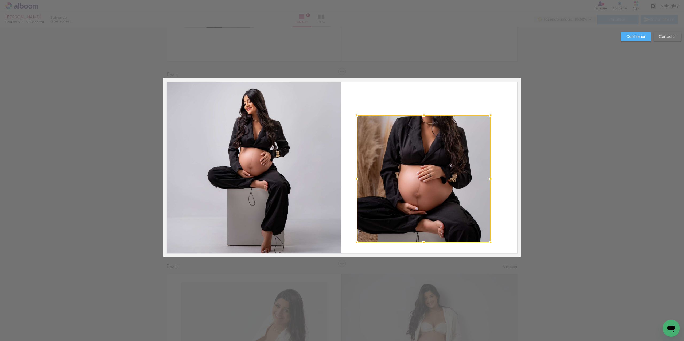
drag, startPoint x: 496, startPoint y: 180, endPoint x: 474, endPoint y: 170, distance: 25.0
click at [488, 182] on div at bounding box center [490, 179] width 11 height 11
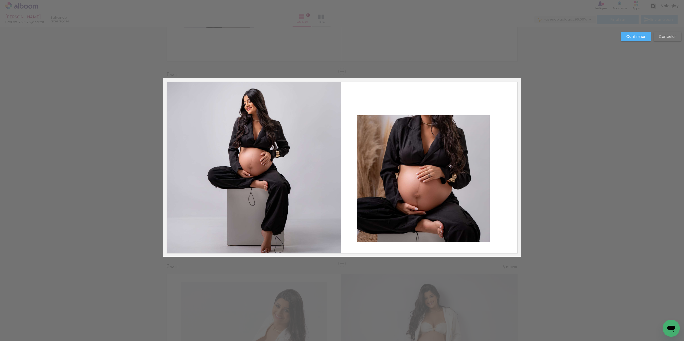
click at [424, 120] on quentale-photo at bounding box center [422, 178] width 133 height 127
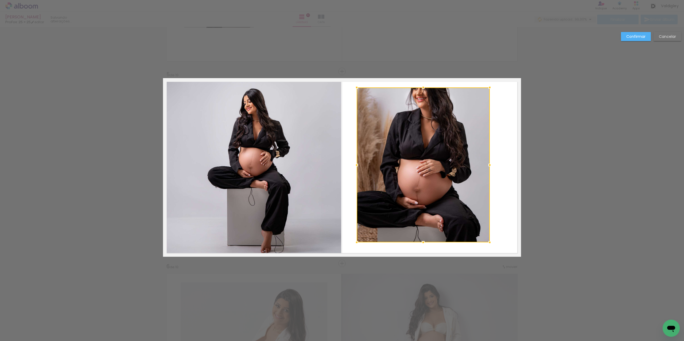
drag, startPoint x: 421, startPoint y: 115, endPoint x: 426, endPoint y: 87, distance: 28.3
click at [426, 87] on album-spread "5 de 10" at bounding box center [342, 167] width 358 height 179
click at [635, 32] on paper-button "Confirmar" at bounding box center [635, 36] width 30 height 9
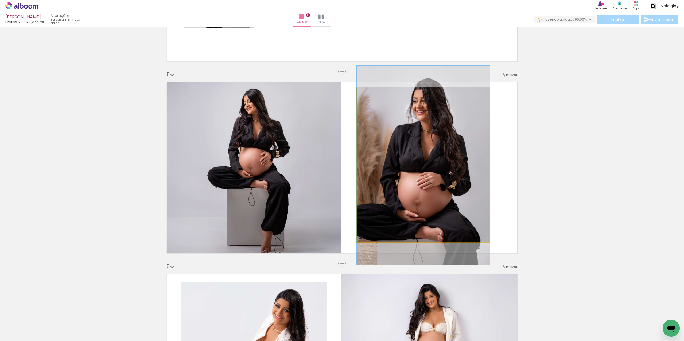
drag, startPoint x: 443, startPoint y: 153, endPoint x: 446, endPoint y: 165, distance: 12.0
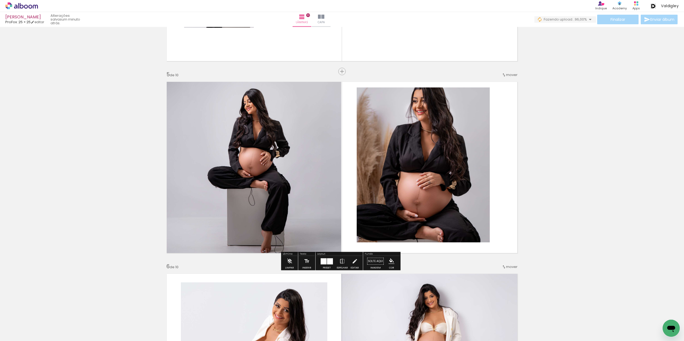
click at [473, 159] on quentale-photo at bounding box center [422, 165] width 133 height 155
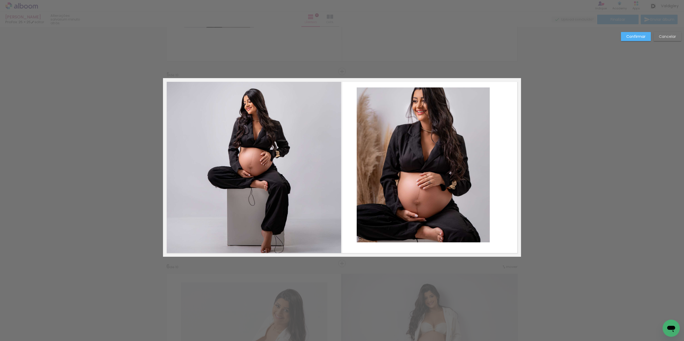
click at [486, 161] on quentale-photo at bounding box center [422, 165] width 133 height 155
click at [488, 159] on quentale-layouter at bounding box center [342, 167] width 358 height 179
click at [487, 163] on quentale-layouter at bounding box center [342, 167] width 358 height 179
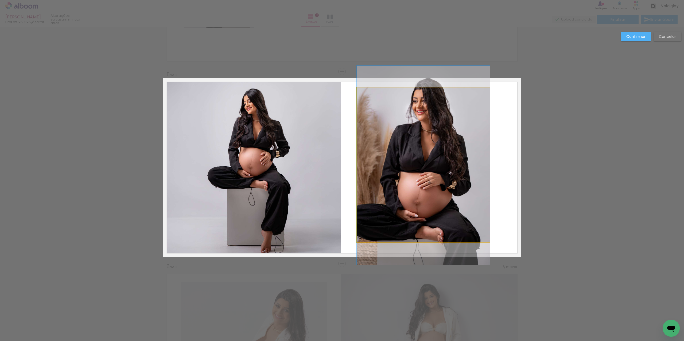
click at [485, 167] on quentale-photo at bounding box center [422, 165] width 133 height 155
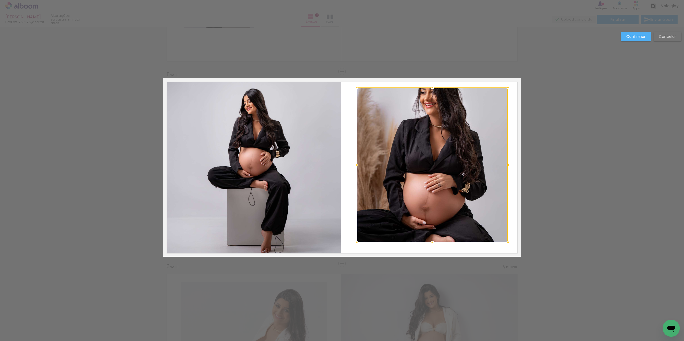
drag, startPoint x: 487, startPoint y: 166, endPoint x: 505, endPoint y: 166, distance: 18.2
click at [505, 166] on div at bounding box center [507, 165] width 11 height 11
click at [0, 0] on slot "Confirmar" at bounding box center [0, 0] width 0 height 0
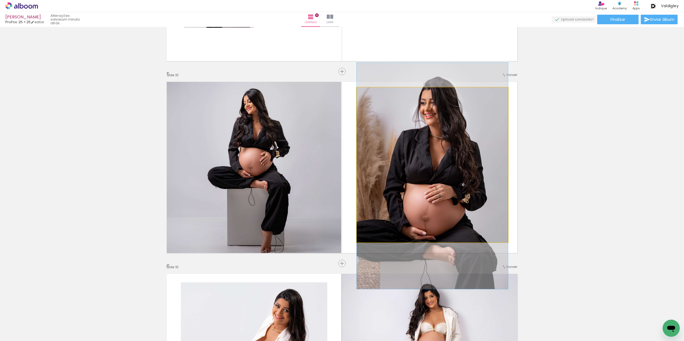
drag, startPoint x: 408, startPoint y: 167, endPoint x: 410, endPoint y: 176, distance: 9.2
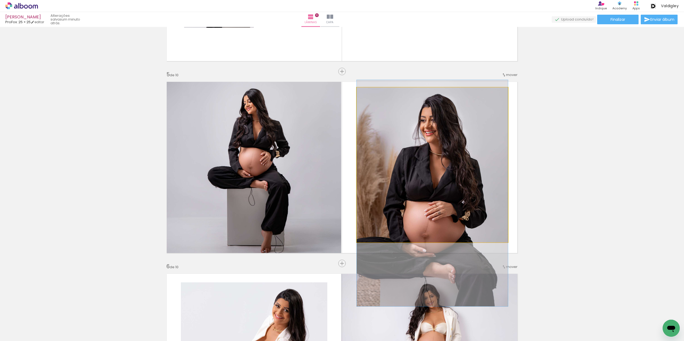
drag, startPoint x: 418, startPoint y: 164, endPoint x: 415, endPoint y: 182, distance: 17.5
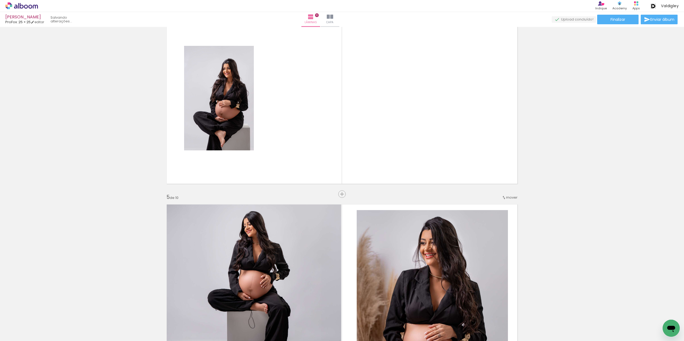
scroll to position [600, 0]
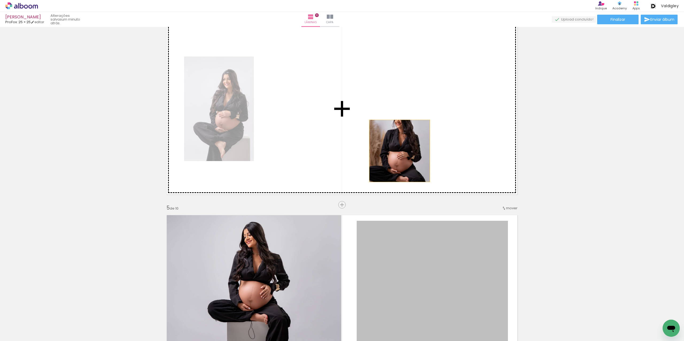
drag, startPoint x: 428, startPoint y: 268, endPoint x: 397, endPoint y: 151, distance: 121.0
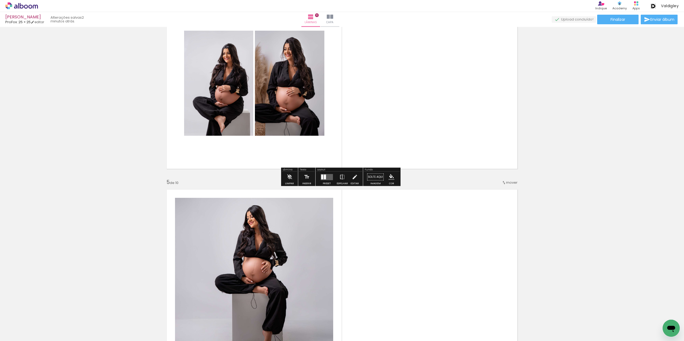
scroll to position [626, 0]
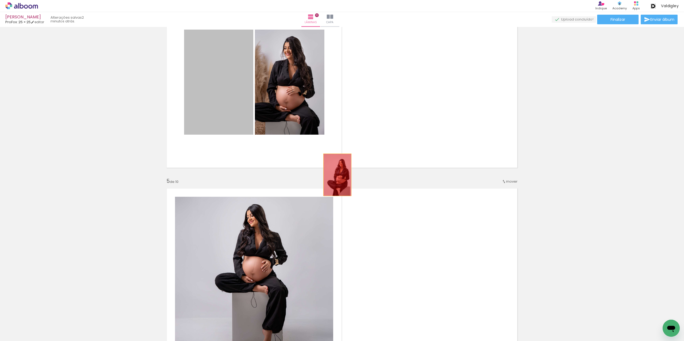
drag, startPoint x: 223, startPoint y: 97, endPoint x: 405, endPoint y: 213, distance: 215.5
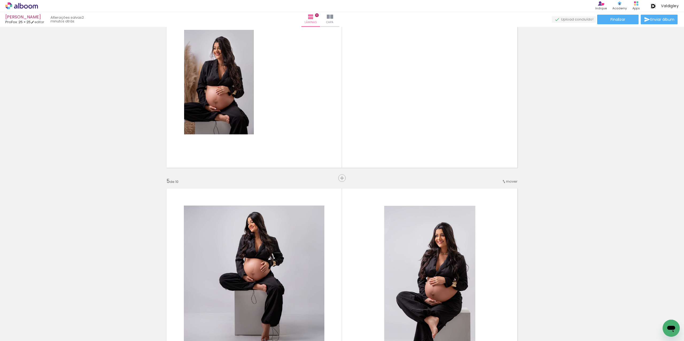
scroll to position [760, 0]
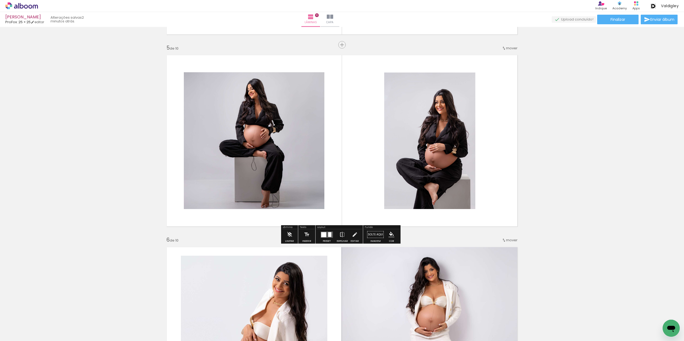
click at [328, 230] on div at bounding box center [326, 235] width 14 height 11
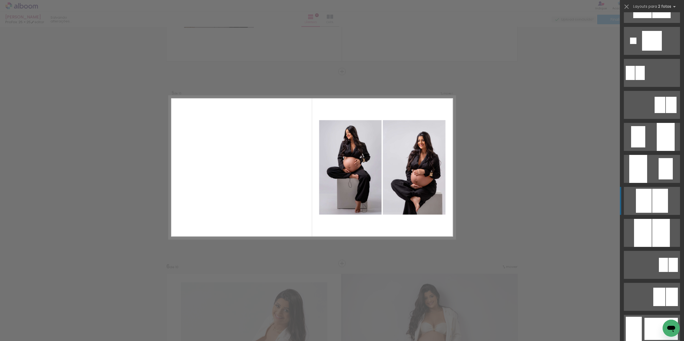
scroll to position [694, 0]
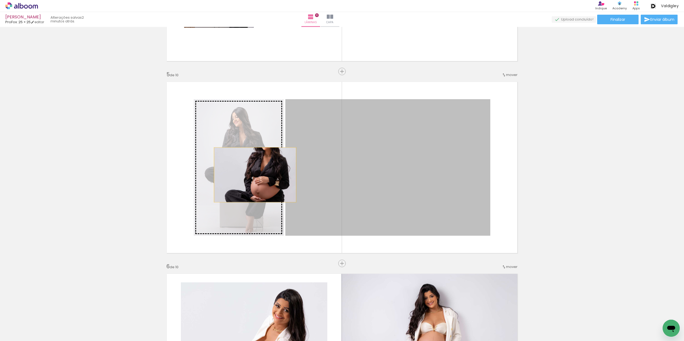
drag, startPoint x: 370, startPoint y: 181, endPoint x: 249, endPoint y: 174, distance: 120.4
click at [0, 0] on slot at bounding box center [0, 0] width 0 height 0
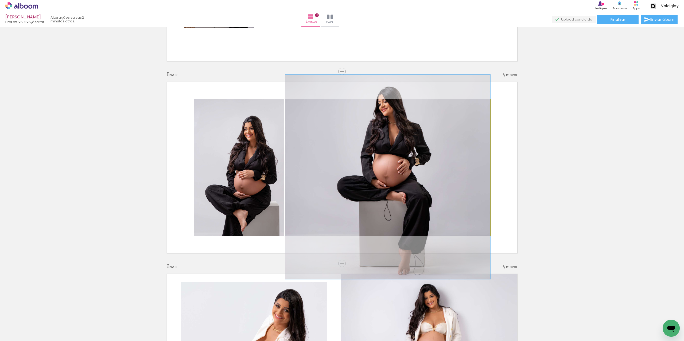
drag, startPoint x: 386, startPoint y: 173, endPoint x: 387, endPoint y: 183, distance: 9.9
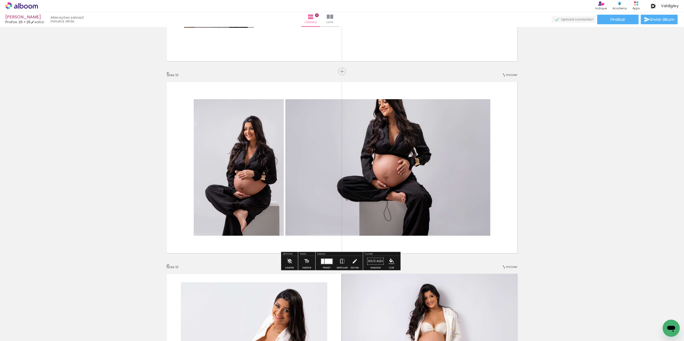
drag, startPoint x: 325, startPoint y: 251, endPoint x: 326, endPoint y: 262, distance: 11.3
click at [326, 262] on div at bounding box center [328, 261] width 8 height 5
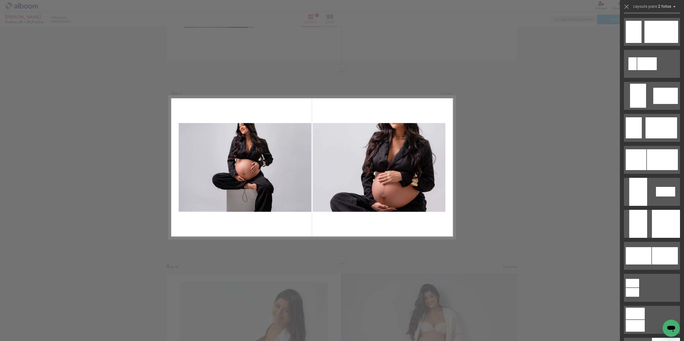
scroll to position [1185, 0]
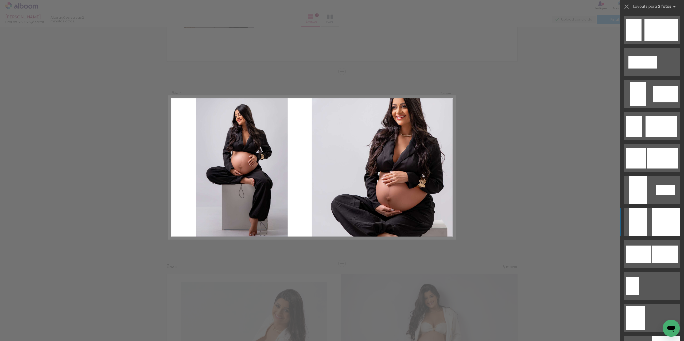
click at [656, 217] on div at bounding box center [665, 223] width 28 height 28
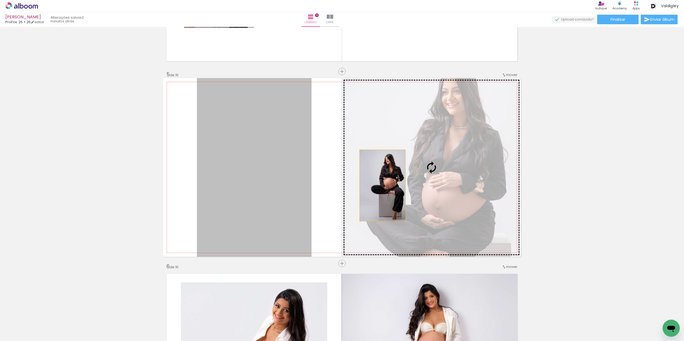
drag, startPoint x: 282, startPoint y: 184, endPoint x: 380, endPoint y: 186, distance: 97.7
click at [0, 0] on slot at bounding box center [0, 0] width 0 height 0
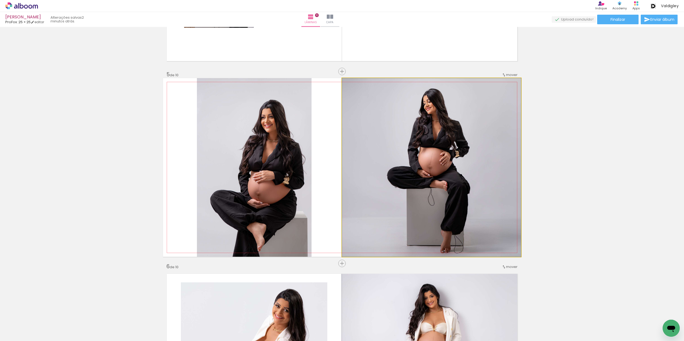
drag, startPoint x: 421, startPoint y: 175, endPoint x: 420, endPoint y: 170, distance: 5.9
drag, startPoint x: 431, startPoint y: 169, endPoint x: 431, endPoint y: 159, distance: 10.1
drag, startPoint x: 431, startPoint y: 159, endPoint x: 434, endPoint y: 161, distance: 4.1
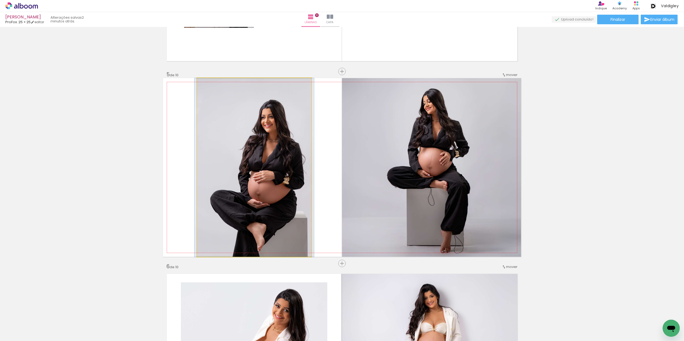
click at [292, 189] on quentale-photo at bounding box center [254, 167] width 115 height 179
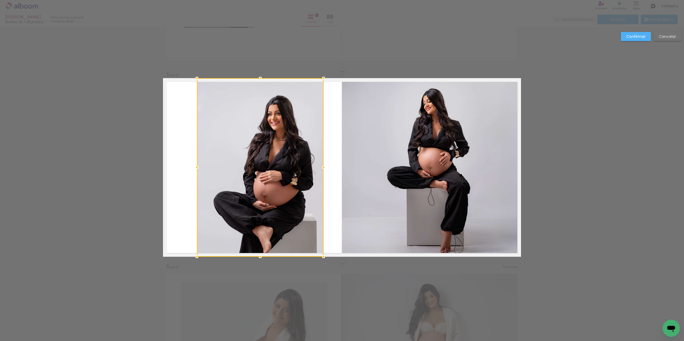
drag, startPoint x: 310, startPoint y: 166, endPoint x: 322, endPoint y: 166, distance: 12.0
click at [322, 166] on div at bounding box center [323, 167] width 11 height 11
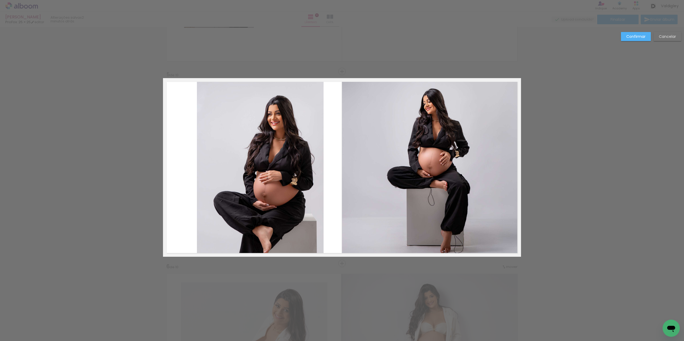
click at [198, 160] on quentale-photo at bounding box center [260, 167] width 127 height 179
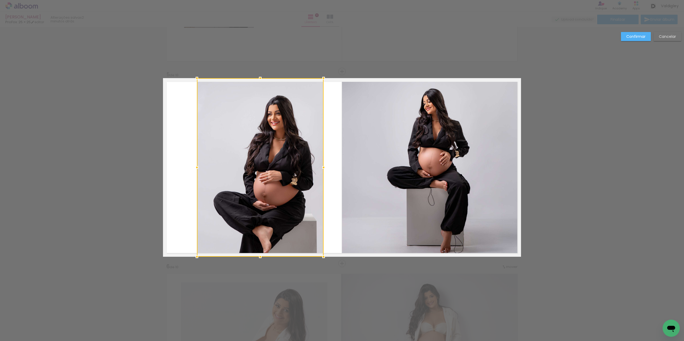
click at [194, 160] on quentale-layouter at bounding box center [342, 167] width 358 height 179
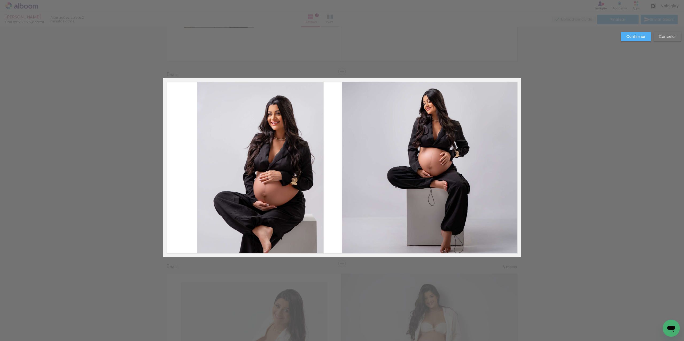
click at [194, 167] on quentale-layouter at bounding box center [342, 167] width 358 height 179
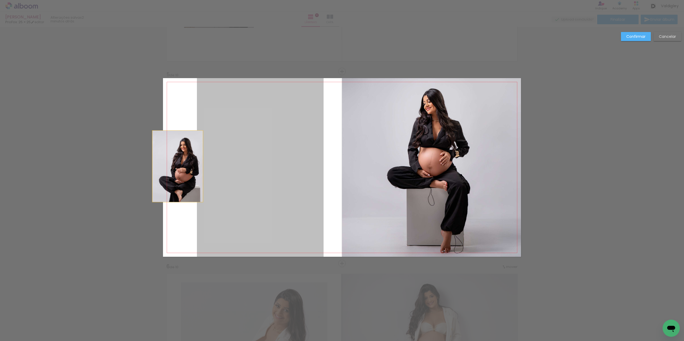
drag, startPoint x: 194, startPoint y: 168, endPoint x: 175, endPoint y: 166, distance: 19.0
click at [175, 166] on quentale-layouter at bounding box center [342, 167] width 358 height 179
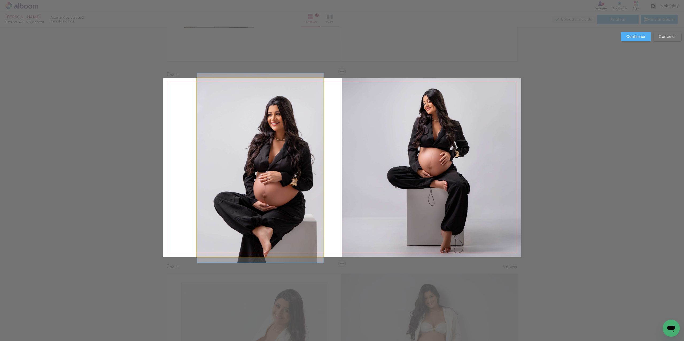
click at [202, 172] on quentale-photo at bounding box center [260, 167] width 127 height 179
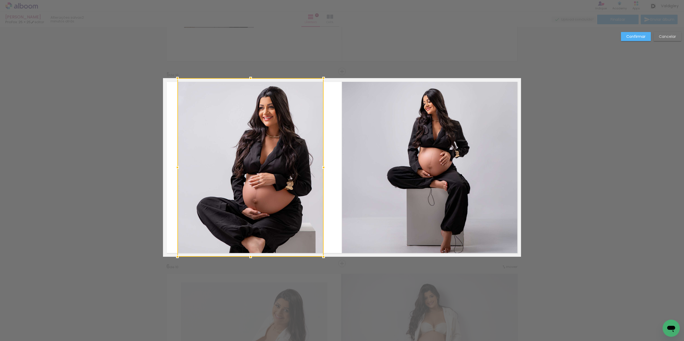
drag, startPoint x: 197, startPoint y: 170, endPoint x: 177, endPoint y: 169, distance: 19.8
click at [177, 169] on div at bounding box center [177, 167] width 11 height 11
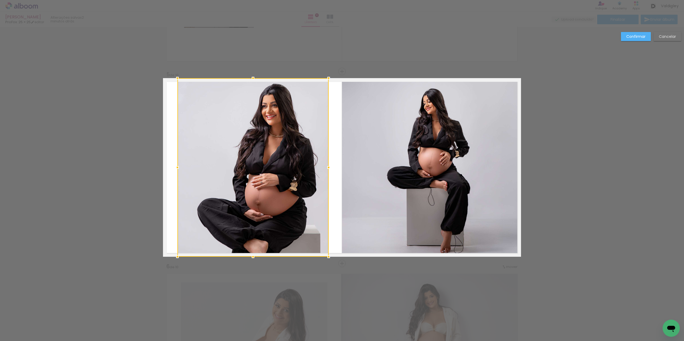
drag, startPoint x: 321, startPoint y: 166, endPoint x: 326, endPoint y: 167, distance: 4.8
click at [326, 167] on div at bounding box center [328, 167] width 11 height 11
click at [0, 0] on slot "Confirmar" at bounding box center [0, 0] width 0 height 0
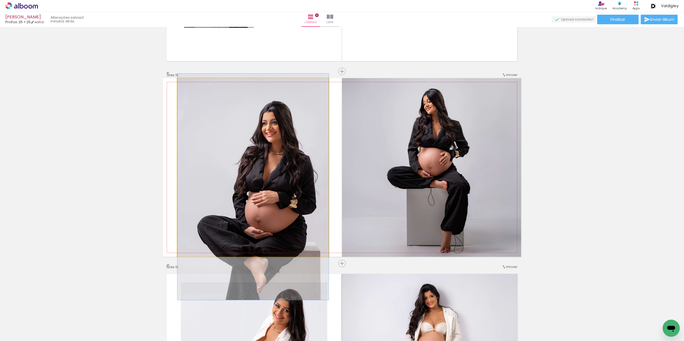
drag, startPoint x: 294, startPoint y: 160, endPoint x: 296, endPoint y: 175, distance: 15.3
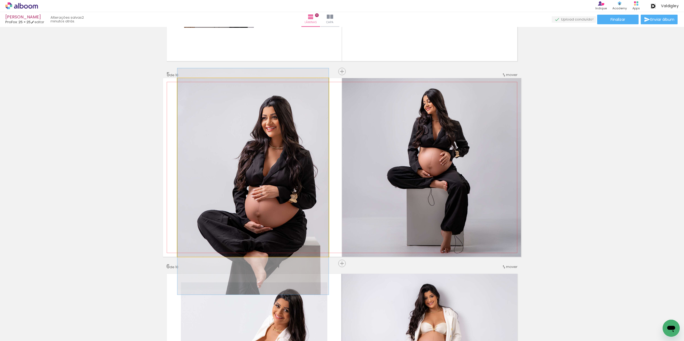
drag, startPoint x: 295, startPoint y: 172, endPoint x: 295, endPoint y: 166, distance: 6.4
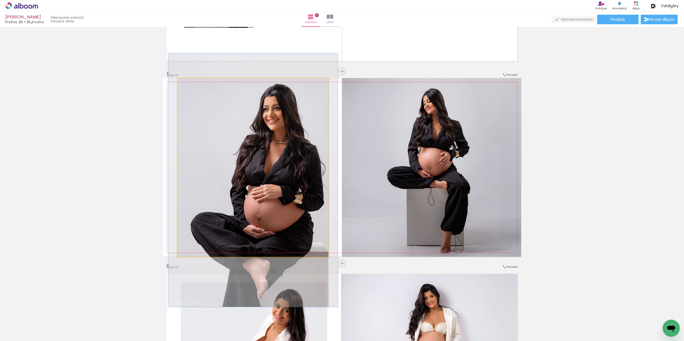
type paper-slider "112"
click at [191, 83] on div at bounding box center [192, 83] width 5 height 5
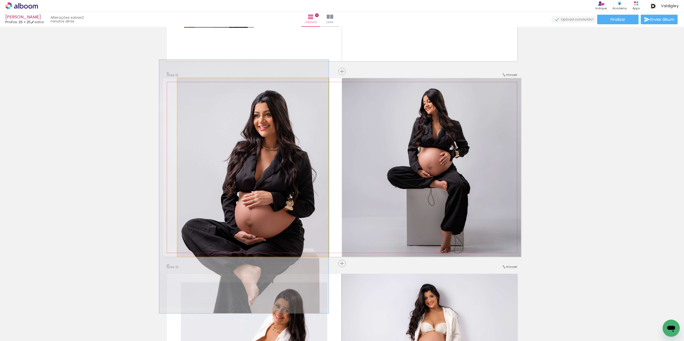
drag, startPoint x: 255, startPoint y: 126, endPoint x: 247, endPoint y: 132, distance: 10.3
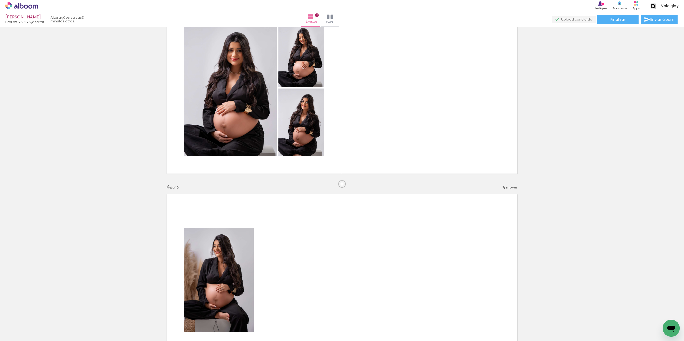
scroll to position [413, 0]
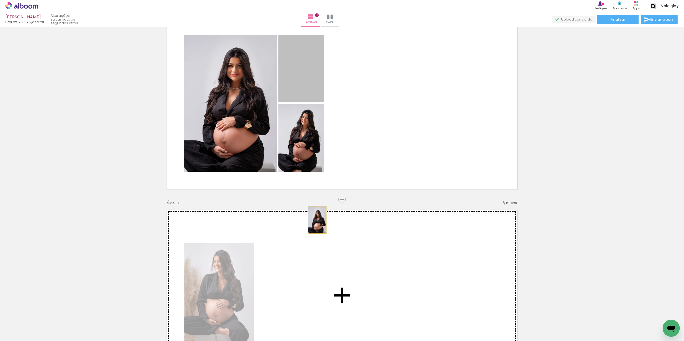
drag, startPoint x: 309, startPoint y: 78, endPoint x: 315, endPoint y: 220, distance: 142.2
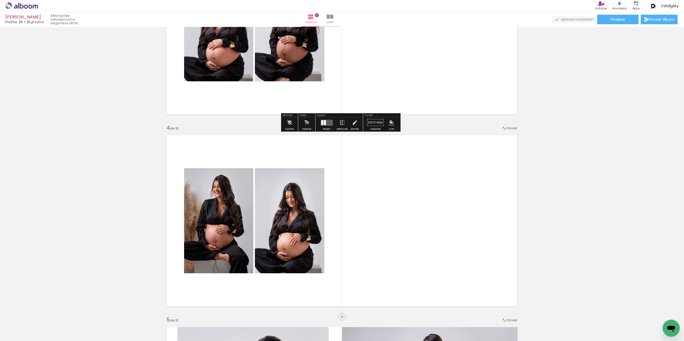
scroll to position [546, 0]
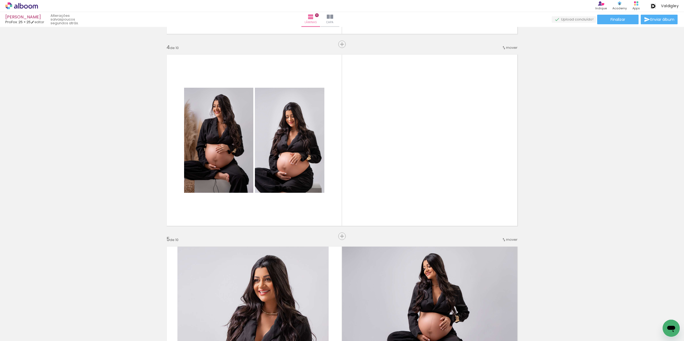
scroll to position [493, 0]
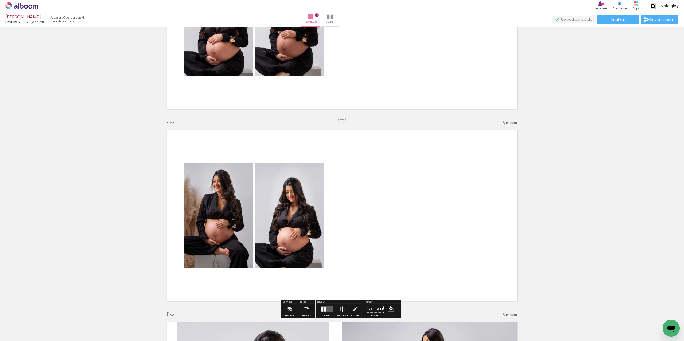
click at [20, 332] on span "Adicionar Fotos" at bounding box center [19, 334] width 16 height 6
click at [0, 0] on input "file" at bounding box center [0, 0] width 0 height 0
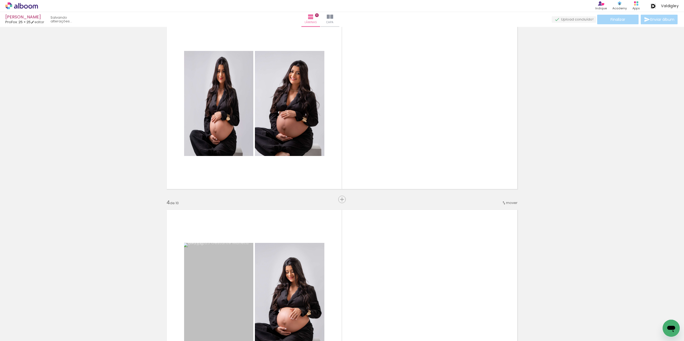
scroll to position [0, 0]
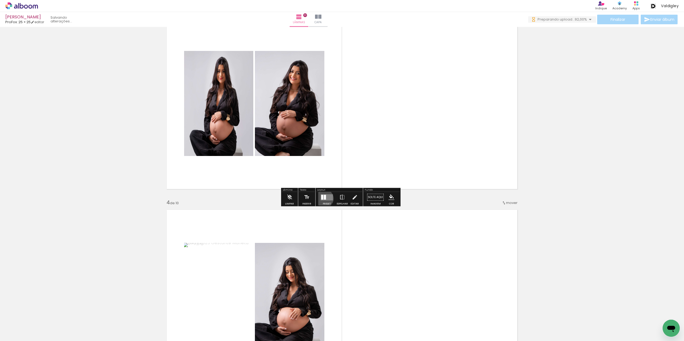
click at [324, 198] on div at bounding box center [325, 197] width 2 height 5
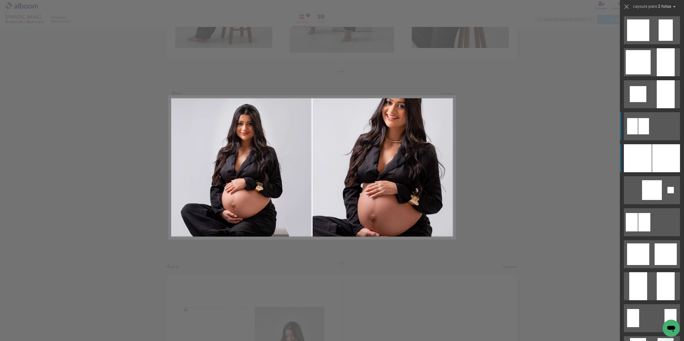
click at [656, 76] on div at bounding box center [665, 62] width 18 height 28
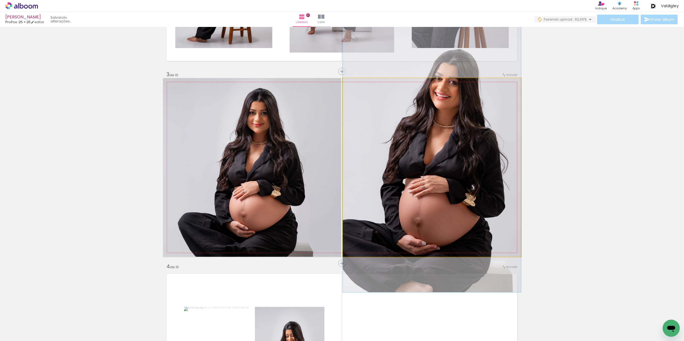
drag, startPoint x: 460, startPoint y: 210, endPoint x: 458, endPoint y: 194, distance: 16.1
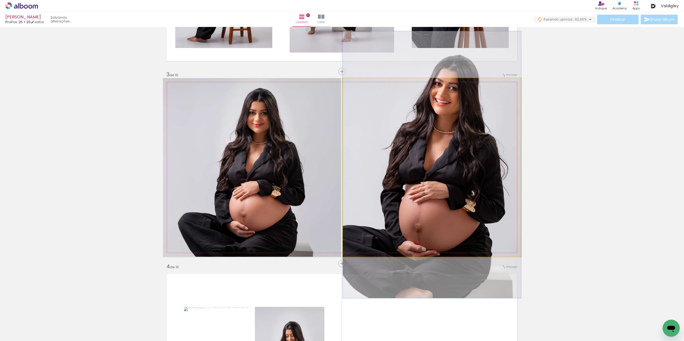
drag, startPoint x: 458, startPoint y: 193, endPoint x: 455, endPoint y: 220, distance: 27.4
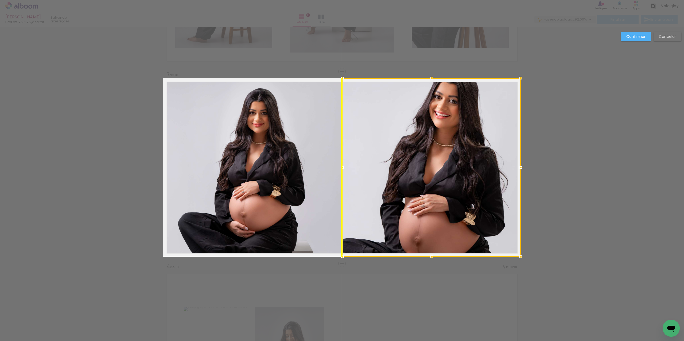
drag, startPoint x: 370, startPoint y: 100, endPoint x: 369, endPoint y: 104, distance: 3.6
click at [369, 104] on div at bounding box center [431, 167] width 178 height 179
click at [0, 0] on slot "Confirmar" at bounding box center [0, 0] width 0 height 0
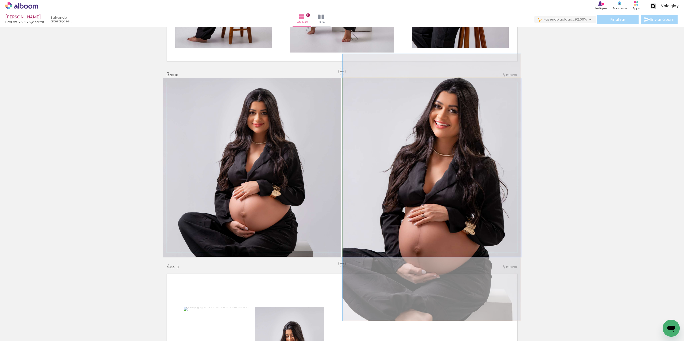
drag, startPoint x: 465, startPoint y: 138, endPoint x: 461, endPoint y: 148, distance: 10.9
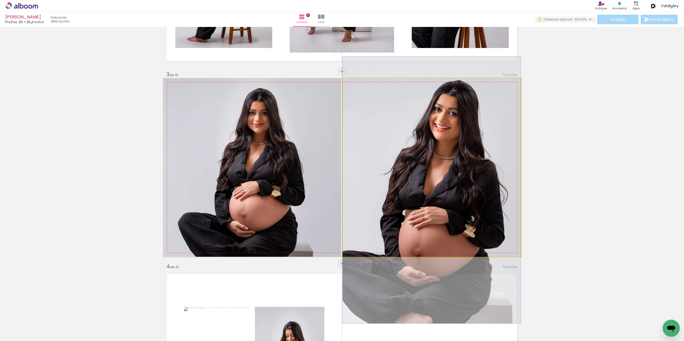
drag, startPoint x: 351, startPoint y: 87, endPoint x: 347, endPoint y: 88, distance: 5.0
type paper-slider "100"
click at [347, 88] on quentale-photo at bounding box center [431, 167] width 178 height 179
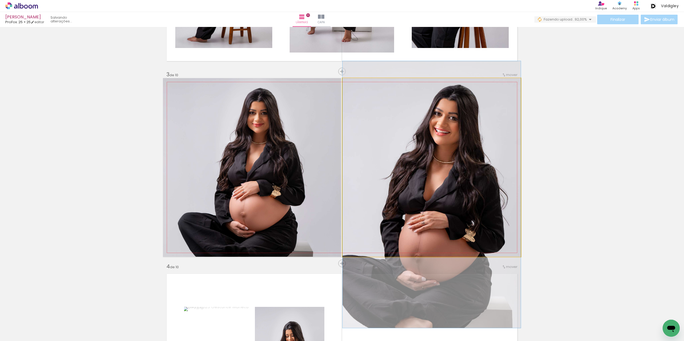
drag, startPoint x: 406, startPoint y: 123, endPoint x: 381, endPoint y: 135, distance: 27.6
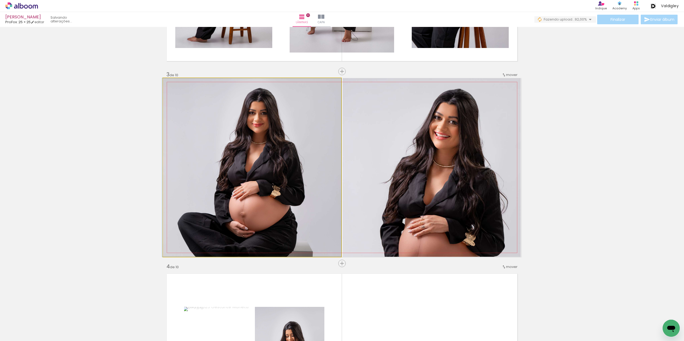
drag, startPoint x: 290, startPoint y: 146, endPoint x: 285, endPoint y: 128, distance: 18.7
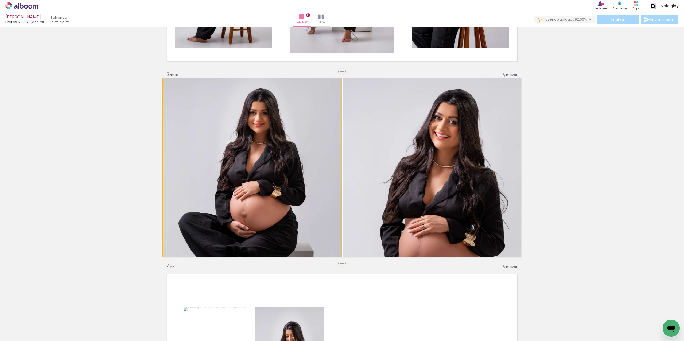
drag, startPoint x: 290, startPoint y: 126, endPoint x: 316, endPoint y: 123, distance: 25.3
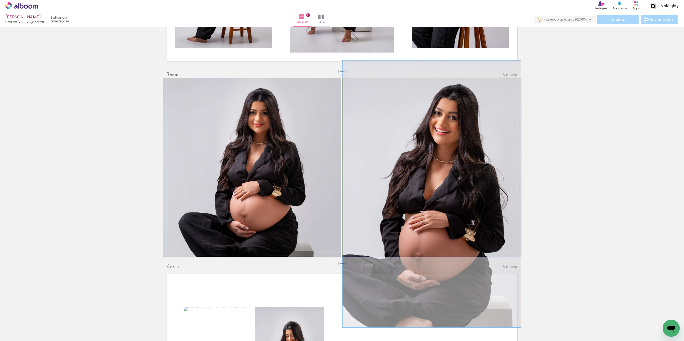
drag, startPoint x: 459, startPoint y: 158, endPoint x: 445, endPoint y: 159, distance: 13.9
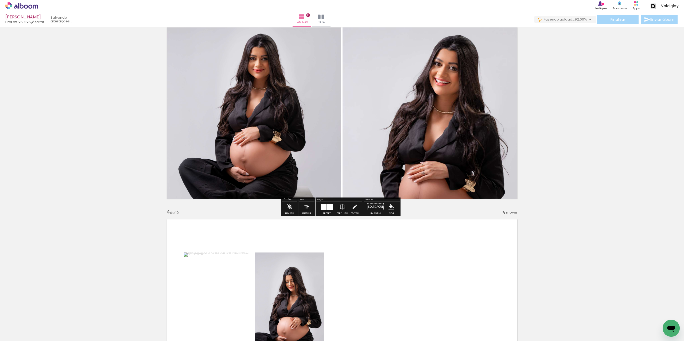
scroll to position [455, 0]
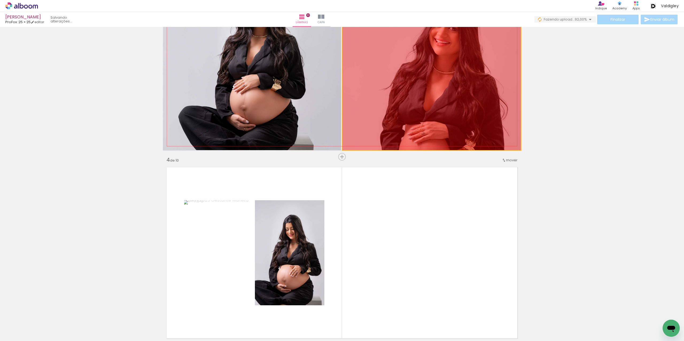
drag, startPoint x: 428, startPoint y: 103, endPoint x: 377, endPoint y: 232, distance: 138.7
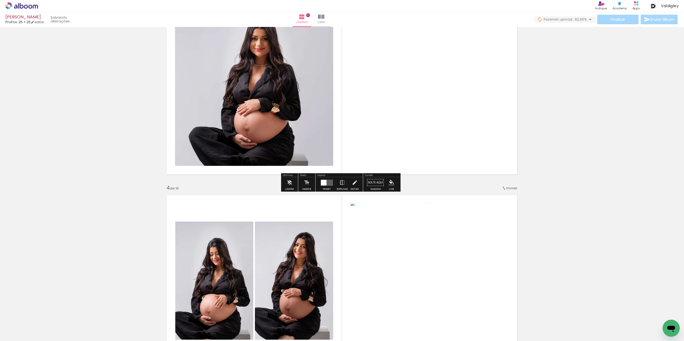
scroll to position [482, 0]
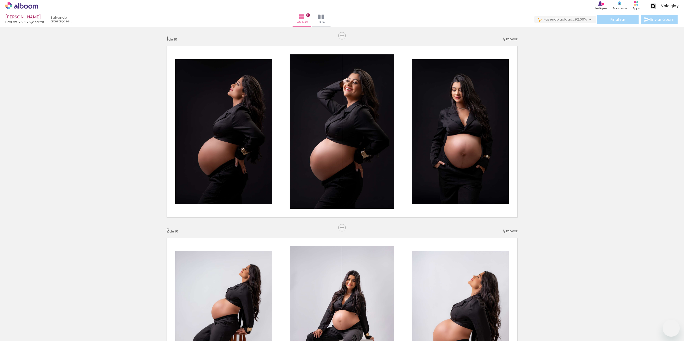
drag, startPoint x: 0, startPoint y: 0, endPoint x: 267, endPoint y: 184, distance: 324.4
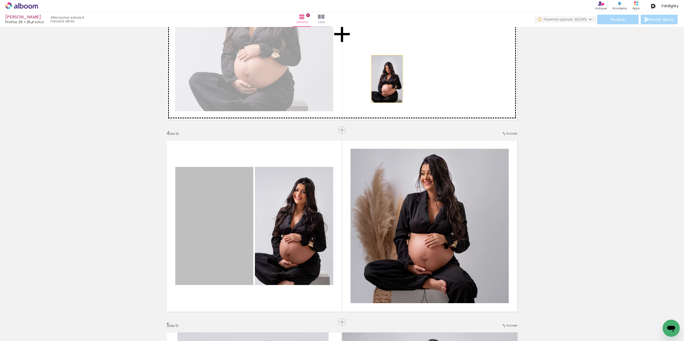
drag, startPoint x: 227, startPoint y: 201, endPoint x: 385, endPoint y: 79, distance: 199.5
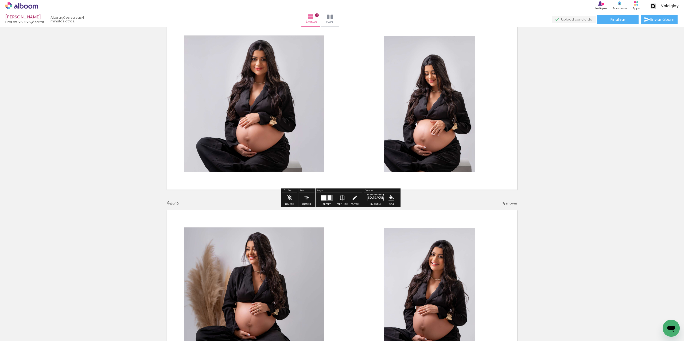
scroll to position [402, 0]
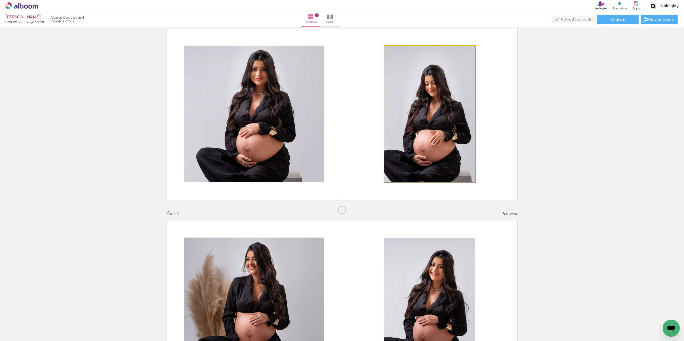
click at [431, 123] on quentale-photo at bounding box center [429, 114] width 91 height 137
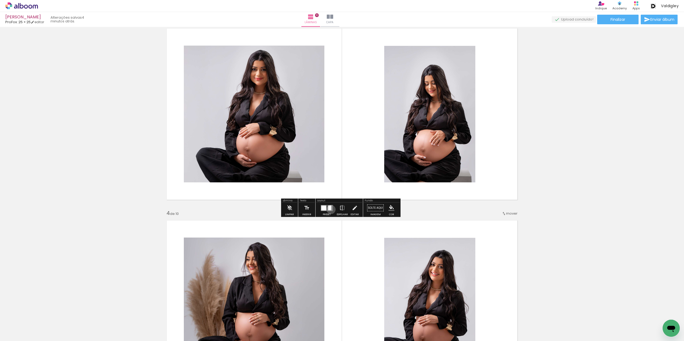
drag, startPoint x: 329, startPoint y: 210, endPoint x: 434, endPoint y: 169, distance: 112.3
click at [330, 210] on quentale-layouter at bounding box center [326, 208] width 12 height 6
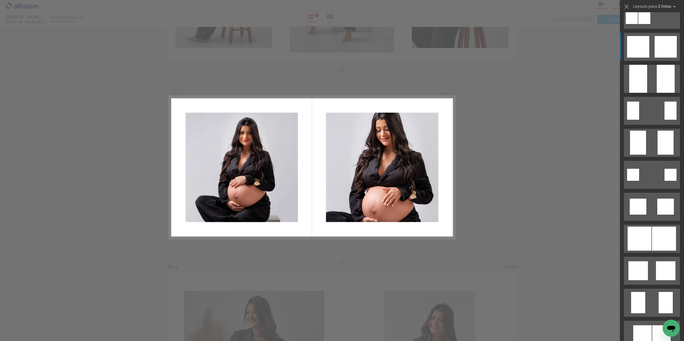
scroll to position [240, 0]
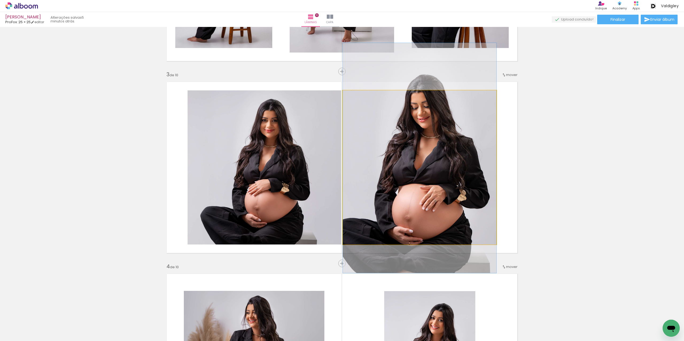
drag, startPoint x: 477, startPoint y: 203, endPoint x: 478, endPoint y: 195, distance: 8.0
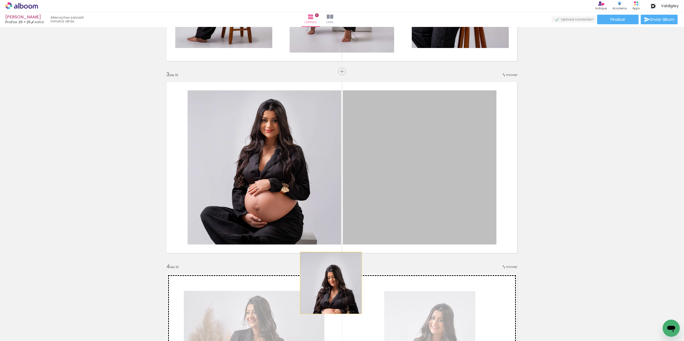
drag, startPoint x: 446, startPoint y: 154, endPoint x: 330, endPoint y: 286, distance: 175.6
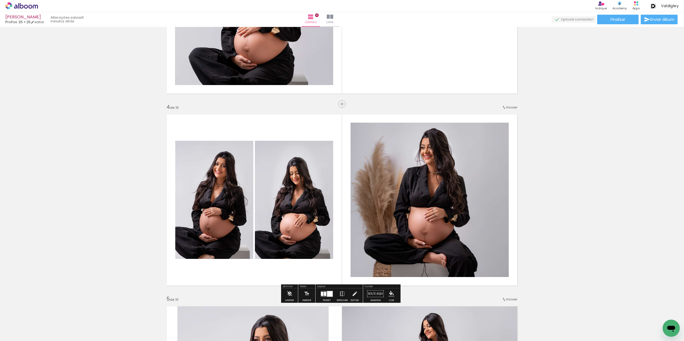
scroll to position [509, 0]
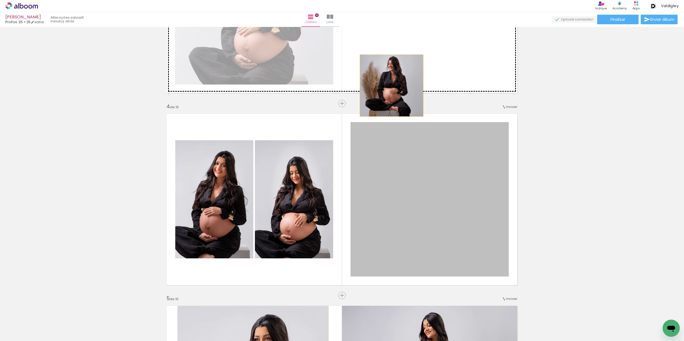
drag, startPoint x: 398, startPoint y: 168, endPoint x: 399, endPoint y: 140, distance: 28.8
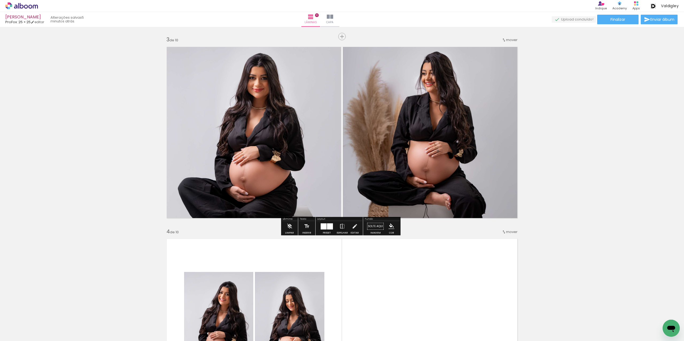
scroll to position [375, 0]
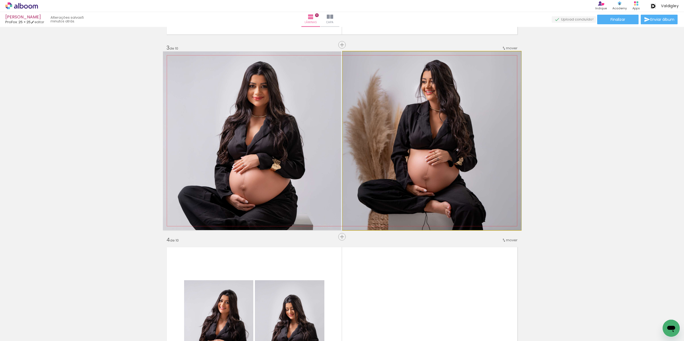
click at [412, 181] on quentale-photo at bounding box center [432, 141] width 178 height 179
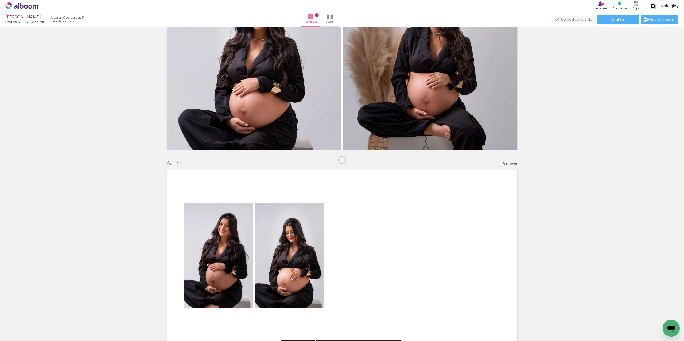
scroll to position [482, 0]
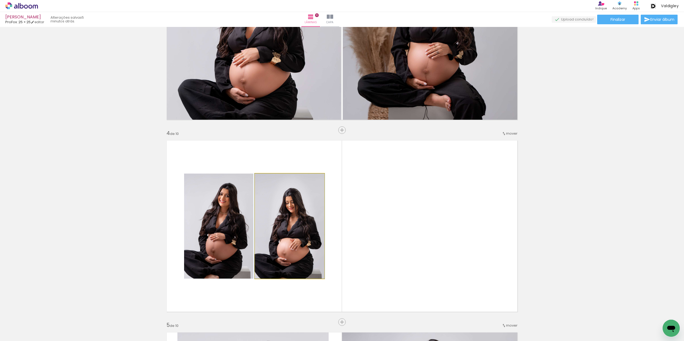
drag, startPoint x: 258, startPoint y: 230, endPoint x: 245, endPoint y: 232, distance: 13.7
click at [258, 230] on quentale-photo at bounding box center [289, 226] width 69 height 105
click at [243, 232] on quentale-photo at bounding box center [218, 226] width 69 height 105
click at [200, 239] on quentale-photo at bounding box center [218, 226] width 69 height 105
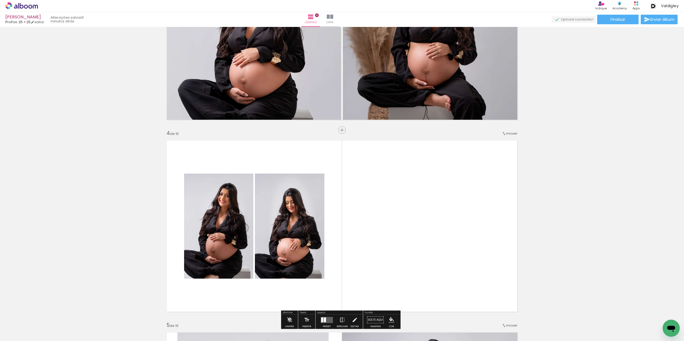
click at [414, 229] on quentale-layouter at bounding box center [342, 226] width 358 height 179
click at [22, 337] on span "Adicionar Fotos" at bounding box center [19, 334] width 16 height 6
click at [0, 0] on input "file" at bounding box center [0, 0] width 0 height 0
click at [15, 334] on span "Adicionar Fotos" at bounding box center [19, 334] width 16 height 6
click at [0, 0] on input "file" at bounding box center [0, 0] width 0 height 0
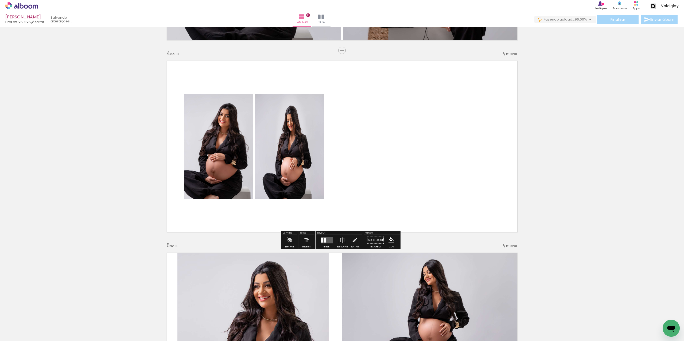
scroll to position [562, 0]
click at [324, 240] on div at bounding box center [325, 240] width 2 height 5
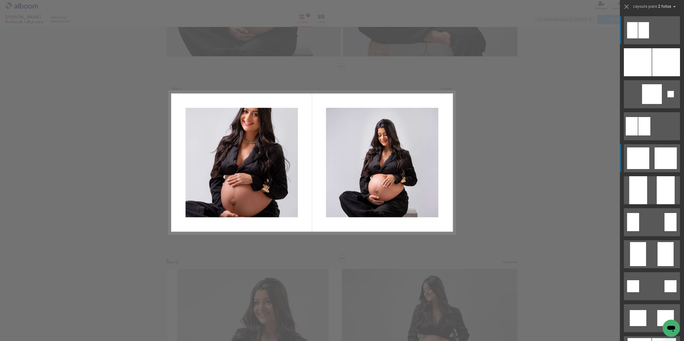
scroll to position [541, 0]
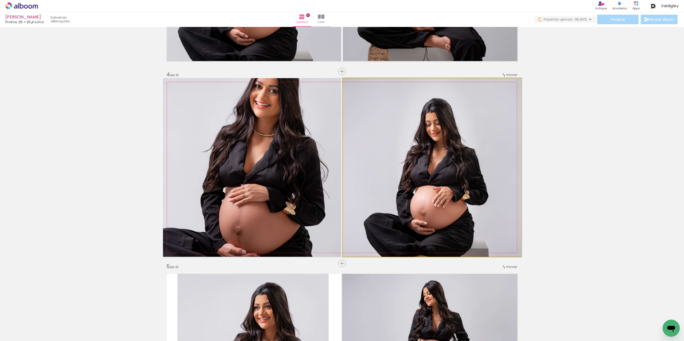
drag, startPoint x: 434, startPoint y: 202, endPoint x: 438, endPoint y: 165, distance: 37.5
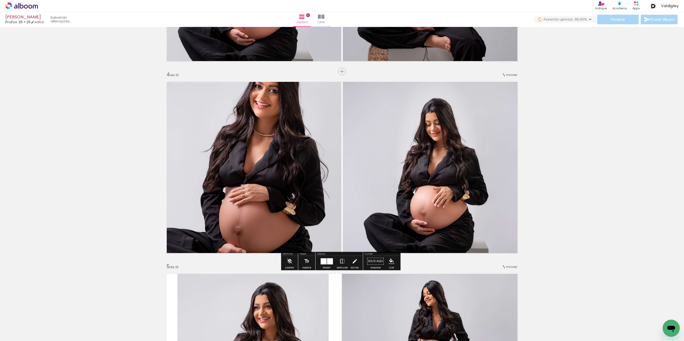
click at [258, 171] on quentale-photo at bounding box center [252, 167] width 178 height 179
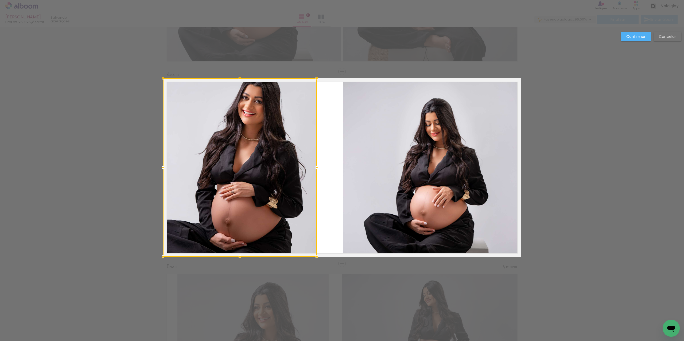
drag, startPoint x: 335, startPoint y: 167, endPoint x: 314, endPoint y: 171, distance: 21.2
click at [314, 171] on div at bounding box center [316, 167] width 11 height 11
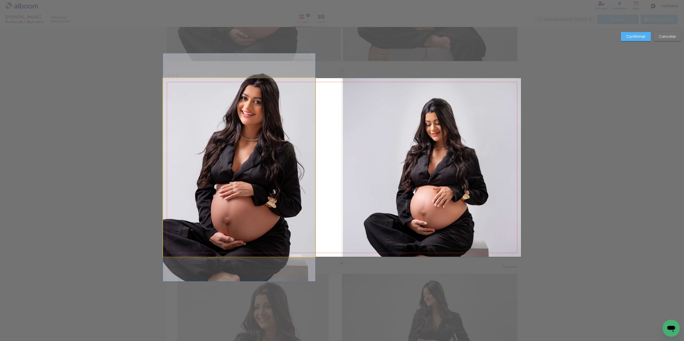
click at [179, 174] on quentale-photo at bounding box center [239, 167] width 152 height 179
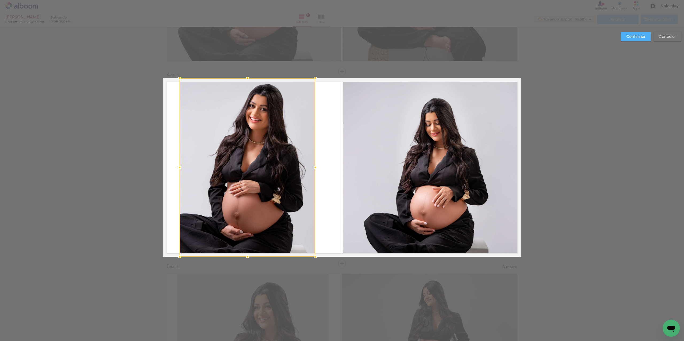
drag, startPoint x: 160, startPoint y: 171, endPoint x: 176, endPoint y: 167, distance: 16.9
click at [176, 167] on div at bounding box center [179, 167] width 11 height 11
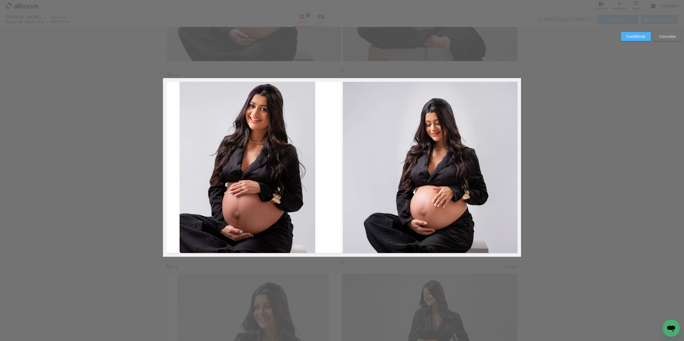
click at [302, 167] on quentale-photo at bounding box center [247, 167] width 136 height 179
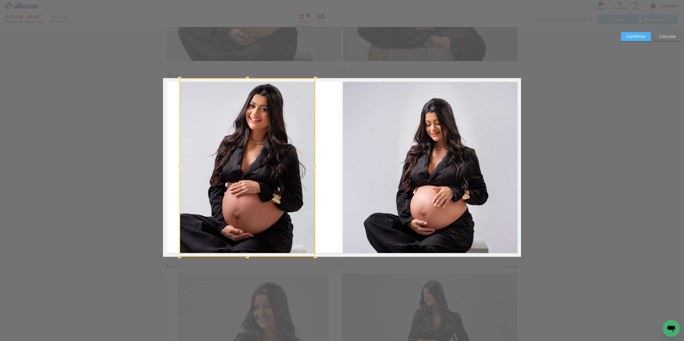
click at [0, 0] on slot "Confirmar" at bounding box center [0, 0] width 0 height 0
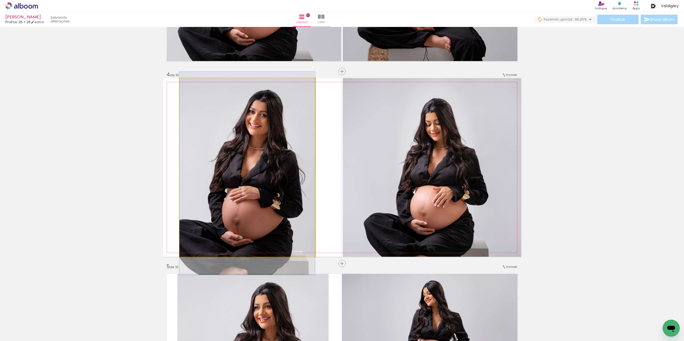
drag, startPoint x: 302, startPoint y: 156, endPoint x: 299, endPoint y: 160, distance: 4.8
drag, startPoint x: 191, startPoint y: 86, endPoint x: 186, endPoint y: 87, distance: 4.9
type paper-slider "100"
click at [185, 87] on div at bounding box center [199, 84] width 37 height 8
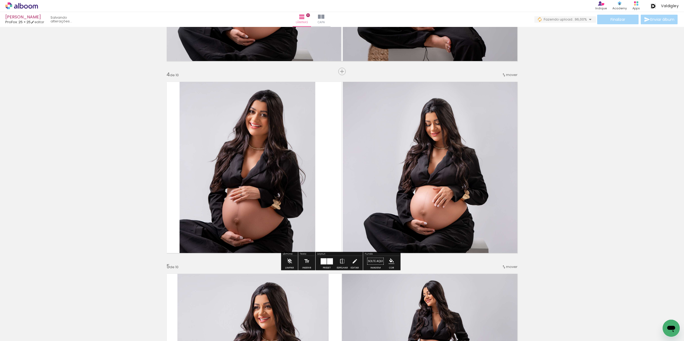
click at [296, 138] on quentale-photo at bounding box center [247, 167] width 136 height 179
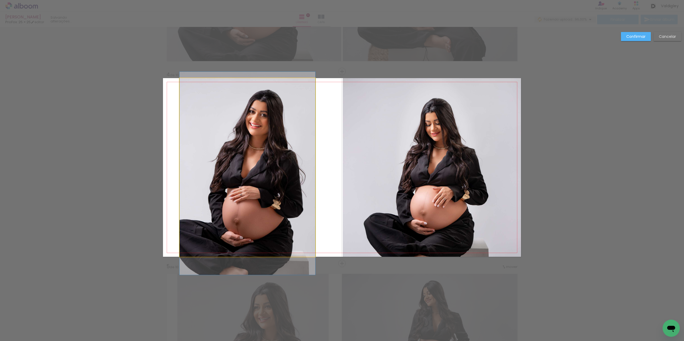
click at [305, 145] on quentale-photo at bounding box center [247, 167] width 136 height 179
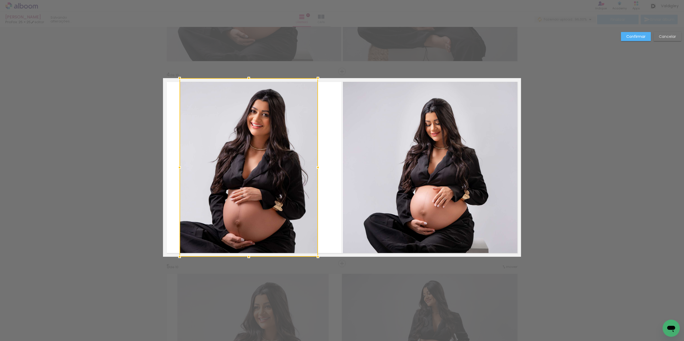
drag, startPoint x: 313, startPoint y: 165, endPoint x: 318, endPoint y: 164, distance: 4.3
click at [317, 165] on div at bounding box center [317, 167] width 11 height 11
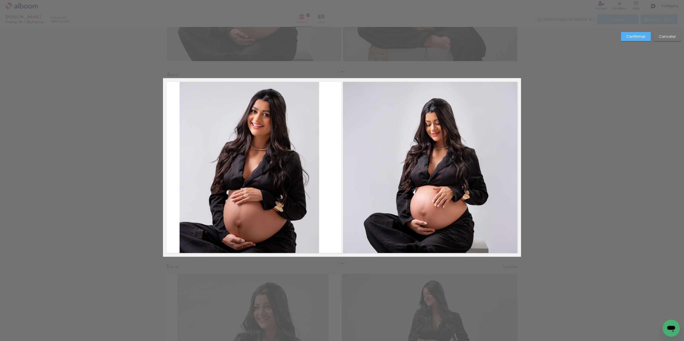
click at [320, 164] on quentale-layouter at bounding box center [342, 167] width 358 height 179
click at [289, 170] on quentale-photo at bounding box center [248, 167] width 139 height 179
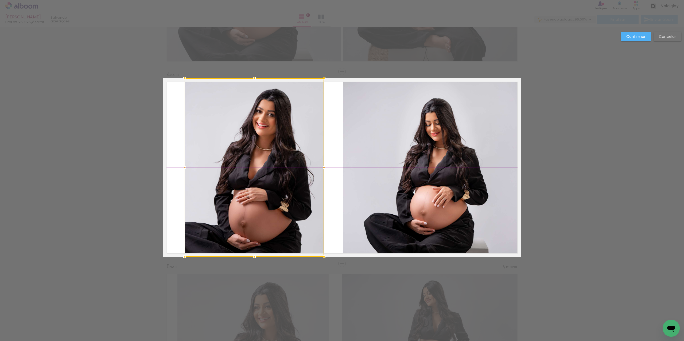
click at [297, 170] on div at bounding box center [253, 167] width 139 height 179
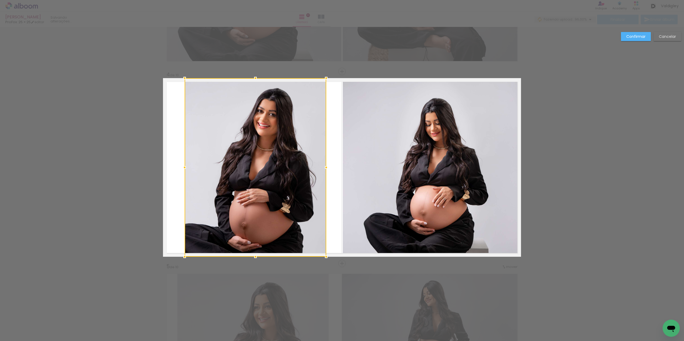
drag, startPoint x: 320, startPoint y: 168, endPoint x: 324, endPoint y: 167, distance: 3.9
click at [324, 167] on div at bounding box center [326, 167] width 11 height 11
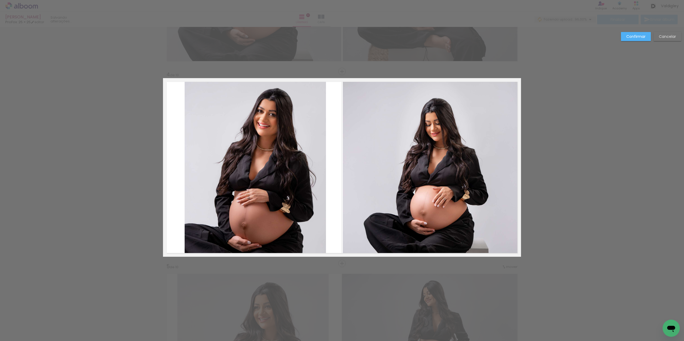
click at [627, 40] on paper-button "Confirmar" at bounding box center [635, 36] width 30 height 9
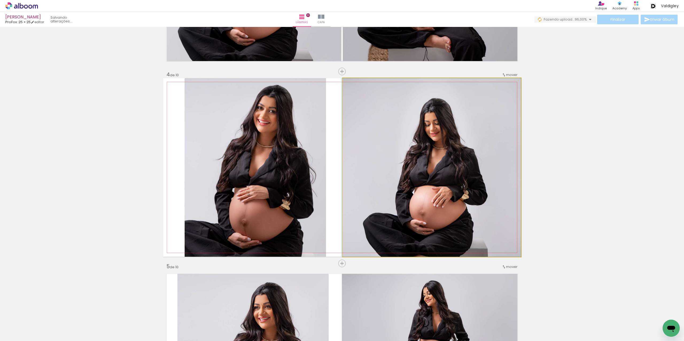
drag, startPoint x: 411, startPoint y: 212, endPoint x: 406, endPoint y: 209, distance: 6.2
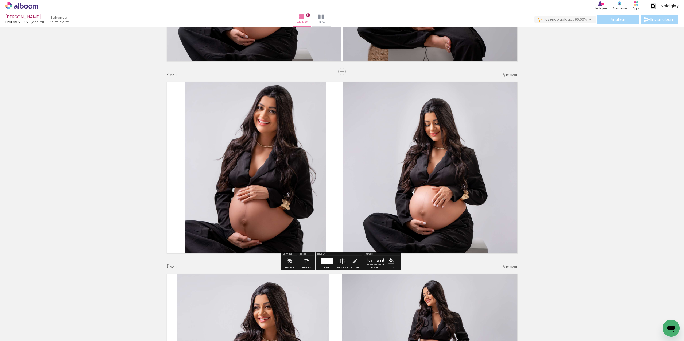
click at [350, 184] on quentale-photo at bounding box center [432, 167] width 178 height 179
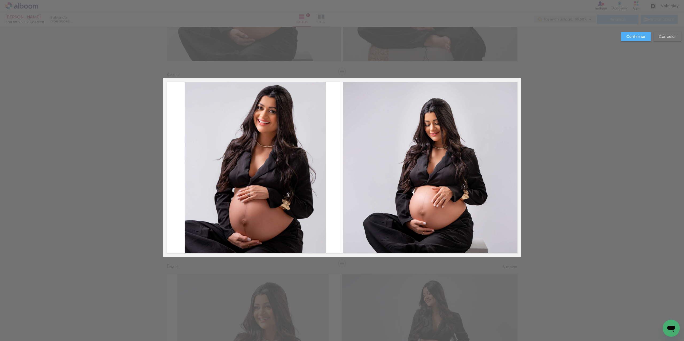
click at [343, 176] on quentale-photo at bounding box center [432, 167] width 178 height 179
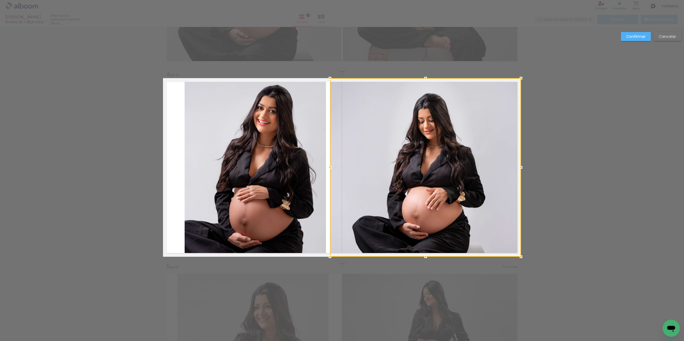
drag, startPoint x: 339, startPoint y: 169, endPoint x: 326, endPoint y: 166, distance: 12.8
click at [326, 166] on div at bounding box center [329, 167] width 11 height 11
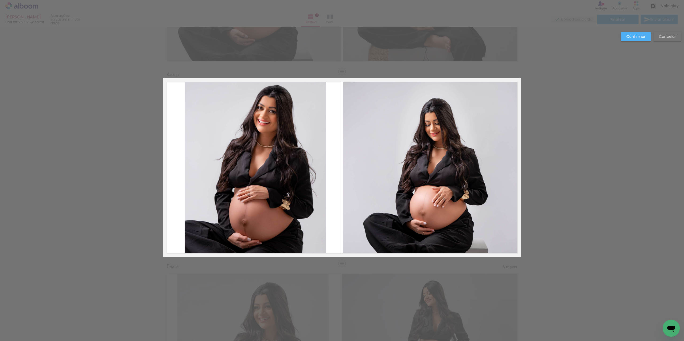
click at [338, 154] on div at bounding box center [425, 167] width 191 height 179
click at [343, 161] on quentale-photo at bounding box center [432, 167] width 178 height 179
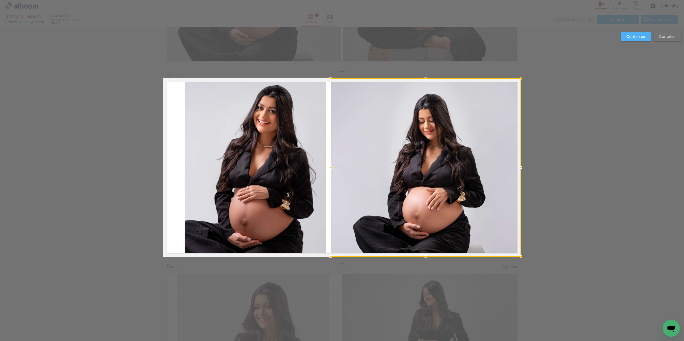
drag, startPoint x: 340, startPoint y: 167, endPoint x: 328, endPoint y: 168, distance: 12.2
click at [328, 168] on div at bounding box center [330, 167] width 11 height 11
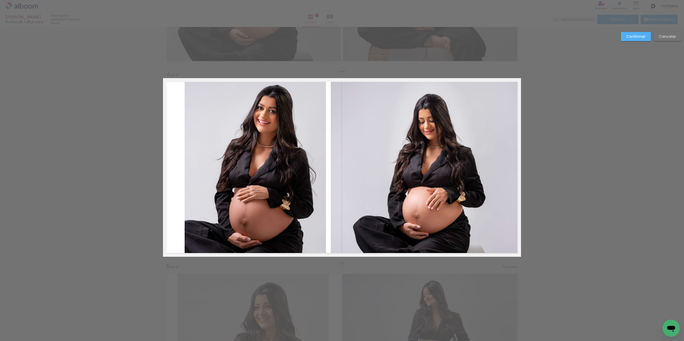
click at [0, 0] on slot "Confirmar" at bounding box center [0, 0] width 0 height 0
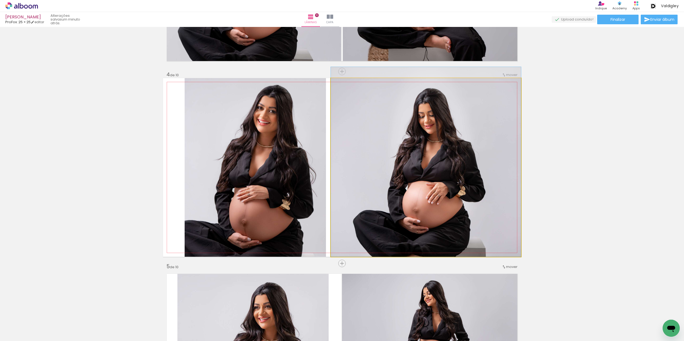
drag, startPoint x: 434, startPoint y: 183, endPoint x: 431, endPoint y: 178, distance: 5.9
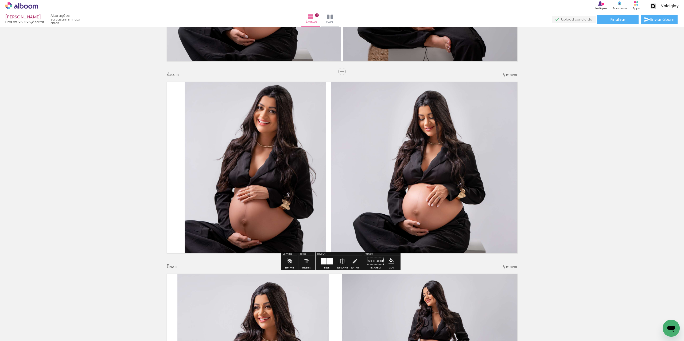
click at [273, 171] on quentale-photo at bounding box center [255, 167] width 142 height 179
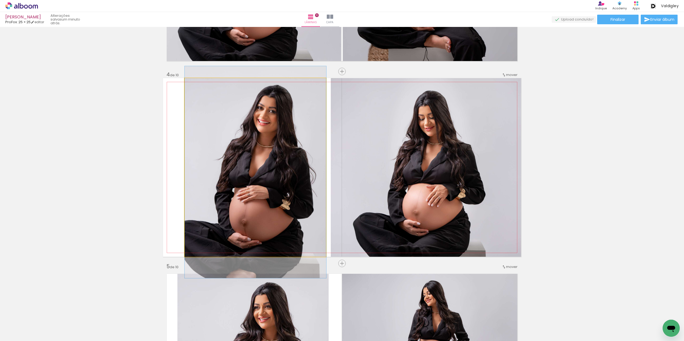
click at [266, 173] on quentale-photo at bounding box center [255, 167] width 142 height 179
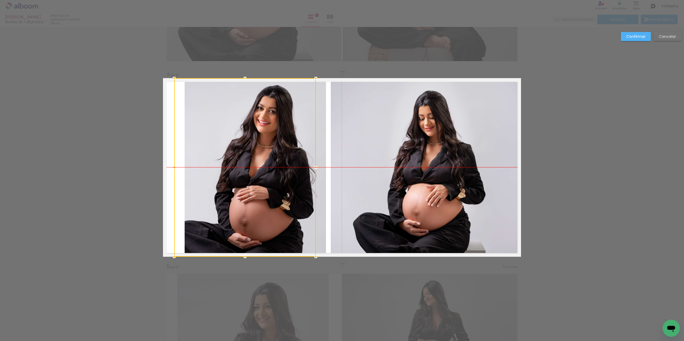
drag, startPoint x: 250, startPoint y: 174, endPoint x: 238, endPoint y: 176, distance: 11.6
click at [238, 176] on div at bounding box center [245, 167] width 142 height 179
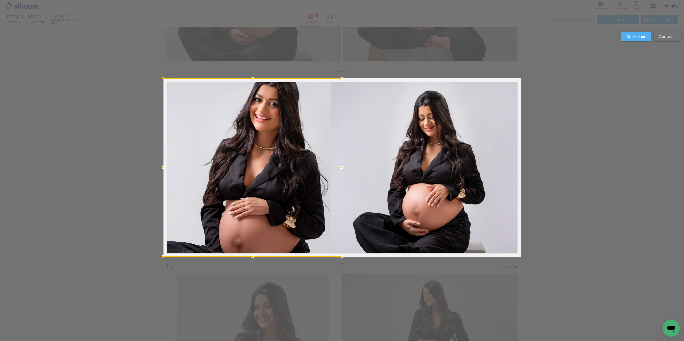
click at [218, 173] on div at bounding box center [252, 167] width 178 height 179
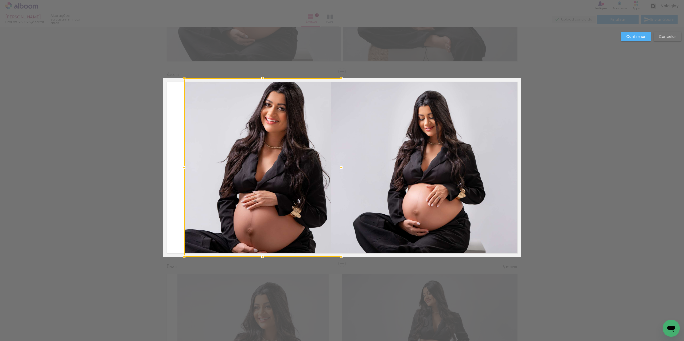
drag, startPoint x: 160, startPoint y: 169, endPoint x: 182, endPoint y: 166, distance: 21.3
click at [182, 166] on div at bounding box center [184, 167] width 11 height 11
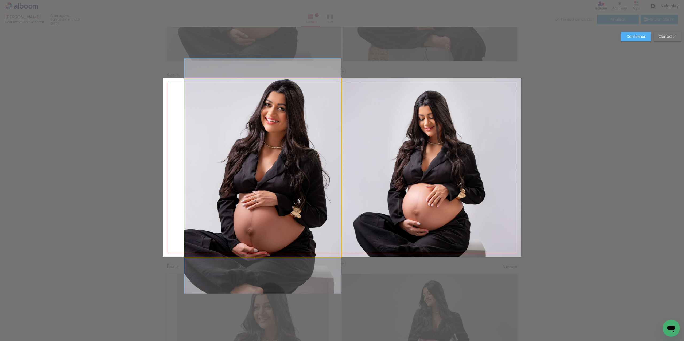
click at [309, 167] on quentale-photo at bounding box center [262, 167] width 157 height 179
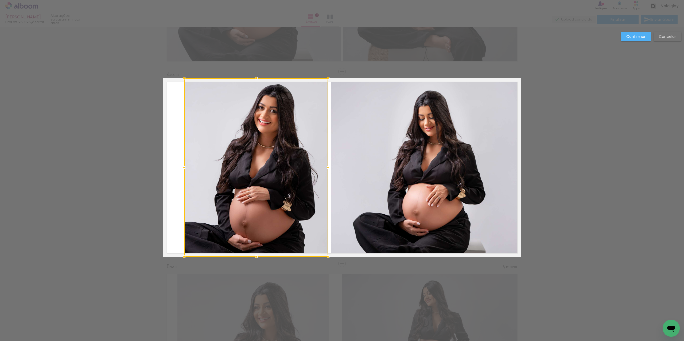
drag, startPoint x: 339, startPoint y: 170, endPoint x: 326, endPoint y: 172, distance: 13.3
click at [326, 172] on div at bounding box center [328, 167] width 11 height 11
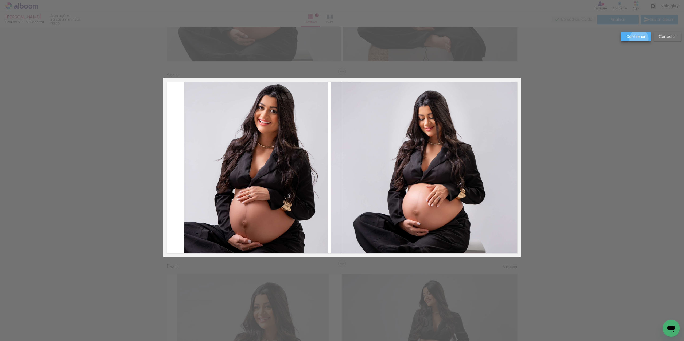
click at [0, 0] on slot "Confirmar" at bounding box center [0, 0] width 0 height 0
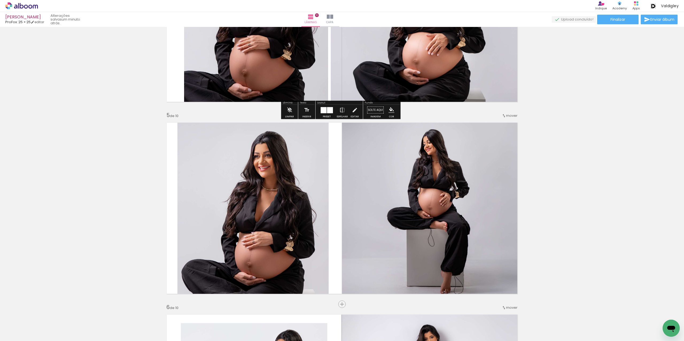
scroll to position [728, 0]
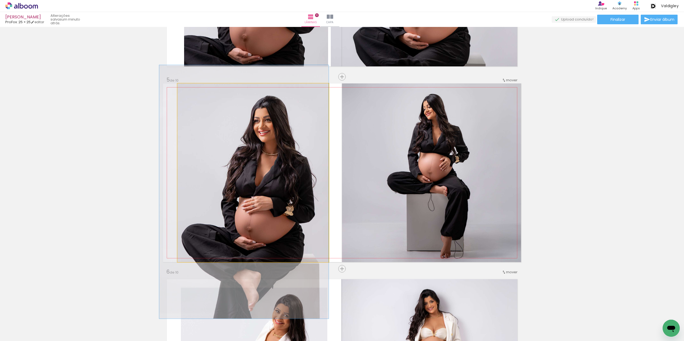
click at [315, 218] on quentale-photo at bounding box center [252, 173] width 151 height 179
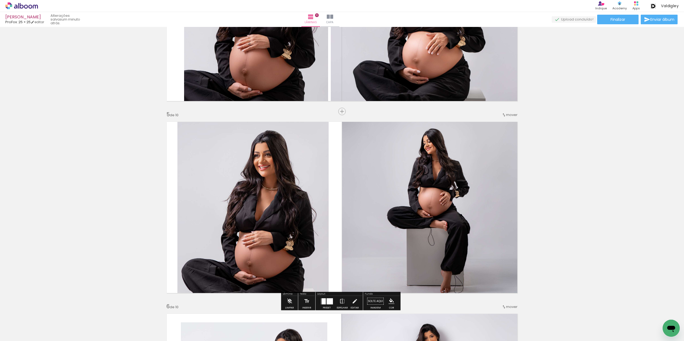
scroll to position [648, 0]
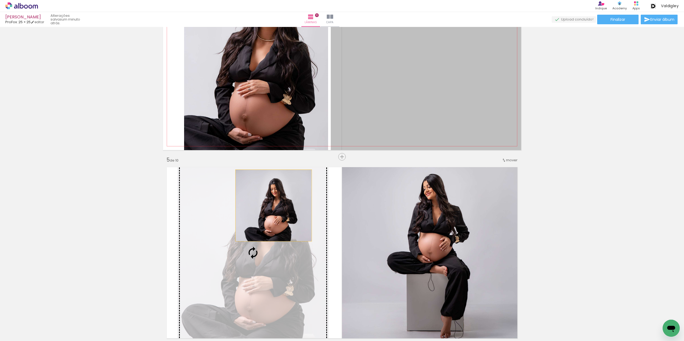
drag, startPoint x: 404, startPoint y: 103, endPoint x: 271, endPoint y: 206, distance: 167.6
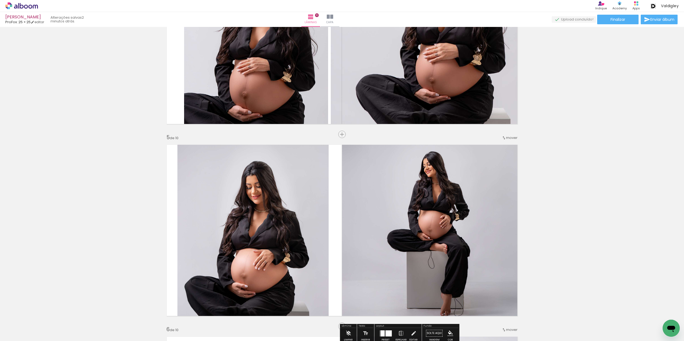
scroll to position [701, 0]
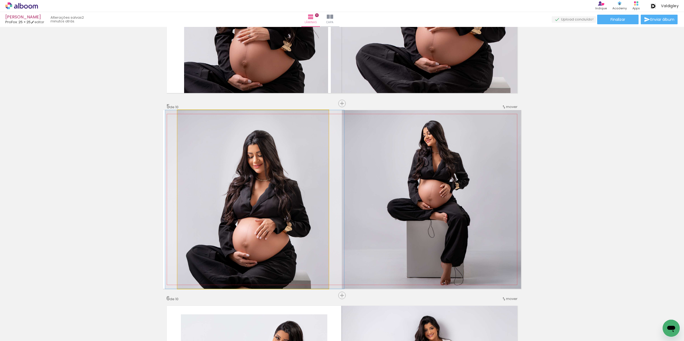
drag, startPoint x: 273, startPoint y: 207, endPoint x: 274, endPoint y: 201, distance: 6.3
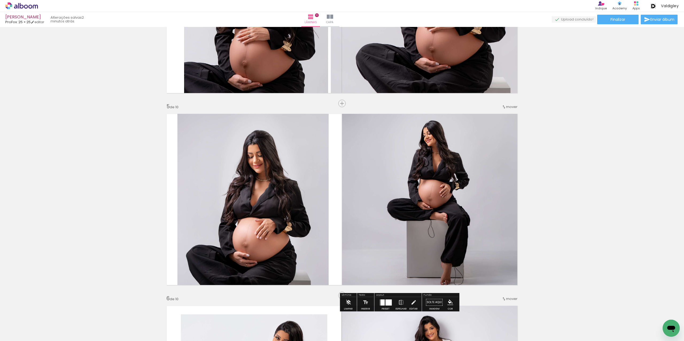
click at [315, 198] on quentale-photo at bounding box center [252, 199] width 151 height 179
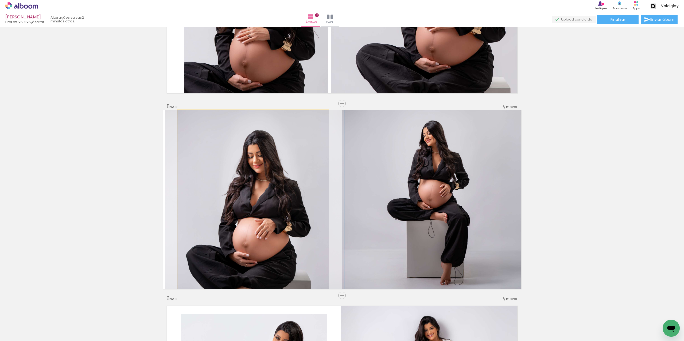
click at [315, 198] on quentale-photo at bounding box center [252, 199] width 151 height 179
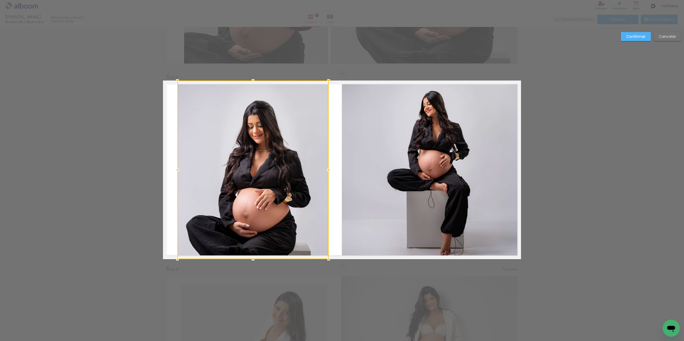
scroll to position [733, 0]
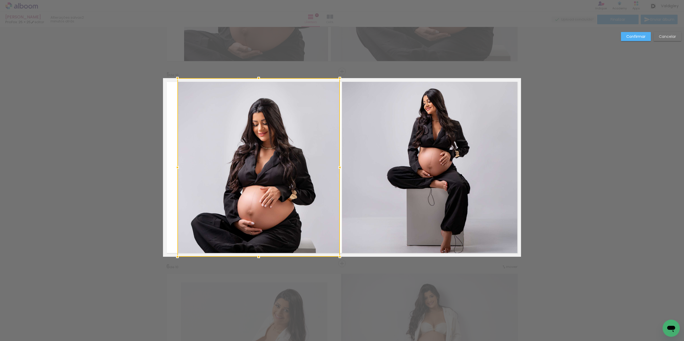
drag, startPoint x: 327, startPoint y: 164, endPoint x: 338, endPoint y: 164, distance: 10.9
click at [338, 164] on div at bounding box center [339, 167] width 11 height 11
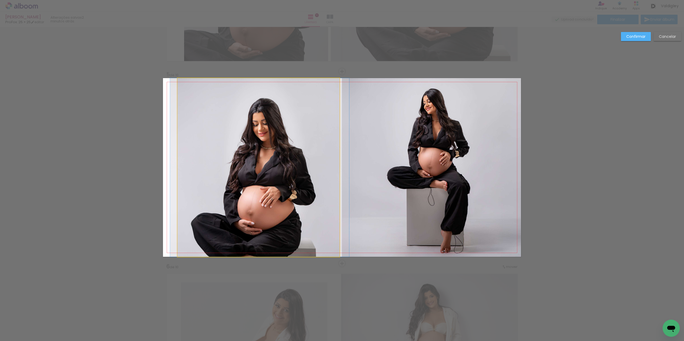
click at [182, 174] on quentale-photo at bounding box center [258, 167] width 162 height 179
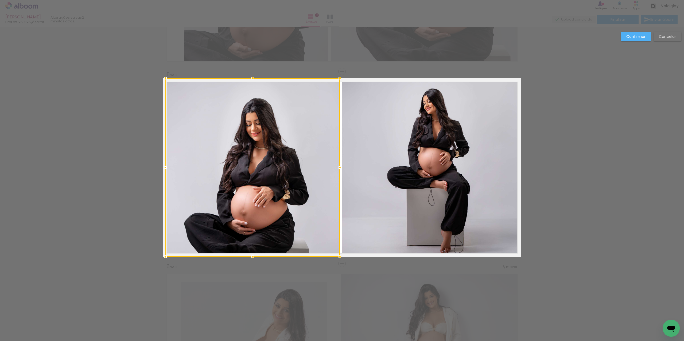
drag, startPoint x: 172, startPoint y: 171, endPoint x: 162, endPoint y: 171, distance: 10.1
click at [162, 171] on div at bounding box center [165, 167] width 11 height 11
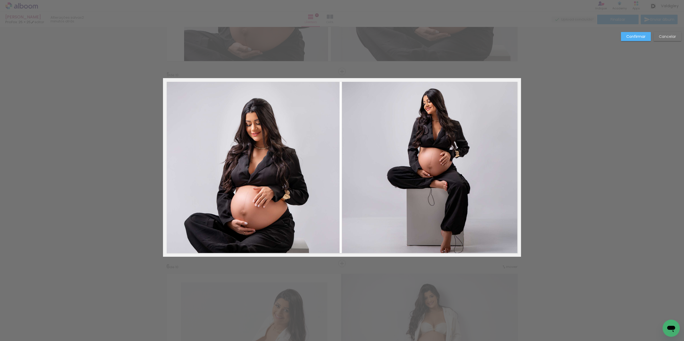
click at [347, 133] on quentale-photo at bounding box center [431, 167] width 179 height 179
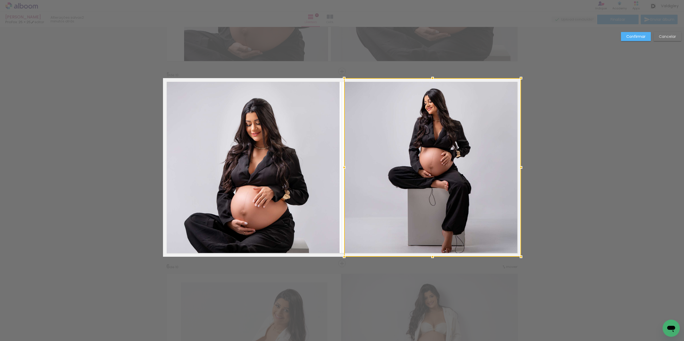
click at [341, 167] on div at bounding box center [344, 167] width 11 height 11
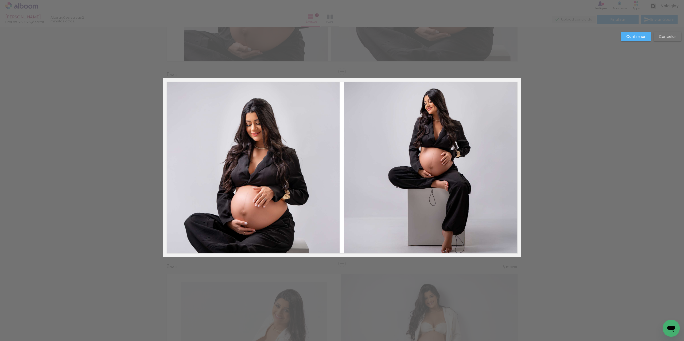
click at [0, 0] on slot "Confirmar" at bounding box center [0, 0] width 0 height 0
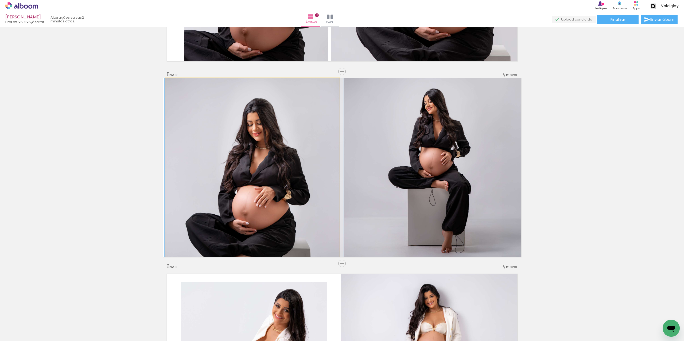
drag, startPoint x: 292, startPoint y: 168, endPoint x: 293, endPoint y: 155, distance: 13.1
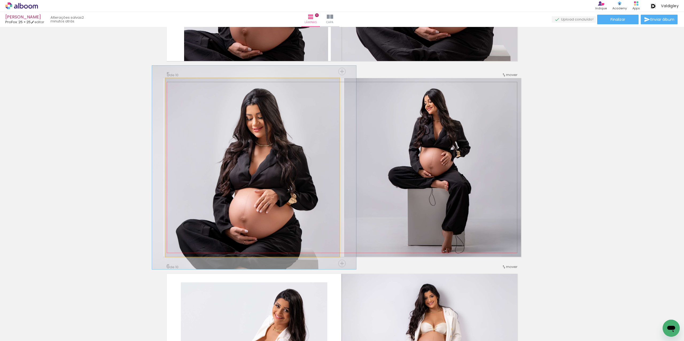
drag, startPoint x: 176, startPoint y: 83, endPoint x: 179, endPoint y: 84, distance: 2.7
type paper-slider "114"
click at [179, 84] on div at bounding box center [180, 83] width 5 height 5
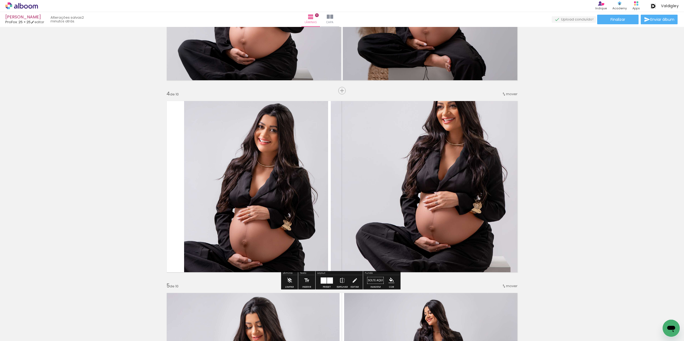
scroll to position [520, 0]
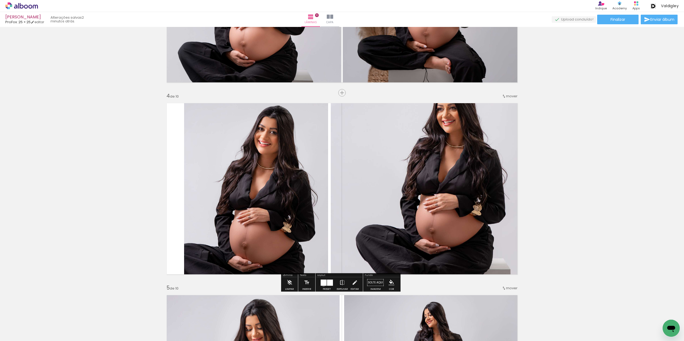
click at [322, 285] on div at bounding box center [323, 283] width 6 height 6
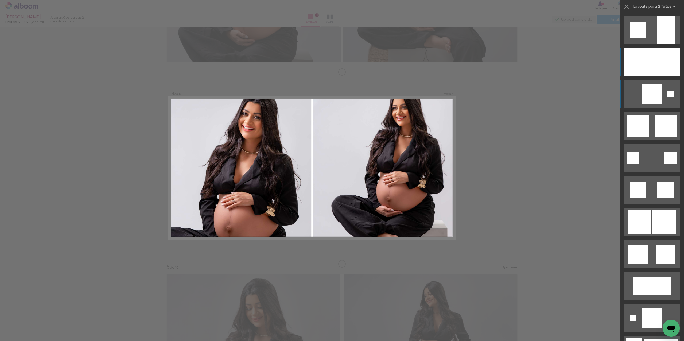
scroll to position [541, 0]
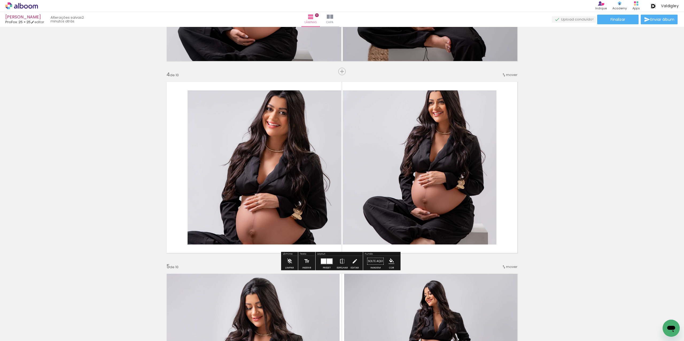
click at [464, 184] on quentale-photo at bounding box center [420, 168] width 154 height 154
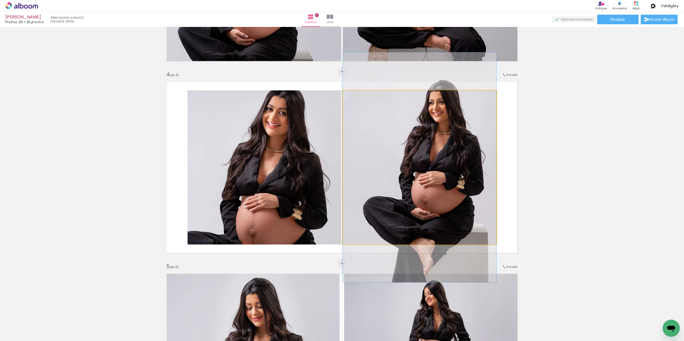
click at [464, 184] on quentale-photo at bounding box center [420, 168] width 154 height 154
click at [445, 184] on quentale-photo at bounding box center [420, 168] width 154 height 154
click at [437, 185] on quentale-photo at bounding box center [420, 168] width 154 height 154
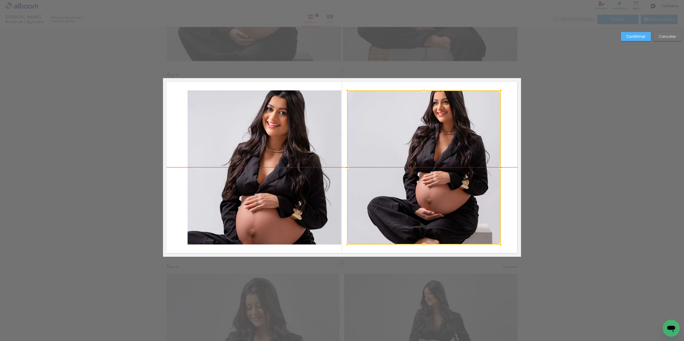
drag, startPoint x: 442, startPoint y: 186, endPoint x: 446, endPoint y: 186, distance: 4.3
click at [446, 186] on div at bounding box center [424, 168] width 154 height 154
click at [322, 184] on quentale-photo at bounding box center [264, 168] width 154 height 154
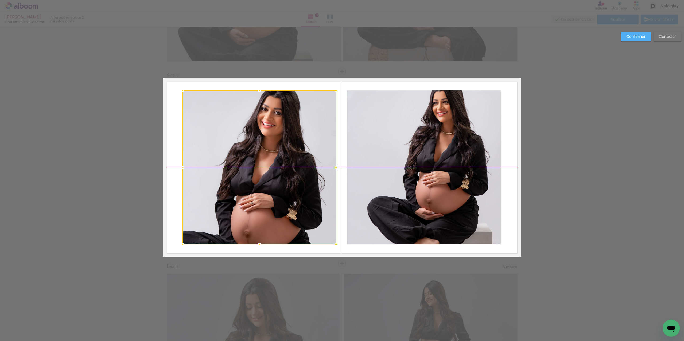
drag, startPoint x: 323, startPoint y: 182, endPoint x: 319, endPoint y: 182, distance: 3.8
click at [319, 182] on div at bounding box center [259, 168] width 154 height 154
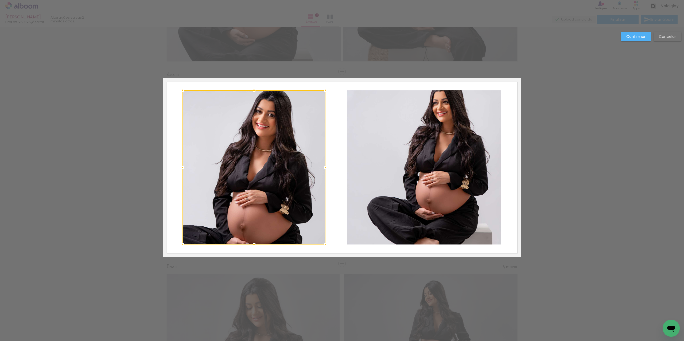
drag, startPoint x: 335, startPoint y: 165, endPoint x: 324, endPoint y: 167, distance: 10.8
click at [324, 167] on div at bounding box center [325, 167] width 11 height 11
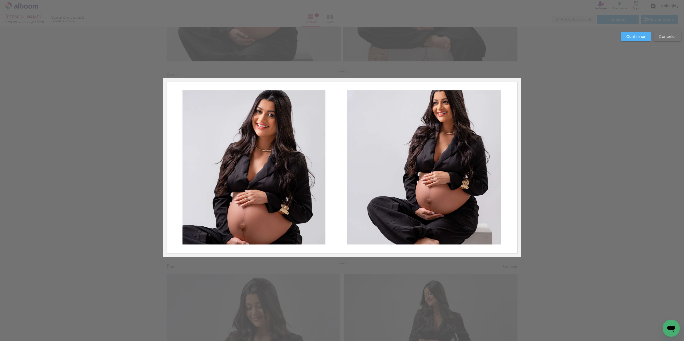
click at [0, 0] on slot "Confirmar" at bounding box center [0, 0] width 0 height 0
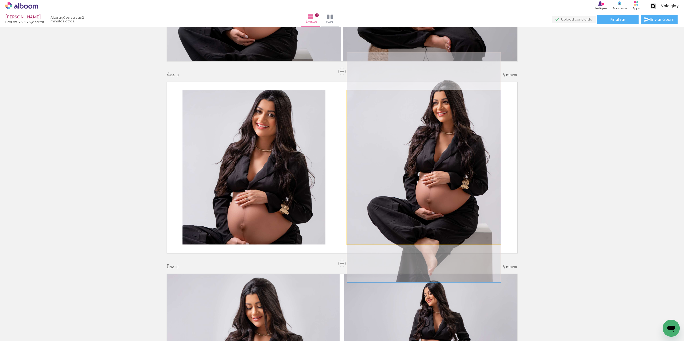
click at [414, 131] on quentale-photo at bounding box center [424, 168] width 154 height 154
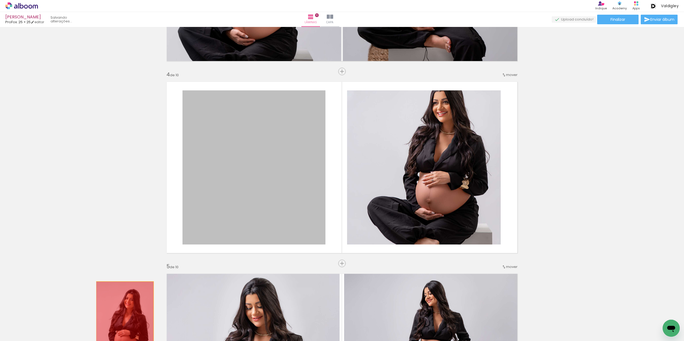
drag, startPoint x: 286, startPoint y: 126, endPoint x: 255, endPoint y: 237, distance: 114.6
click at [123, 312] on quentale-workspace at bounding box center [342, 170] width 684 height 341
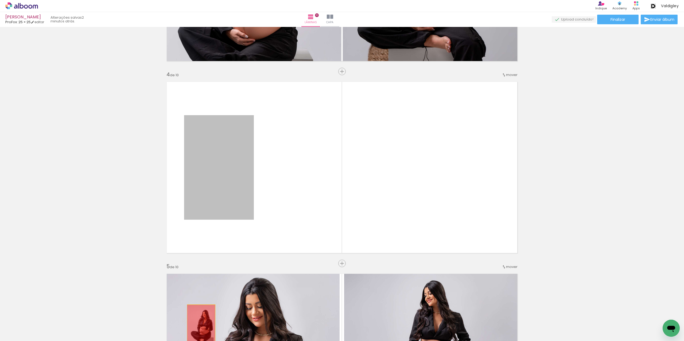
drag, startPoint x: 217, startPoint y: 149, endPoint x: 195, endPoint y: 314, distance: 166.1
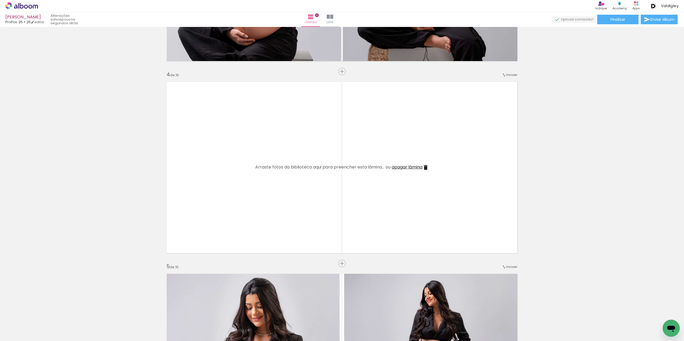
scroll to position [513, 0]
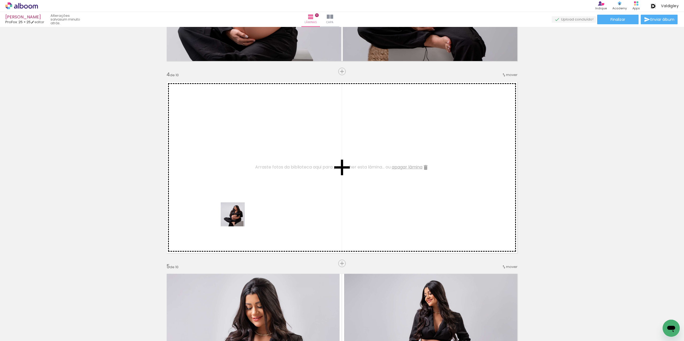
drag, startPoint x: 208, startPoint y: 326, endPoint x: 237, endPoint y: 219, distance: 111.1
click at [237, 219] on quentale-workspace at bounding box center [342, 170] width 684 height 341
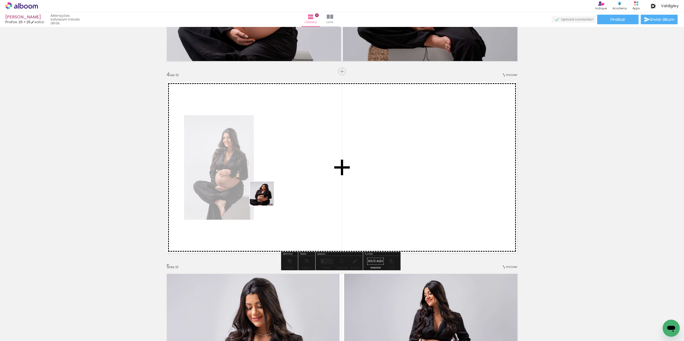
drag, startPoint x: 239, startPoint y: 305, endPoint x: 268, endPoint y: 191, distance: 117.2
click at [268, 191] on quentale-workspace at bounding box center [342, 170] width 684 height 341
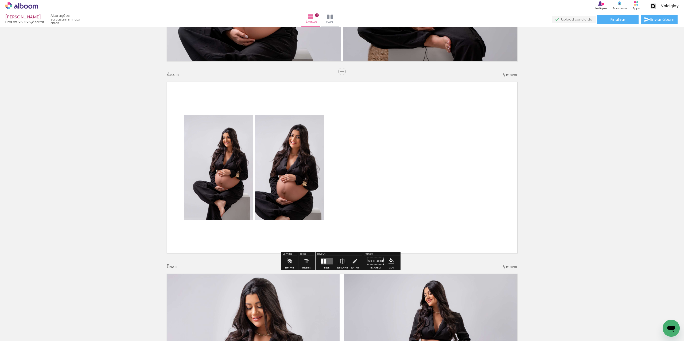
click at [319, 261] on div at bounding box center [326, 261] width 14 height 11
click at [0, 0] on div "Confirmar Cancelar" at bounding box center [0, 0] width 0 height 0
click at [325, 261] on quentale-layouter at bounding box center [326, 261] width 12 height 6
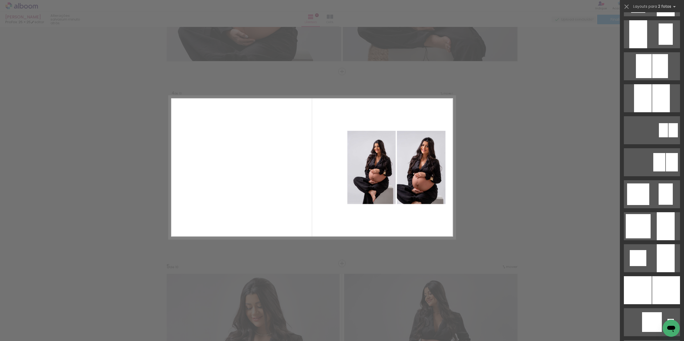
scroll to position [347, 0]
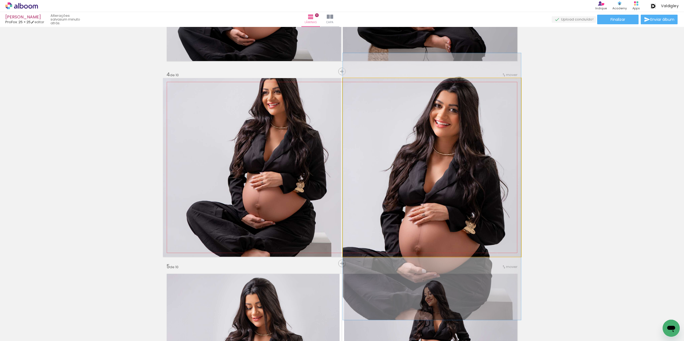
drag, startPoint x: 378, startPoint y: 157, endPoint x: 382, endPoint y: 176, distance: 19.6
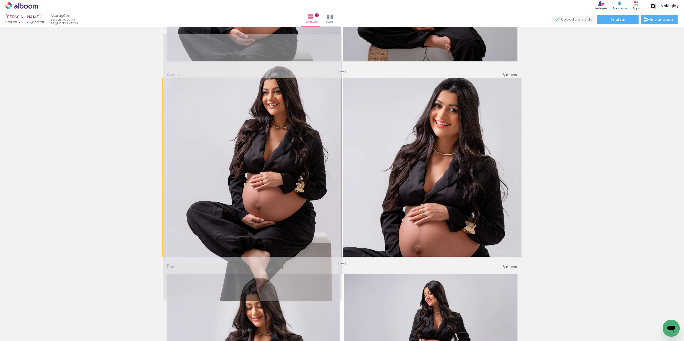
click at [299, 187] on quentale-photo at bounding box center [252, 167] width 178 height 179
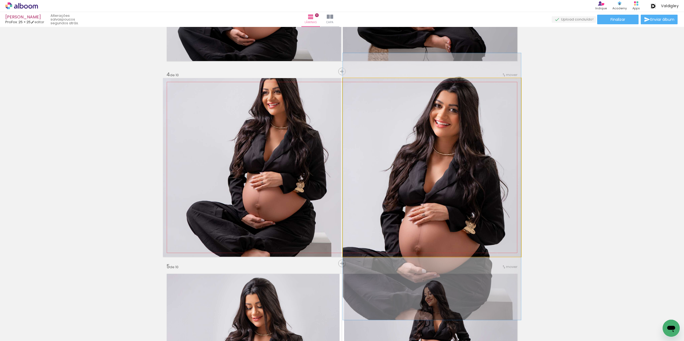
click at [405, 177] on quentale-photo at bounding box center [432, 167] width 178 height 179
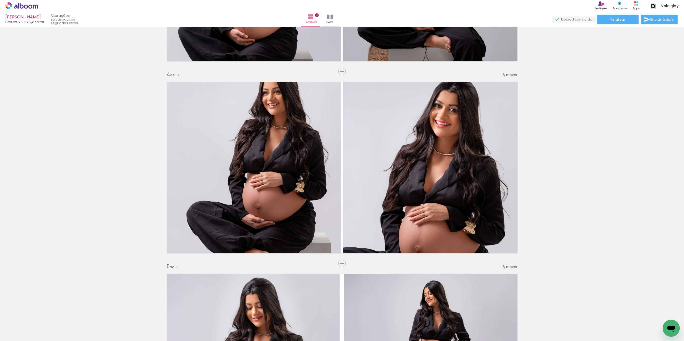
click at [25, 333] on span "Adicionar Fotos" at bounding box center [19, 334] width 16 height 6
click at [0, 0] on input "file" at bounding box center [0, 0] width 0 height 0
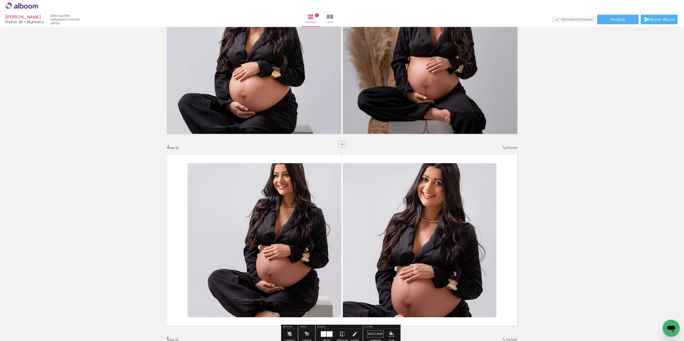
scroll to position [534, 0]
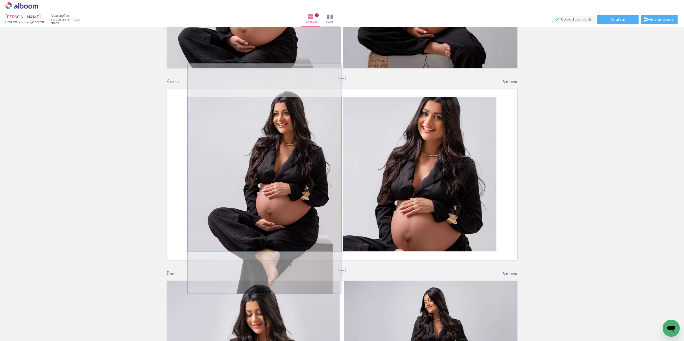
drag, startPoint x: 238, startPoint y: 211, endPoint x: 229, endPoint y: 215, distance: 9.8
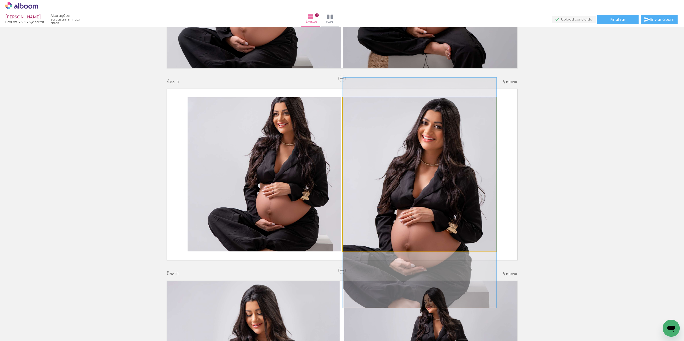
drag, startPoint x: 422, startPoint y: 212, endPoint x: 417, endPoint y: 222, distance: 10.9
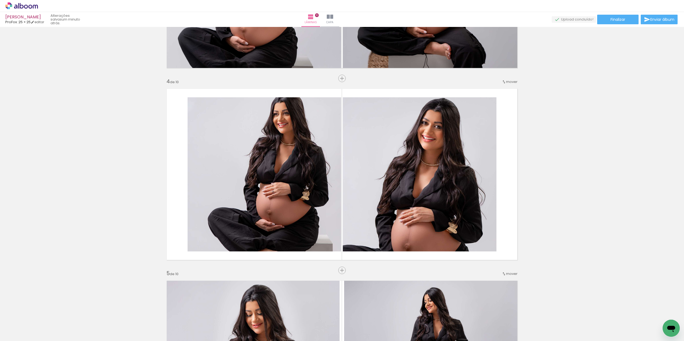
scroll to position [0, 139]
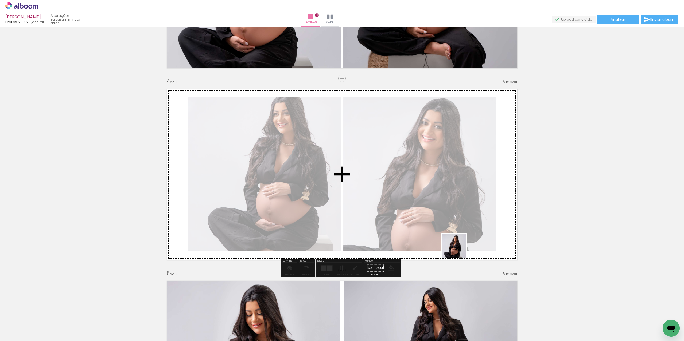
drag, startPoint x: 663, startPoint y: 322, endPoint x: 458, endPoint y: 250, distance: 217.3
click at [458, 250] on quentale-workspace at bounding box center [342, 170] width 684 height 341
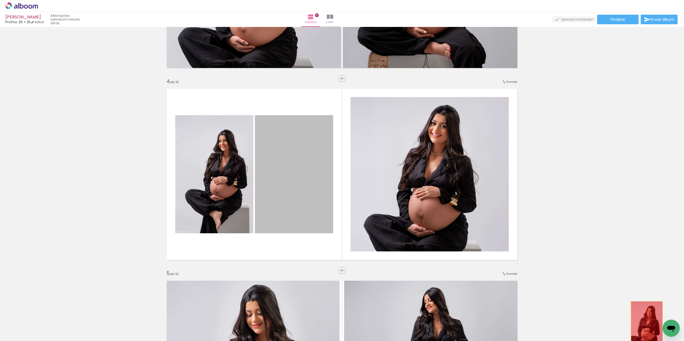
drag, startPoint x: 286, startPoint y: 171, endPoint x: 644, endPoint y: 325, distance: 390.6
click at [644, 325] on quentale-workspace at bounding box center [342, 170] width 684 height 341
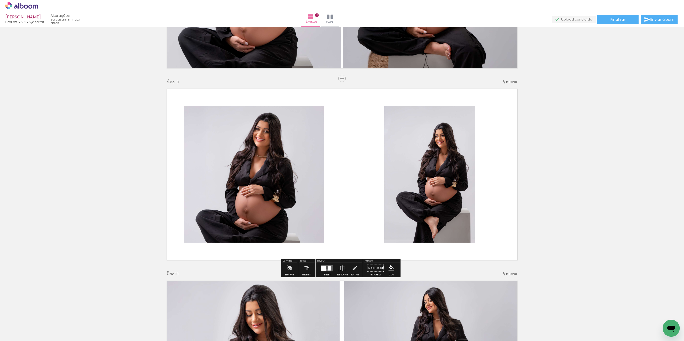
click at [325, 270] on quentale-layouter at bounding box center [326, 268] width 12 height 6
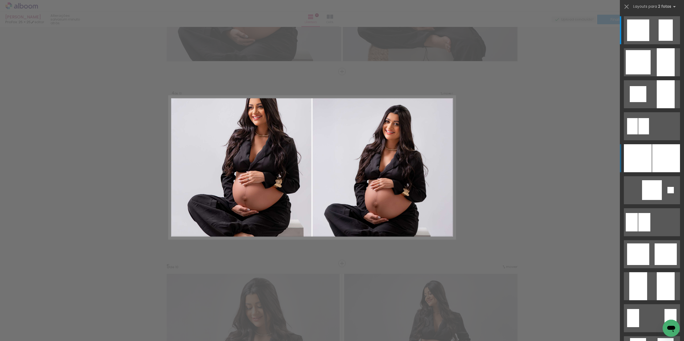
scroll to position [541, 0]
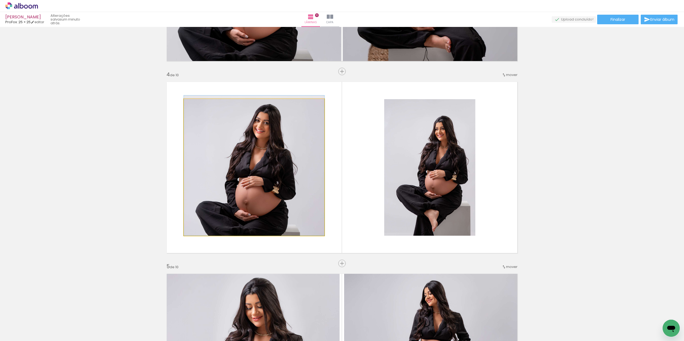
drag, startPoint x: 241, startPoint y: 176, endPoint x: 244, endPoint y: 167, distance: 9.9
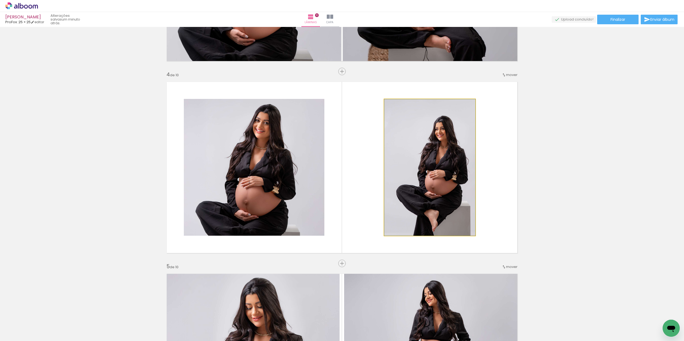
click at [401, 167] on quentale-photo at bounding box center [429, 167] width 91 height 137
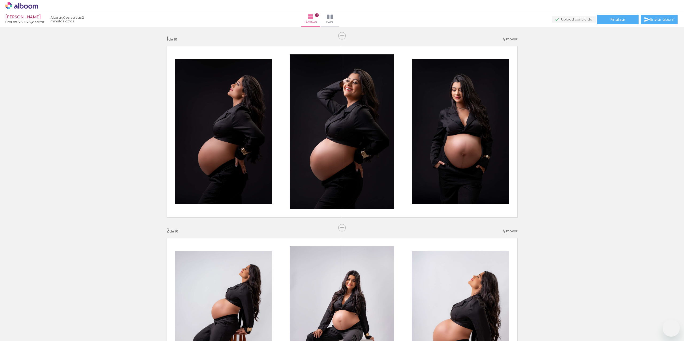
click at [28, 332] on paper-button "Adicionar Fotos" at bounding box center [16, 334] width 26 height 9
click at [0, 0] on input "file" at bounding box center [0, 0] width 0 height 0
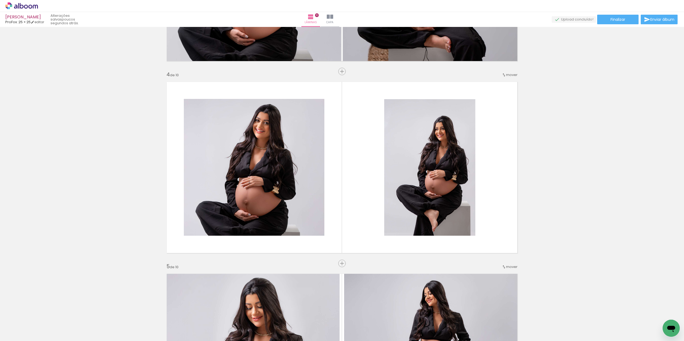
scroll to position [0, 139]
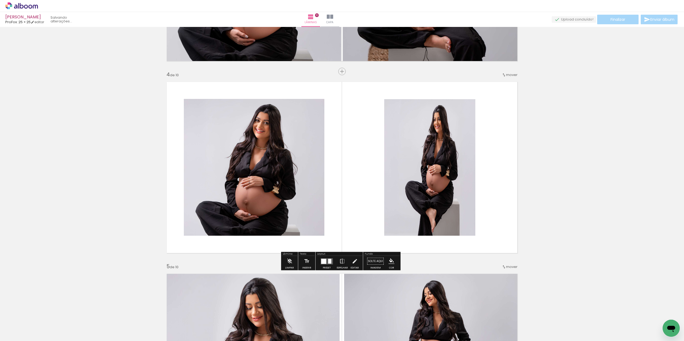
click at [324, 263] on div at bounding box center [323, 261] width 5 height 5
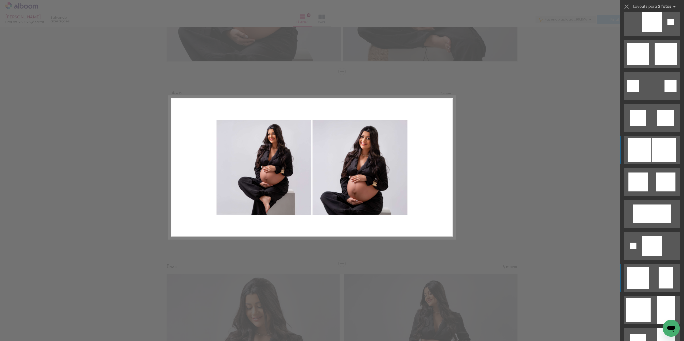
scroll to position [21, 0]
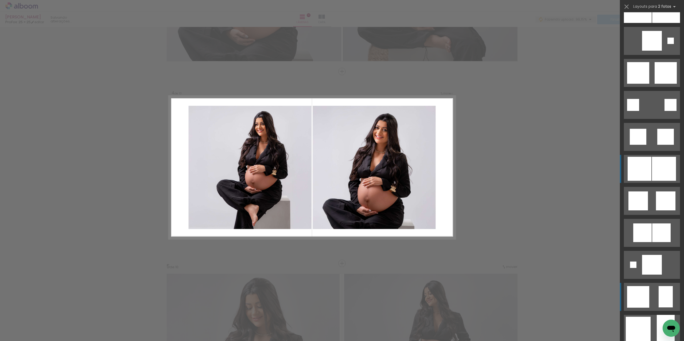
click at [659, 23] on div at bounding box center [666, 9] width 28 height 28
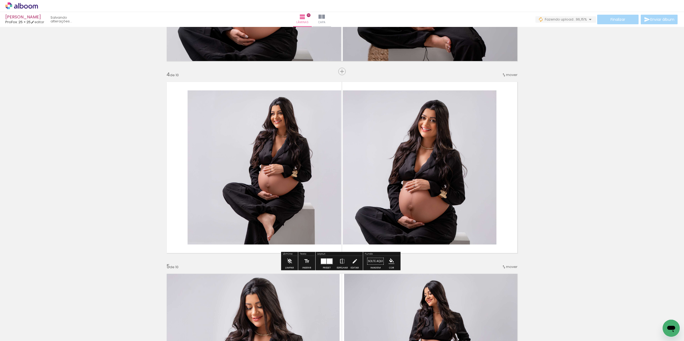
click at [440, 173] on quentale-photo at bounding box center [420, 168] width 154 height 154
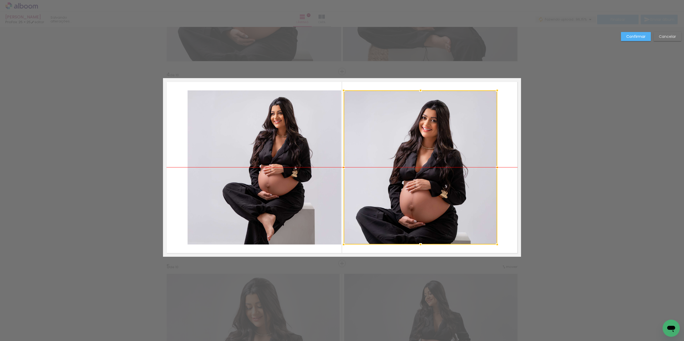
click at [375, 174] on div at bounding box center [420, 168] width 154 height 154
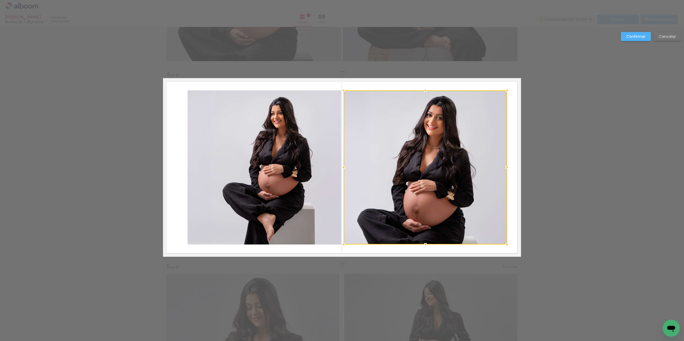
drag, startPoint x: 496, startPoint y: 169, endPoint x: 505, endPoint y: 169, distance: 9.1
click at [505, 169] on div at bounding box center [506, 167] width 11 height 11
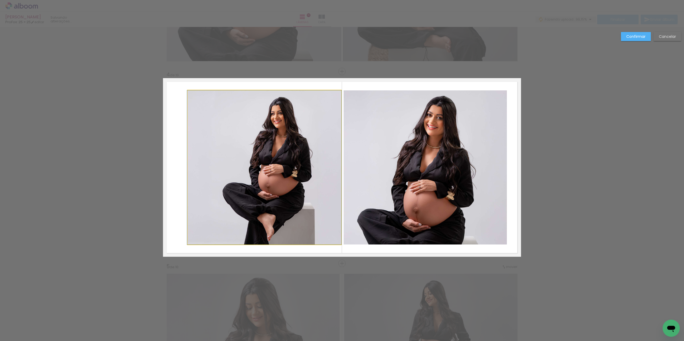
click at [239, 169] on quentale-photo at bounding box center [264, 168] width 154 height 154
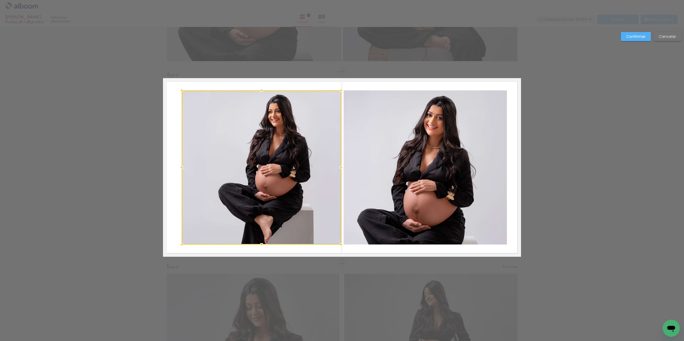
drag, startPoint x: 182, startPoint y: 166, endPoint x: 178, endPoint y: 166, distance: 4.0
click at [178, 166] on div at bounding box center [181, 167] width 11 height 11
click at [366, 164] on quentale-photo at bounding box center [424, 168] width 163 height 154
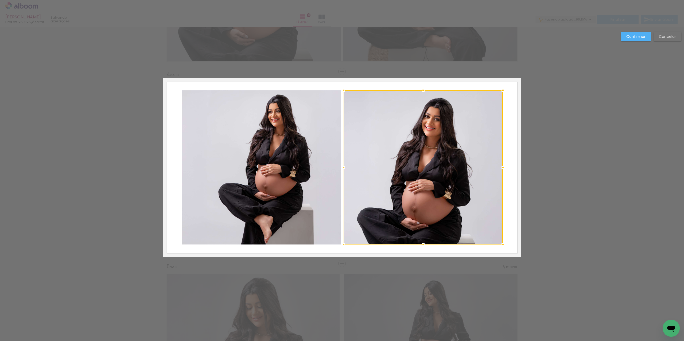
click at [502, 167] on div at bounding box center [502, 167] width 11 height 11
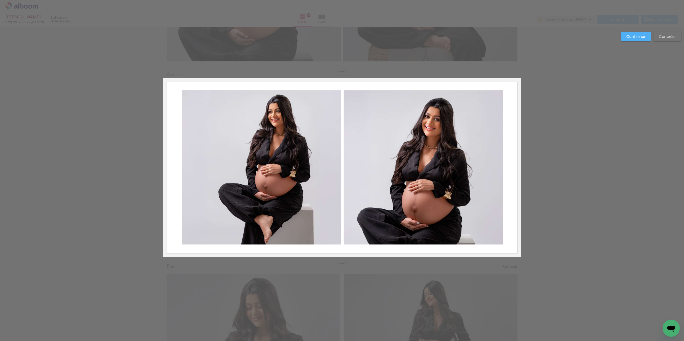
click at [311, 160] on quentale-photo at bounding box center [261, 168] width 159 height 154
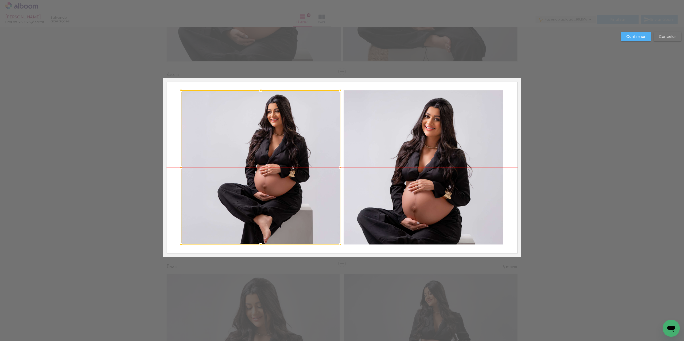
click at [307, 160] on div at bounding box center [260, 168] width 159 height 154
click at [0, 0] on slot "Confirmar" at bounding box center [0, 0] width 0 height 0
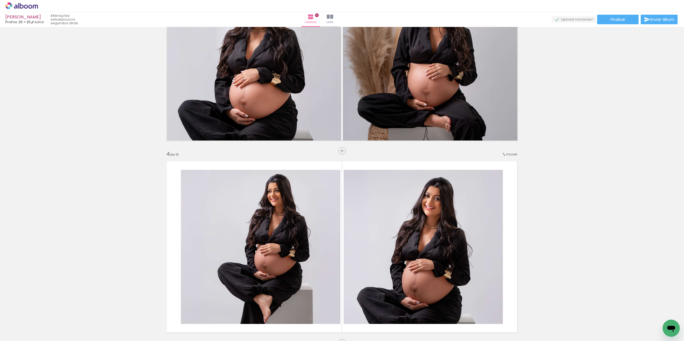
scroll to position [461, 0]
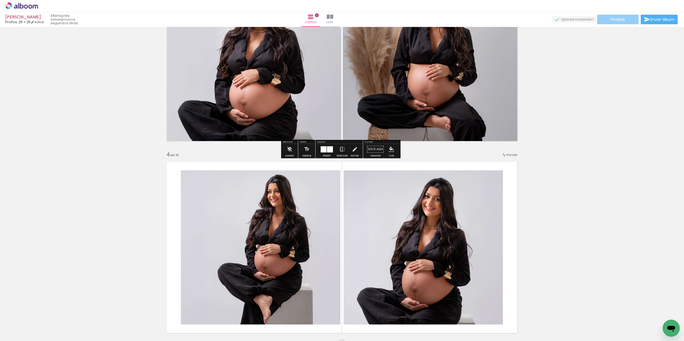
click at [631, 19] on paper-button "Finalizar" at bounding box center [617, 20] width 41 height 10
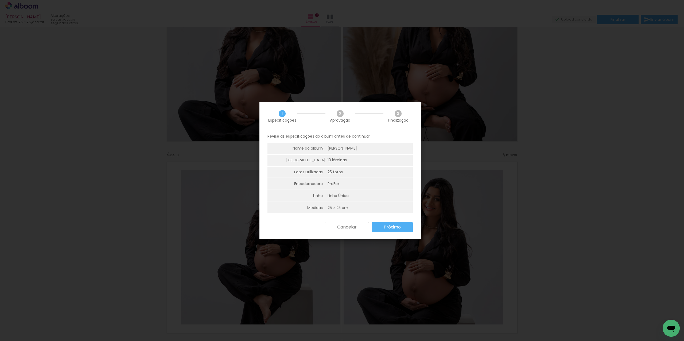
click at [391, 223] on paper-button "Próximo" at bounding box center [391, 228] width 41 height 10
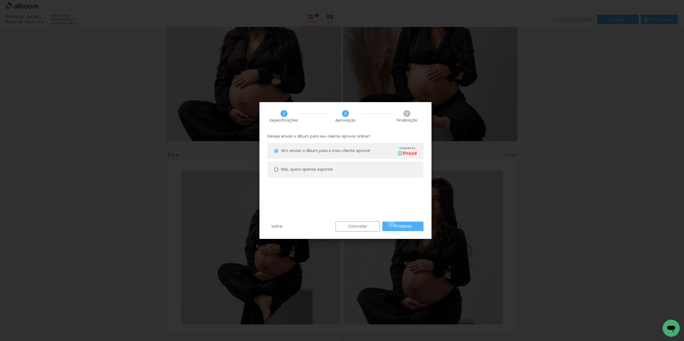
click at [391, 224] on paper-button "Próximo" at bounding box center [402, 227] width 41 height 10
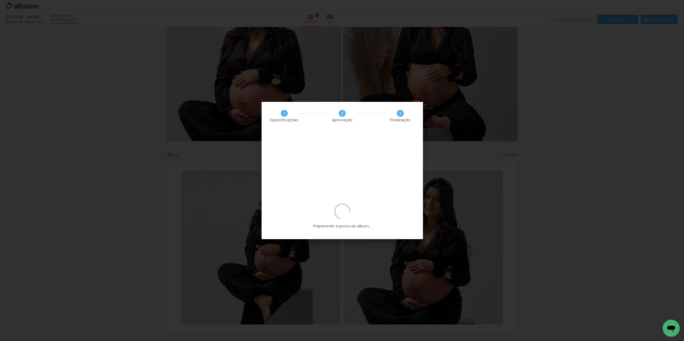
click at [342, 116] on span "2" at bounding box center [342, 113] width 7 height 7
click at [516, 91] on iron-overlay-backdrop at bounding box center [342, 170] width 684 height 341
click at [0, 0] on slot "Fechar" at bounding box center [0, 0] width 0 height 0
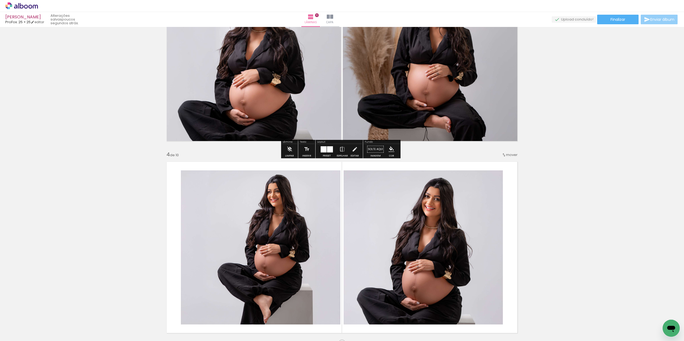
click at [647, 19] on iron-icon at bounding box center [646, 19] width 6 height 6
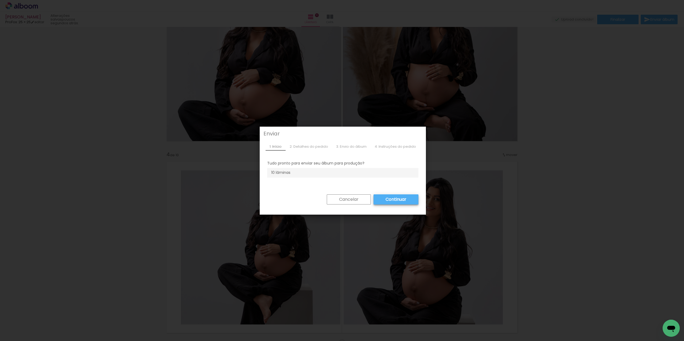
click at [0, 0] on slot "Cancelar" at bounding box center [0, 0] width 0 height 0
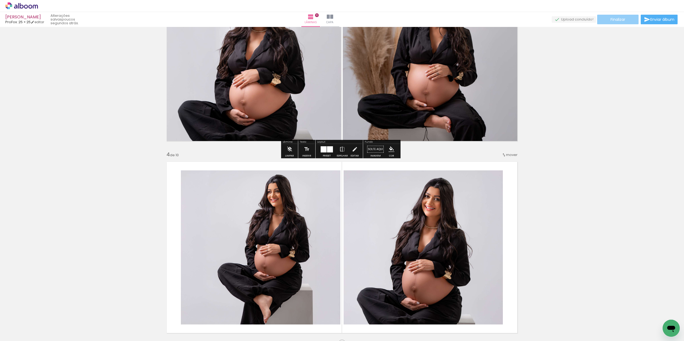
click at [612, 19] on span "Finalizar" at bounding box center [617, 20] width 15 height 4
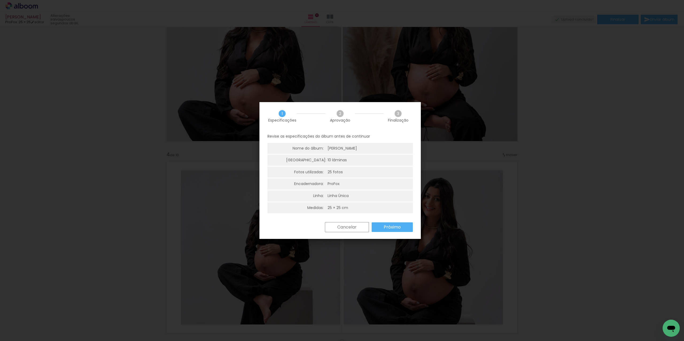
click at [0, 0] on slot "Próximo" at bounding box center [0, 0] width 0 height 0
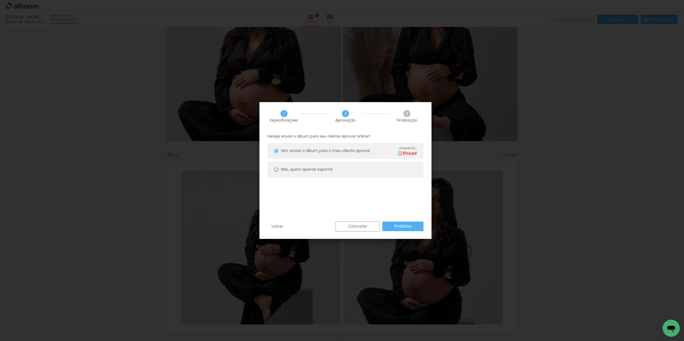
click at [275, 153] on div at bounding box center [276, 151] width 4 height 4
type paper-radio-button "on"
click at [0, 0] on slot "Próximo" at bounding box center [0, 0] width 0 height 0
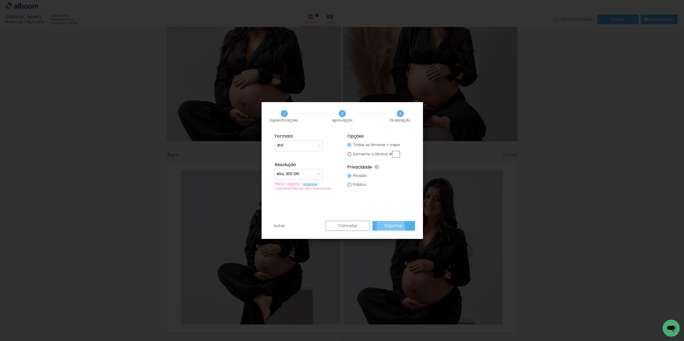
click at [0, 0] on slot "Exportar" at bounding box center [0, 0] width 0 height 0
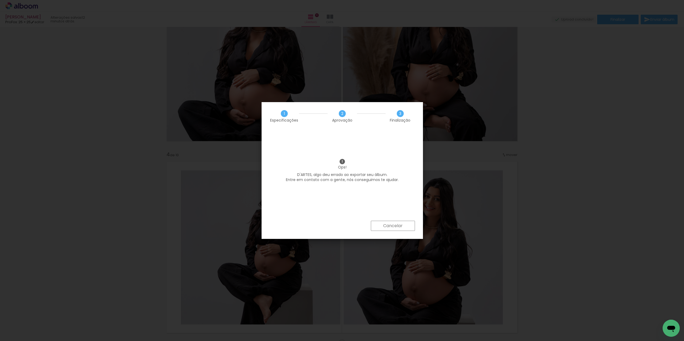
click at [0, 0] on slot "Cancelar" at bounding box center [0, 0] width 0 height 0
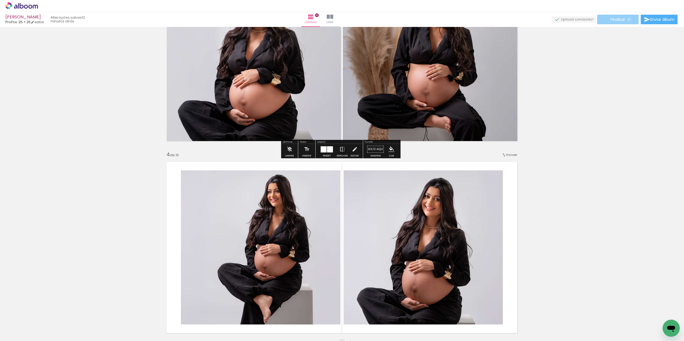
click at [627, 19] on paper-button "Finalizar" at bounding box center [617, 20] width 41 height 10
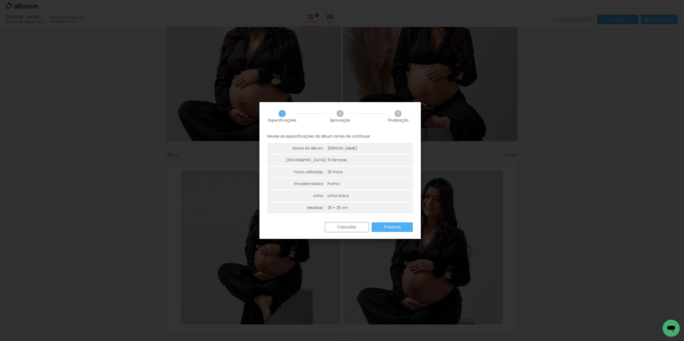
click at [0, 0] on slot "Próximo" at bounding box center [0, 0] width 0 height 0
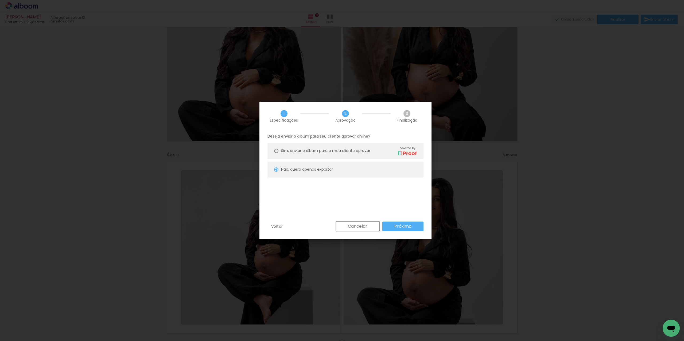
click at [0, 0] on slot "Próximo" at bounding box center [0, 0] width 0 height 0
type input "Alta, 300 DPI"
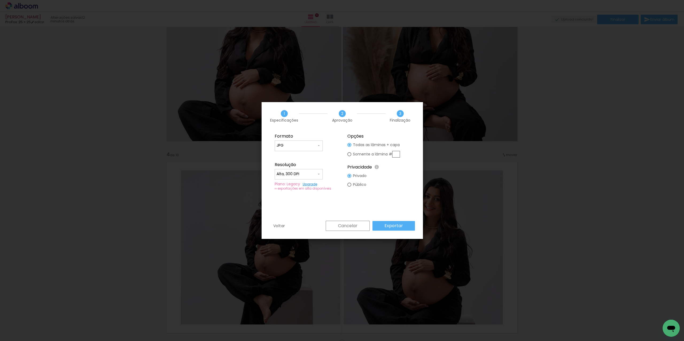
click at [0, 0] on slot "Exportar" at bounding box center [0, 0] width 0 height 0
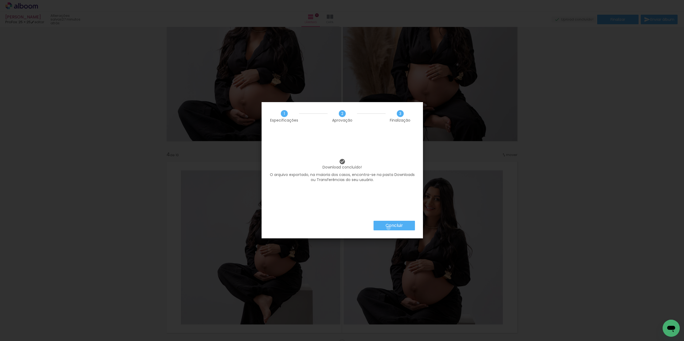
click at [0, 0] on slot "Concluir" at bounding box center [0, 0] width 0 height 0
